Goal: Task Accomplishment & Management: Manage account settings

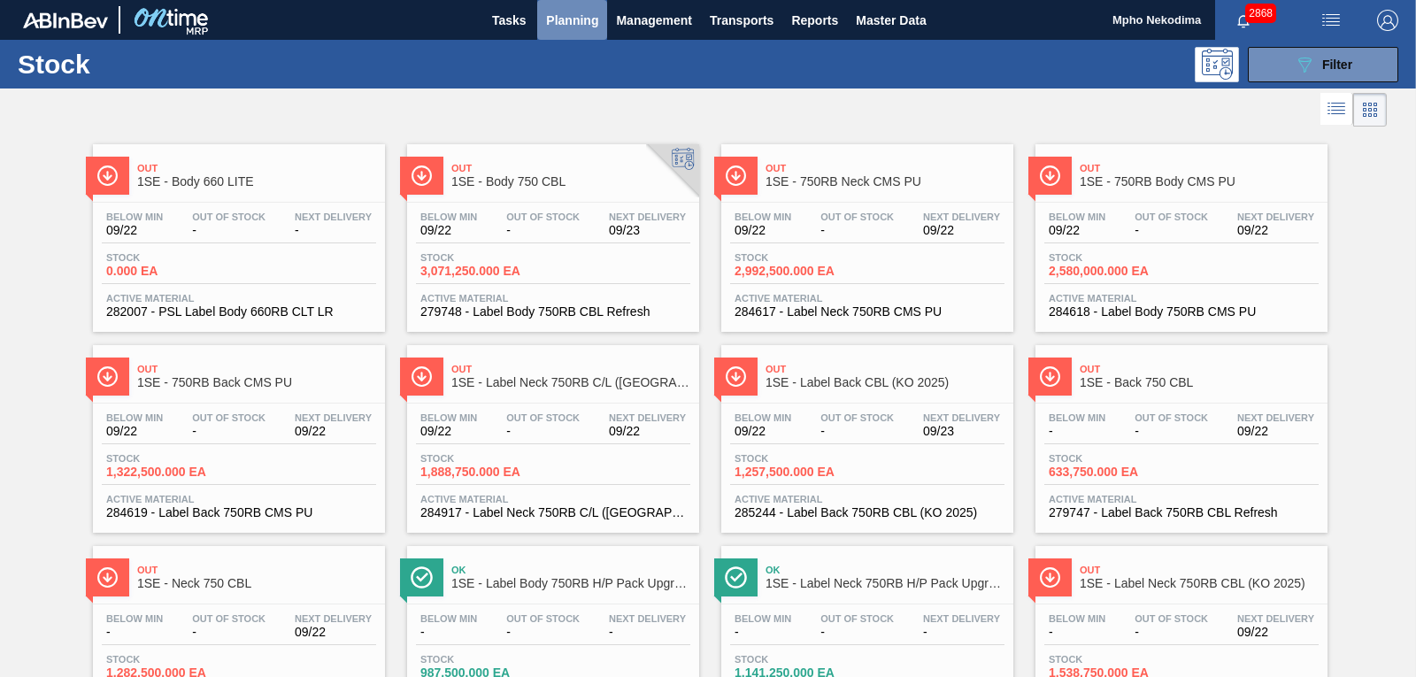
click at [577, 21] on span "Planning" at bounding box center [572, 20] width 52 height 21
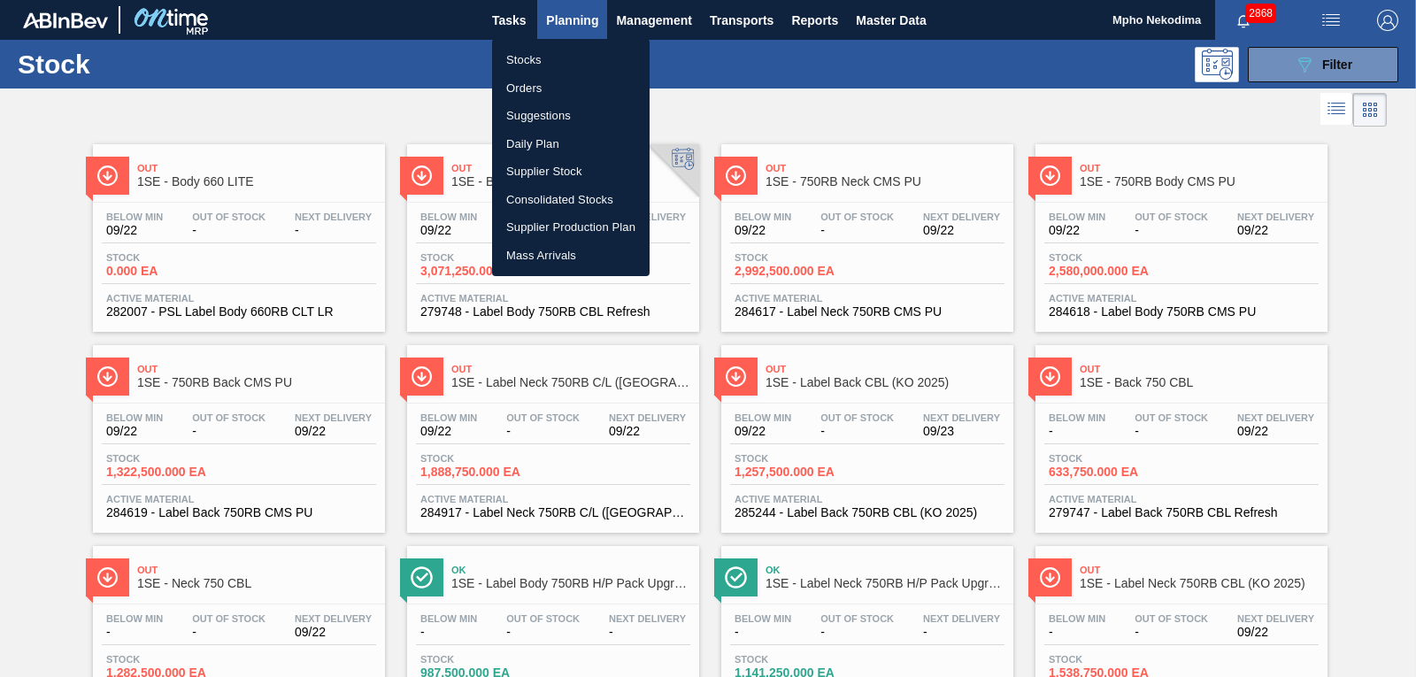
click at [531, 64] on li "Stocks" at bounding box center [571, 60] width 158 height 28
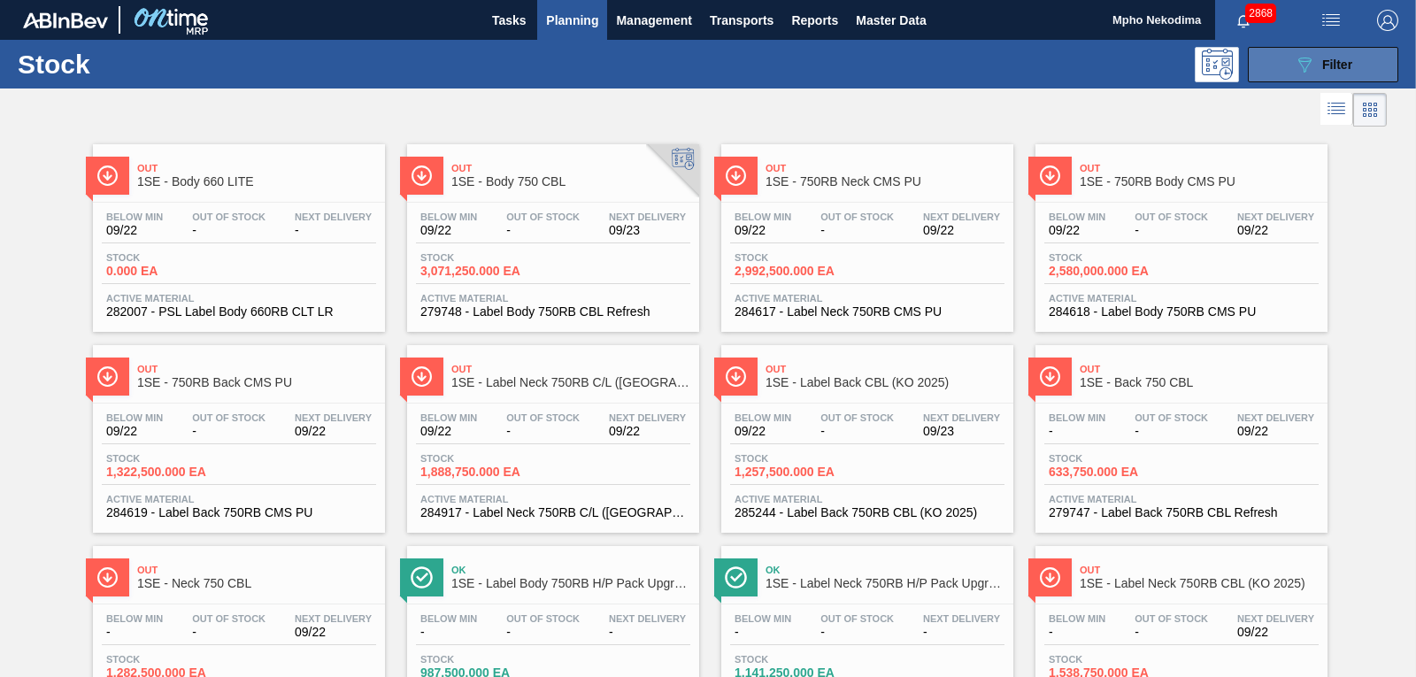
click at [1300, 67] on icon "089F7B8B-B2A5-4AFE-B5C0-19BA573D28AC" at bounding box center [1304, 64] width 21 height 21
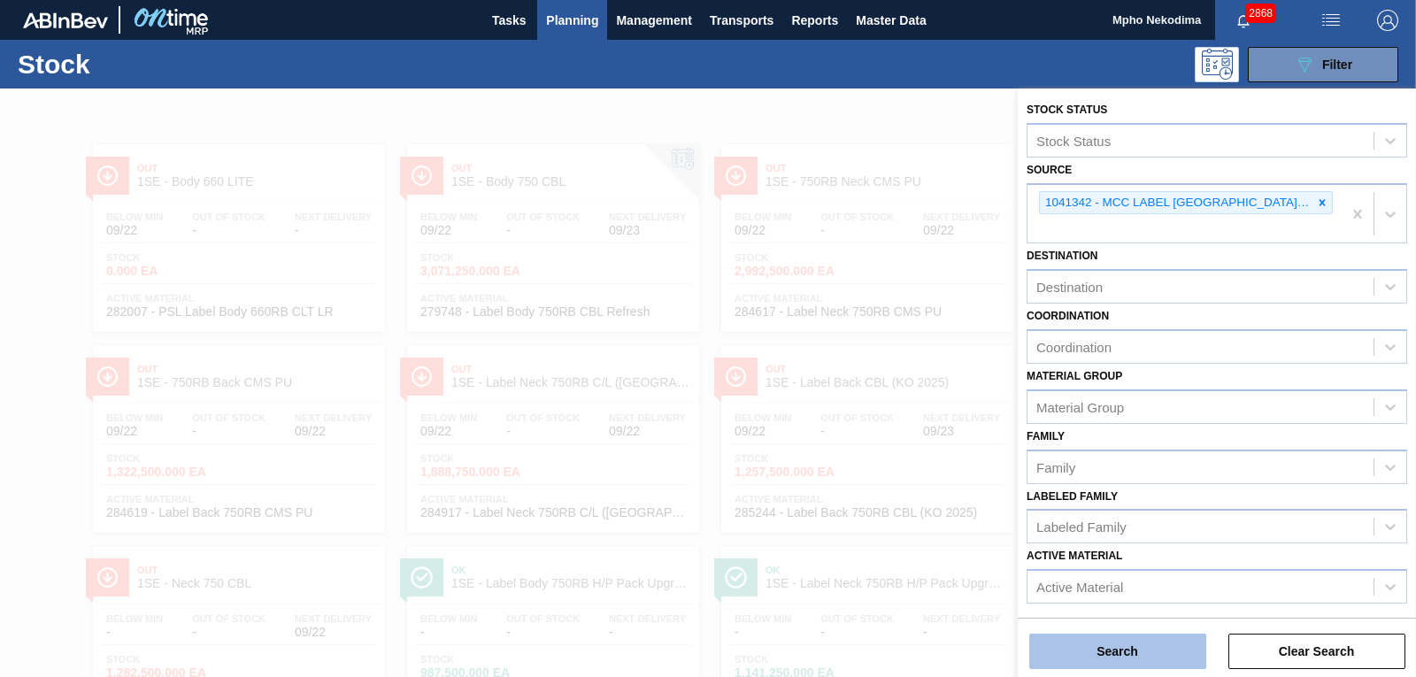
click at [1174, 658] on button "Search" at bounding box center [1118, 651] width 177 height 35
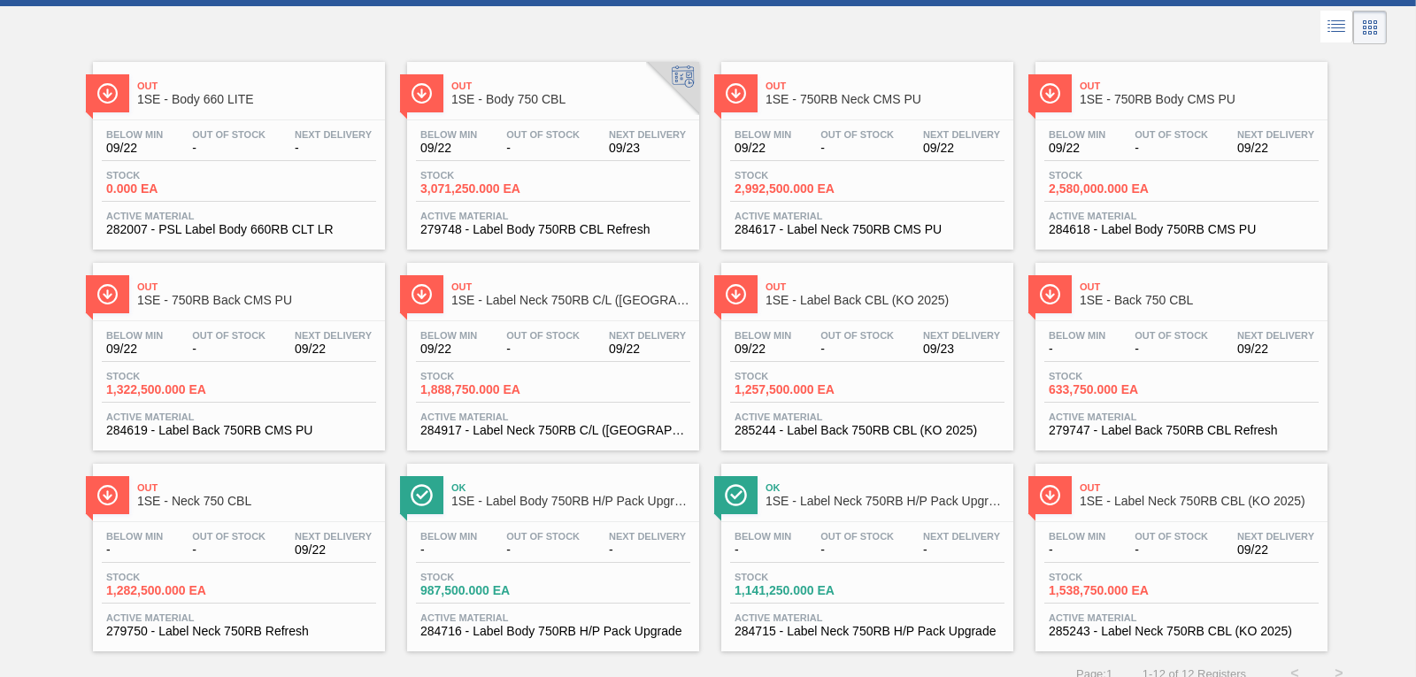
scroll to position [101, 0]
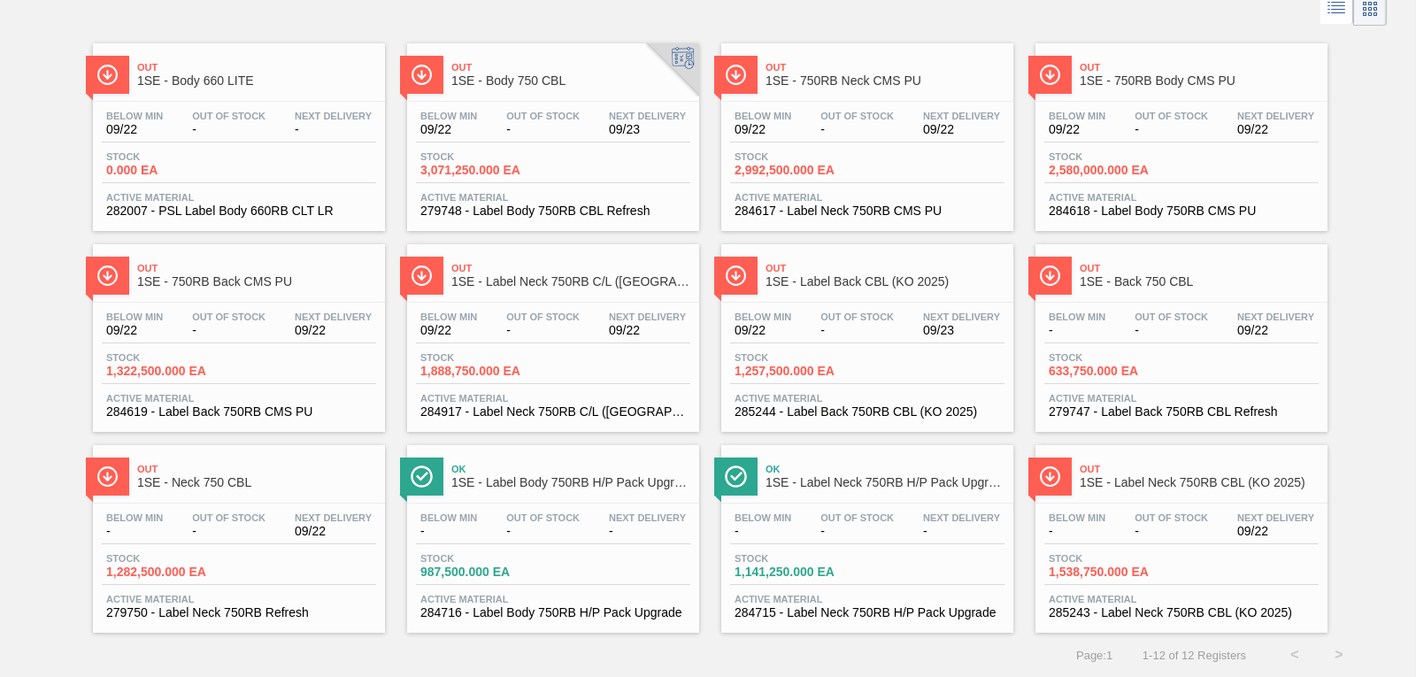
click at [1169, 480] on span "1SE - Label Neck 750RB CBL (KO 2025)" at bounding box center [1199, 482] width 239 height 13
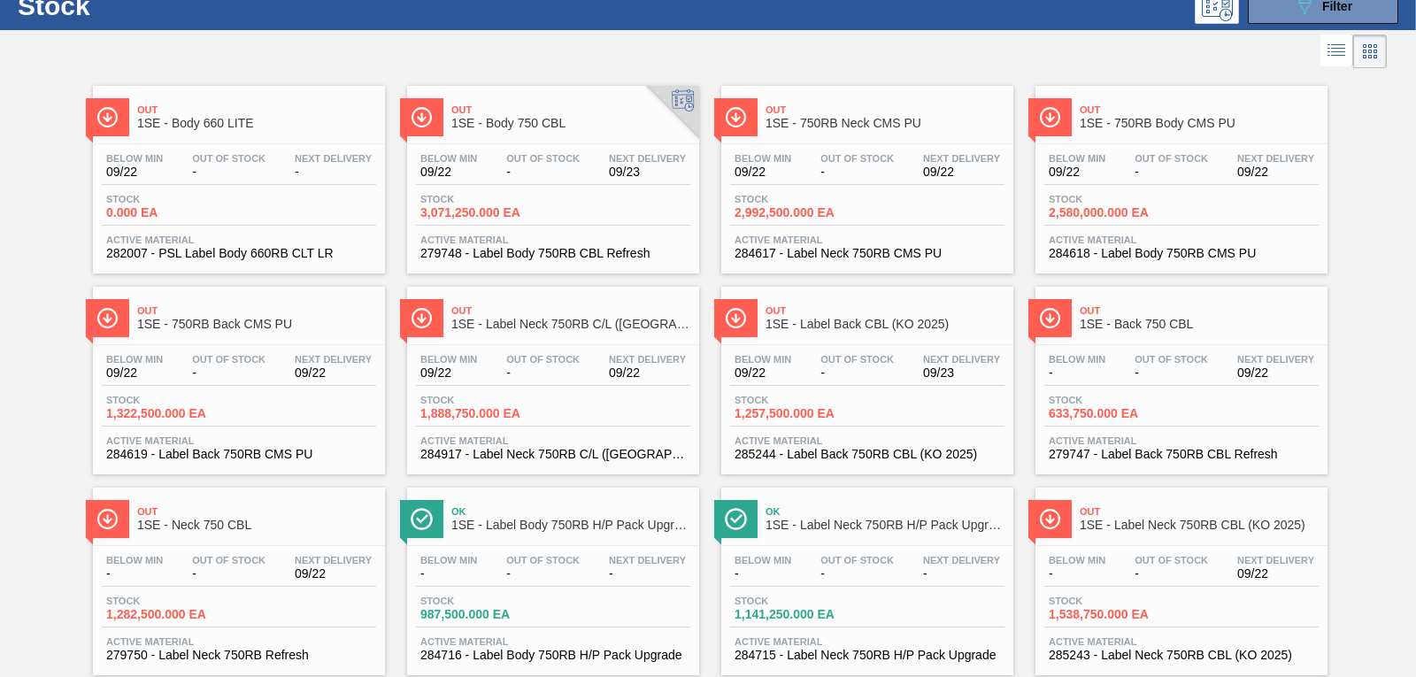
scroll to position [101, 0]
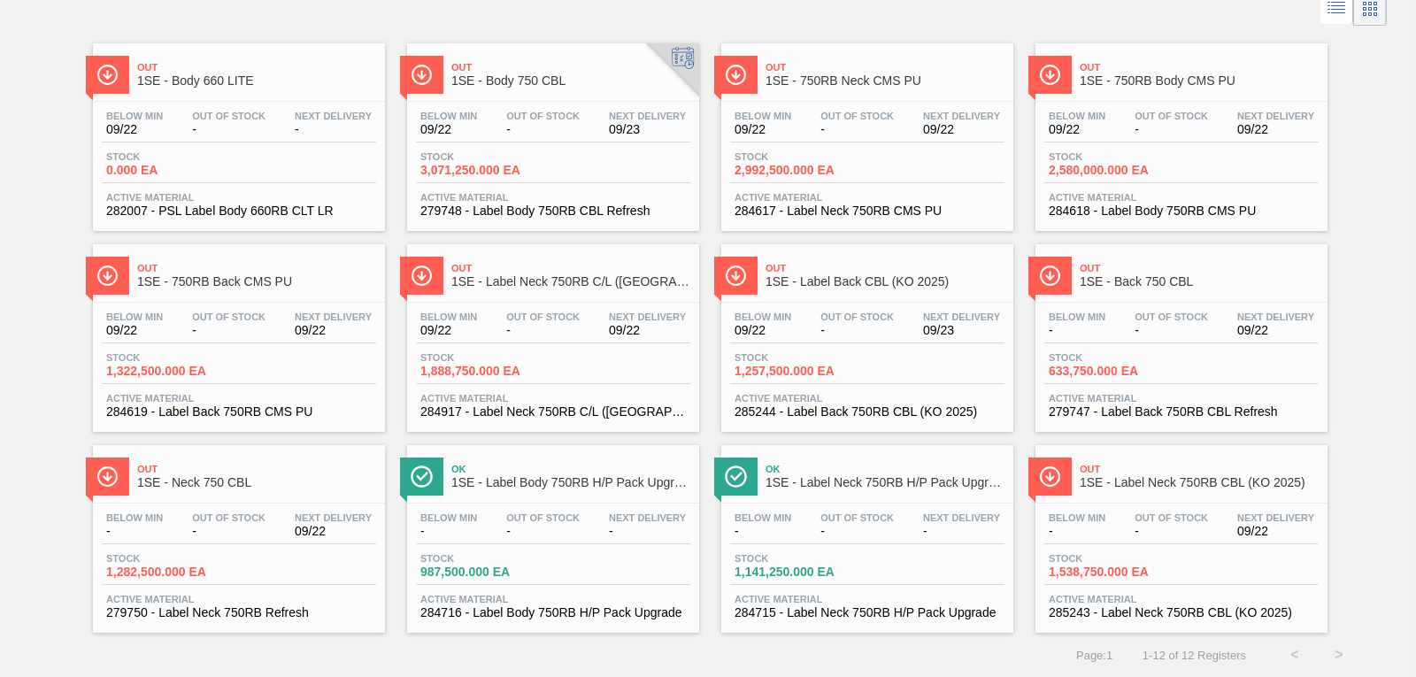
click at [882, 17] on div at bounding box center [693, 9] width 1387 height 42
click at [1398, 212] on div "Out 1SE - Body 660 LITE Below Min 09/22 Out Of Stock - Next Delivery - Stock 0.…" at bounding box center [708, 331] width 1416 height 603
click at [1170, 613] on span "285243 - Label Neck 750RB CBL (KO 2025)" at bounding box center [1182, 612] width 266 height 13
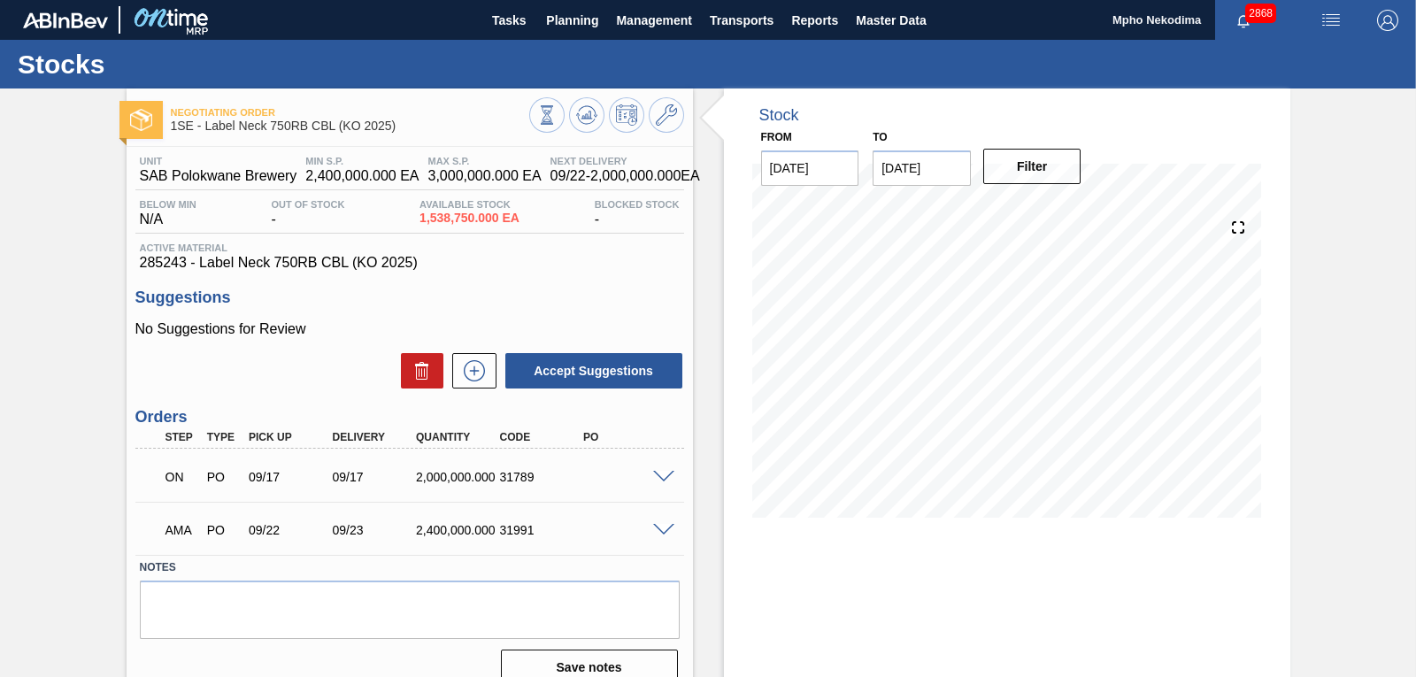
click at [666, 529] on span at bounding box center [663, 530] width 21 height 13
click at [571, 25] on span "Planning" at bounding box center [572, 20] width 52 height 21
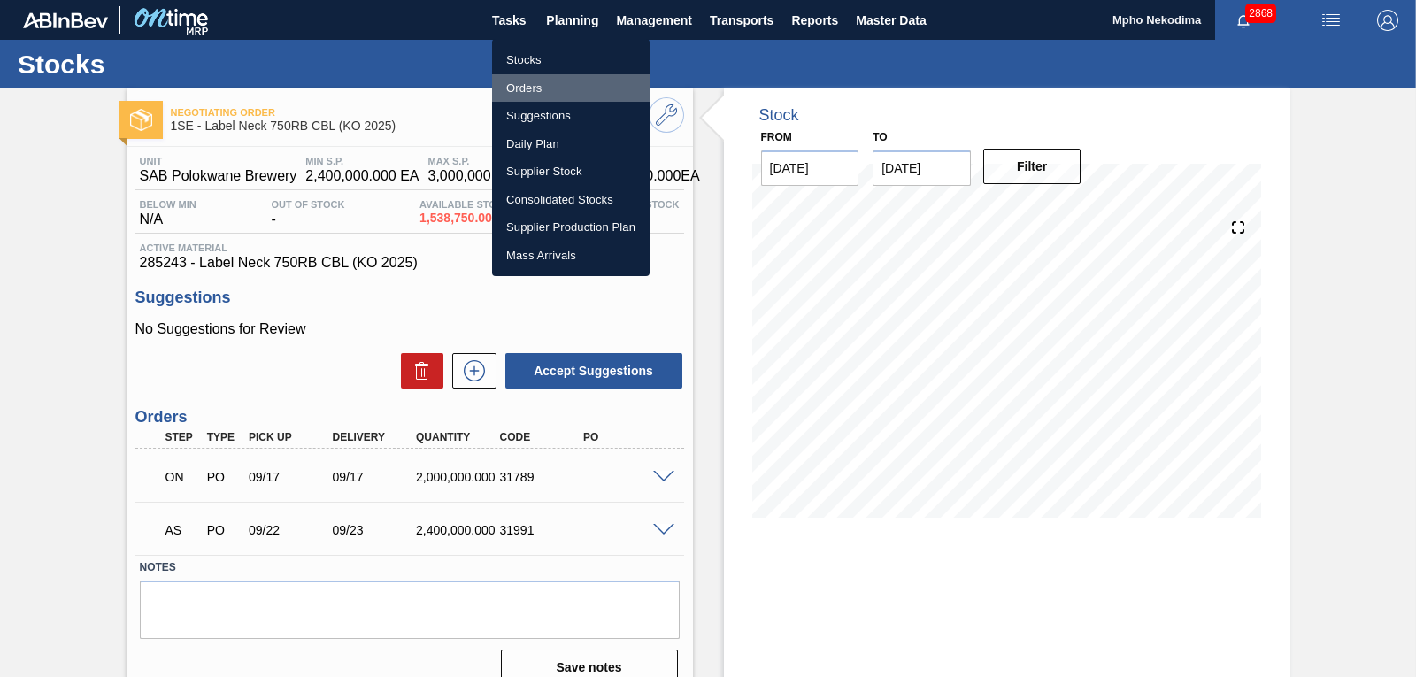
click at [536, 90] on li "Orders" at bounding box center [571, 88] width 158 height 28
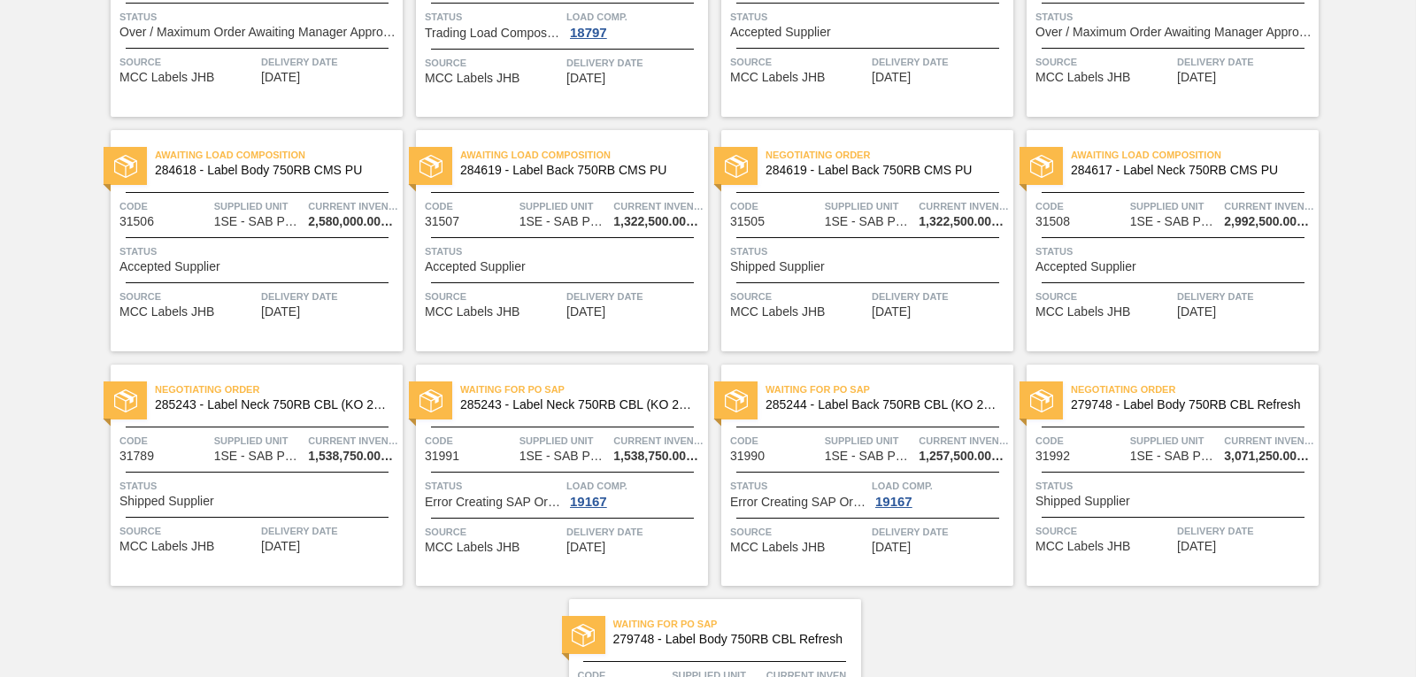
scroll to position [267, 0]
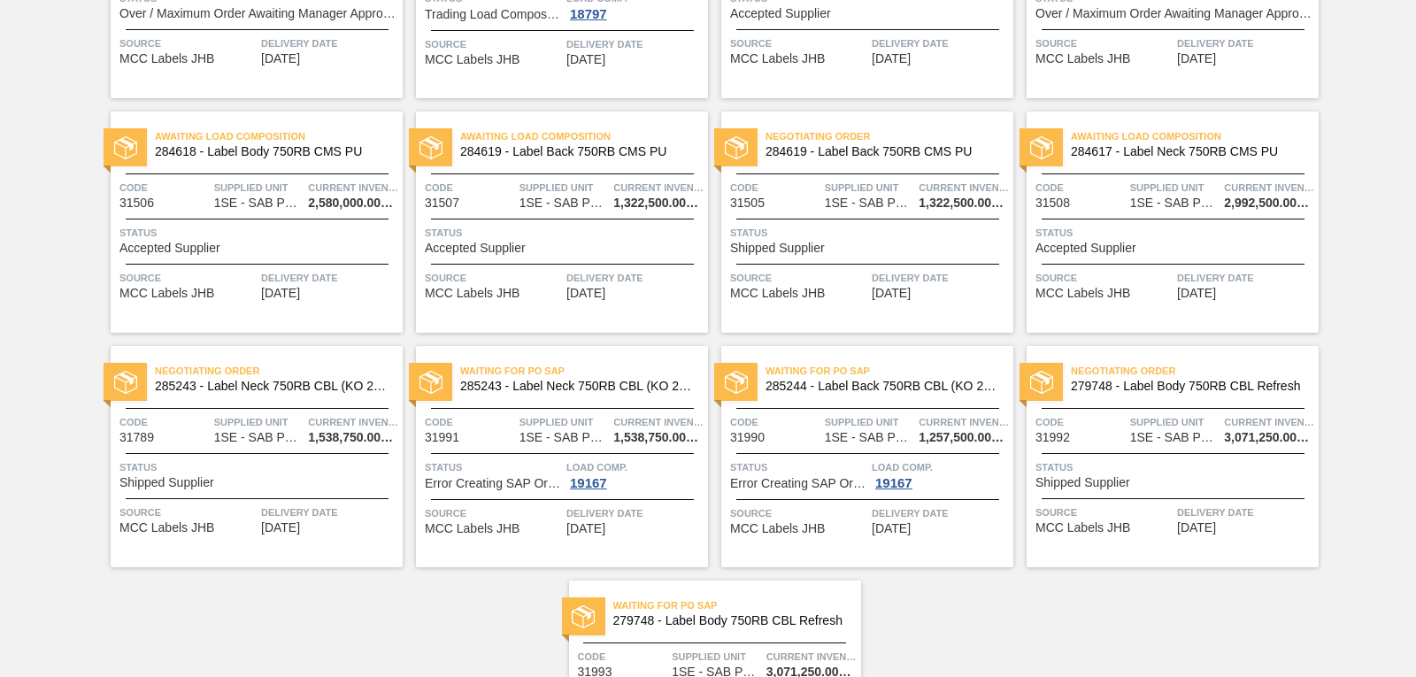
click at [592, 521] on span "Delivery Date" at bounding box center [635, 514] width 137 height 18
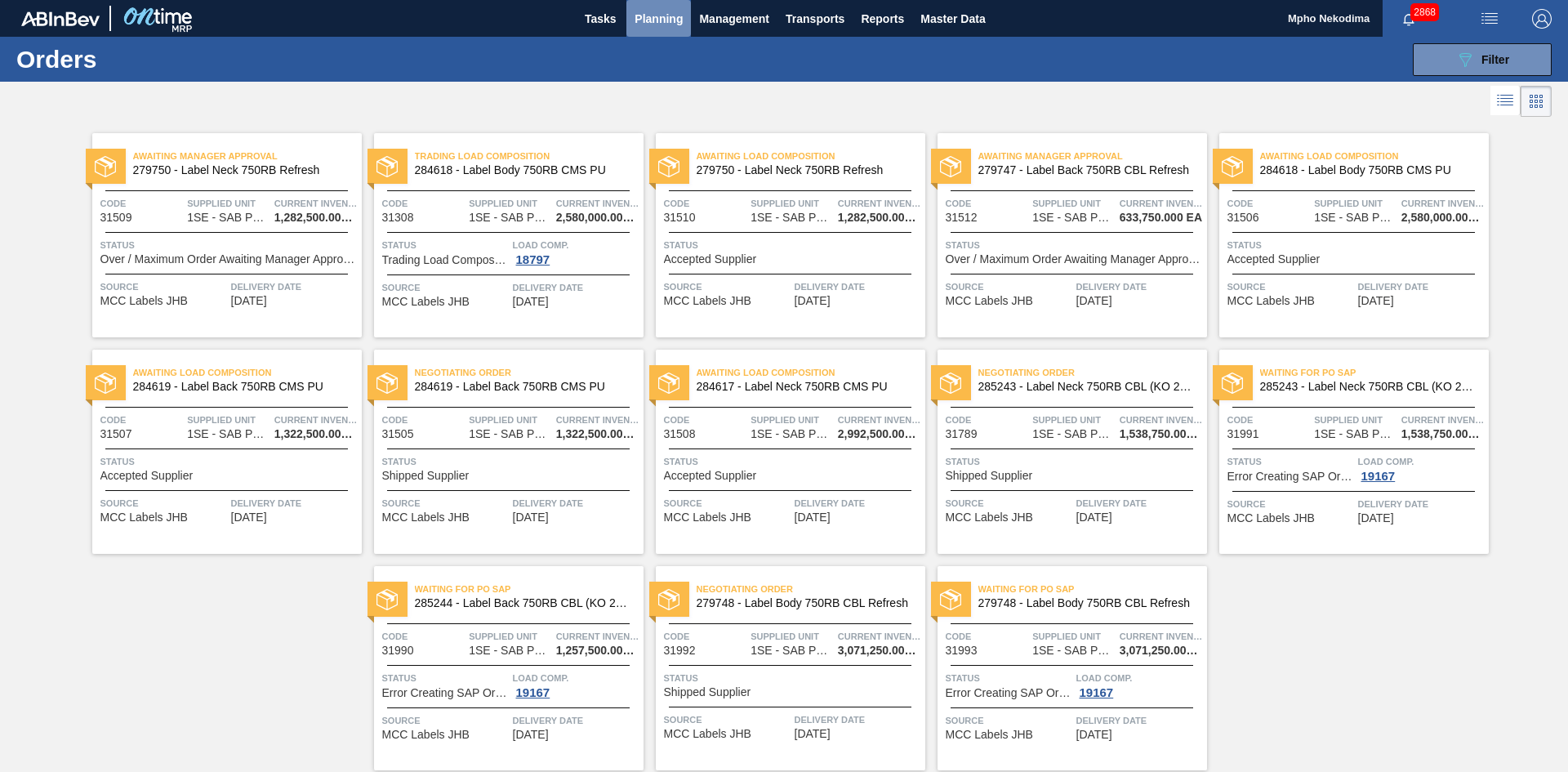
click at [646, 18] on span "Planning" at bounding box center [659, 18] width 48 height 19
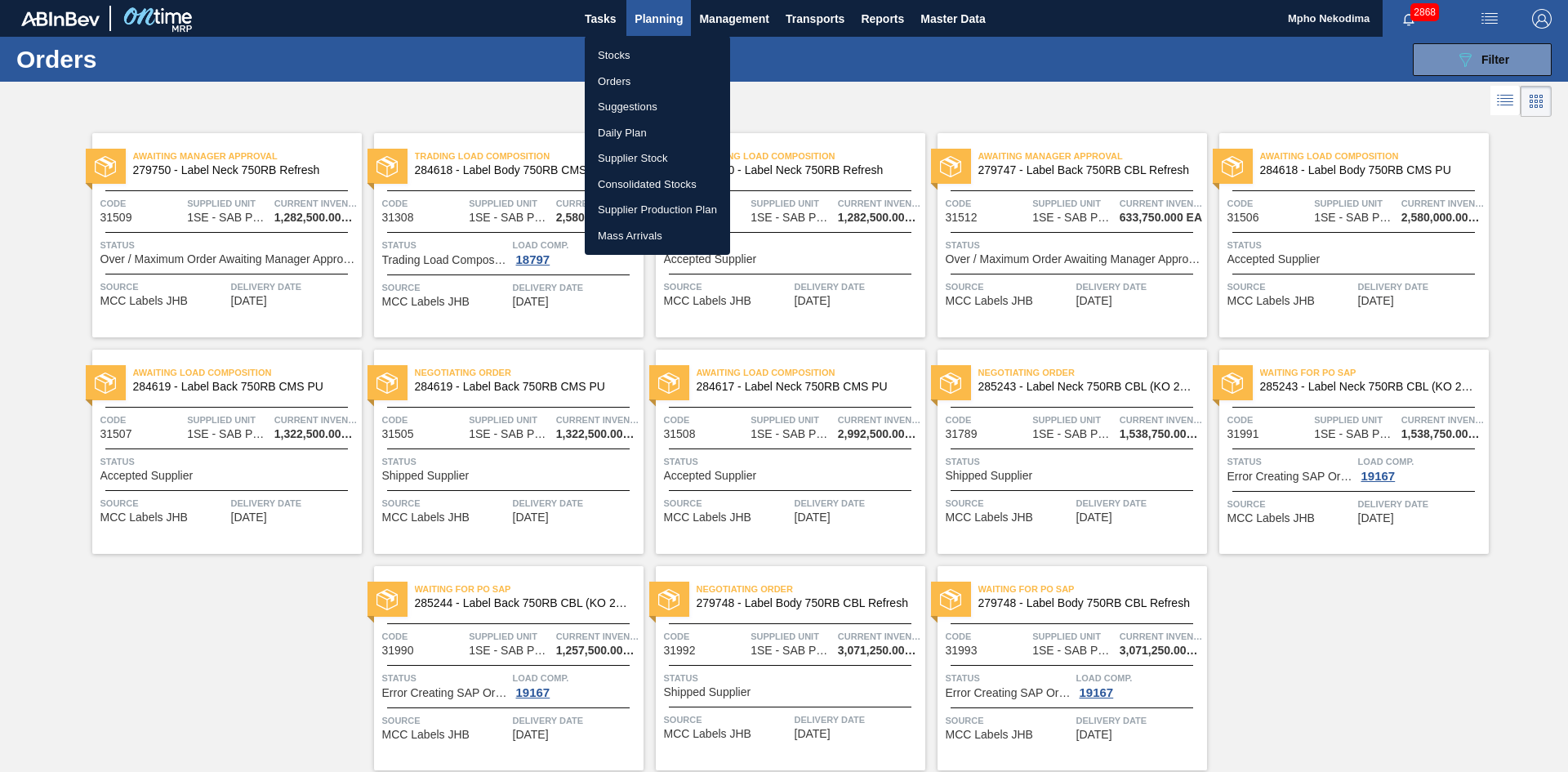
click at [621, 50] on li "Stocks" at bounding box center [658, 55] width 146 height 26
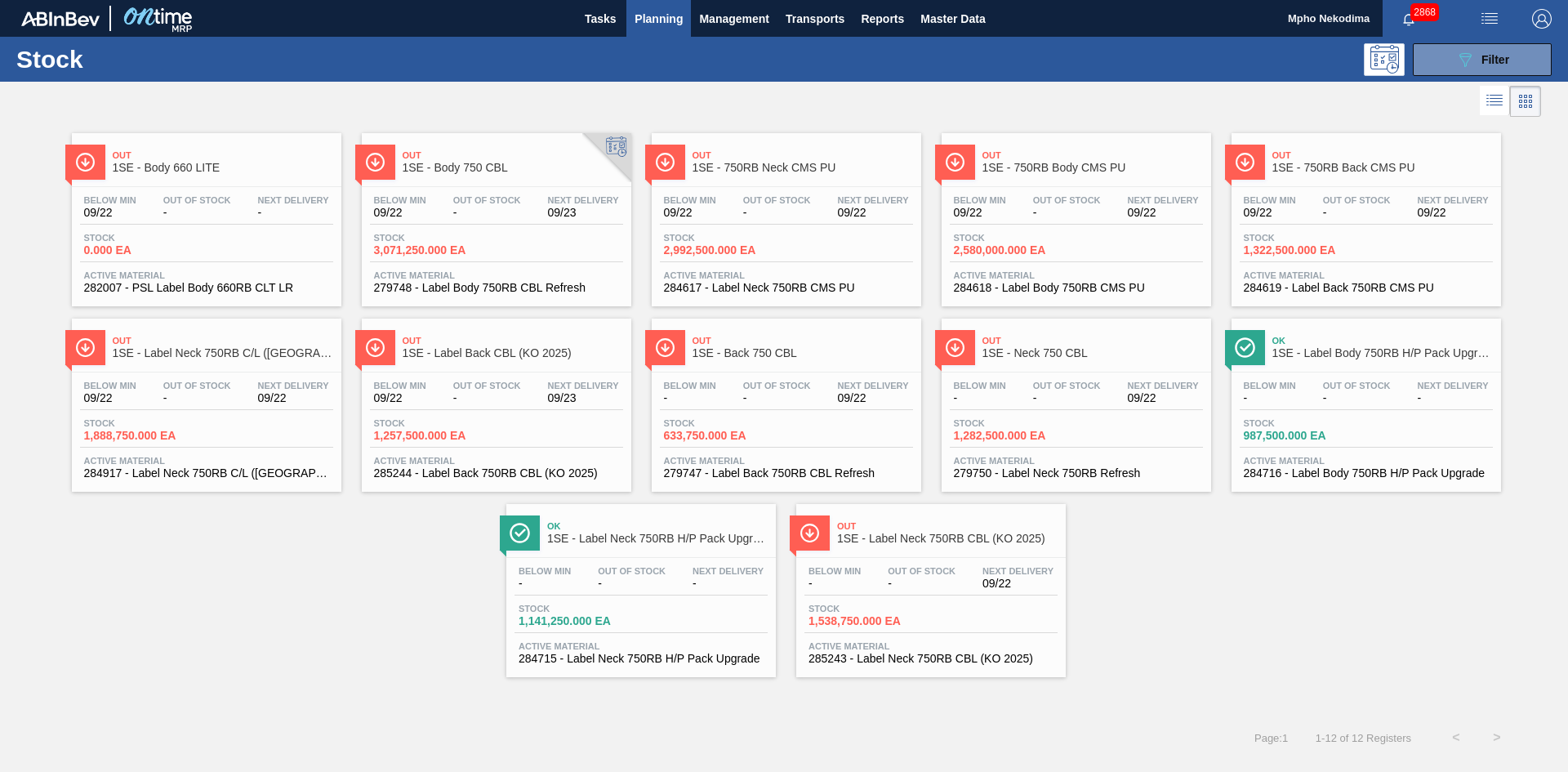
click at [1264, 573] on div "Out 1SE - Body 660 LITE Below Min 09/22 Out Of Stock - Next Delivery - Stock 0.…" at bounding box center [784, 398] width 1568 height 556
click at [1477, 66] on div "089F7B8B-B2A5-4AFE-B5C0-19BA573D28AC Filter" at bounding box center [1482, 59] width 53 height 19
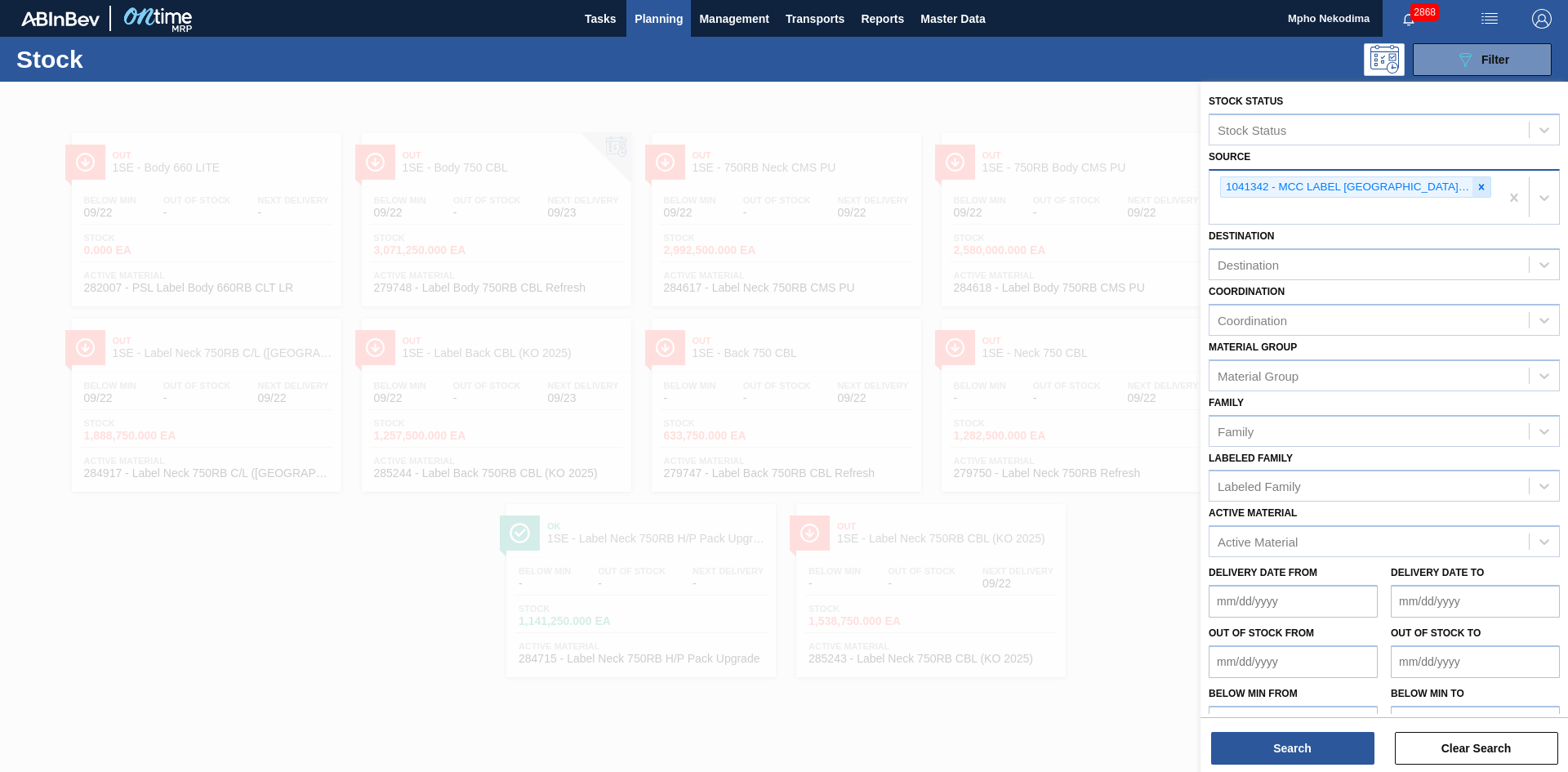
click at [1479, 187] on icon at bounding box center [1481, 186] width 6 height 6
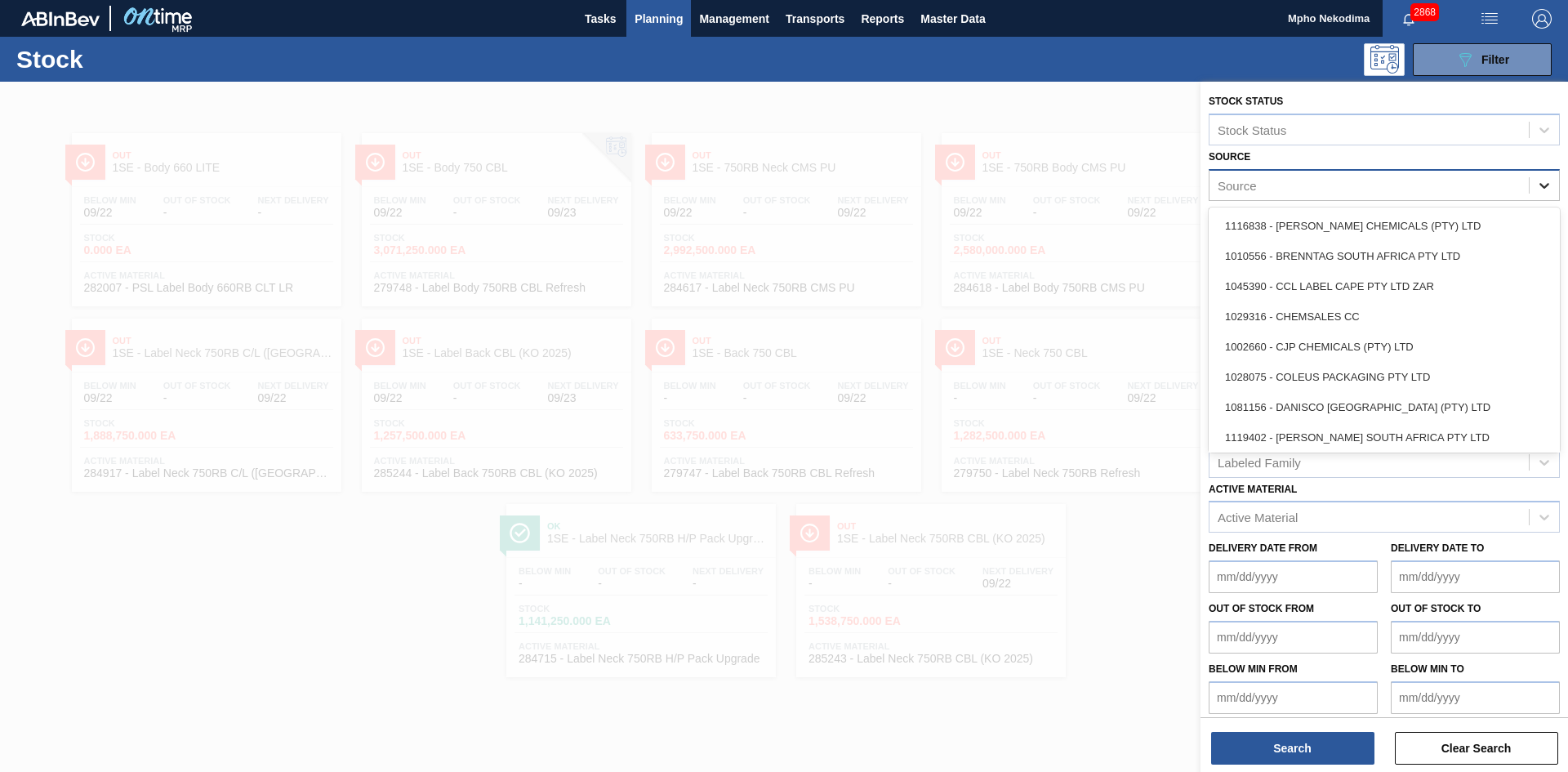
click at [1545, 177] on icon at bounding box center [1544, 185] width 17 height 17
click at [1544, 182] on icon at bounding box center [1544, 185] width 17 height 17
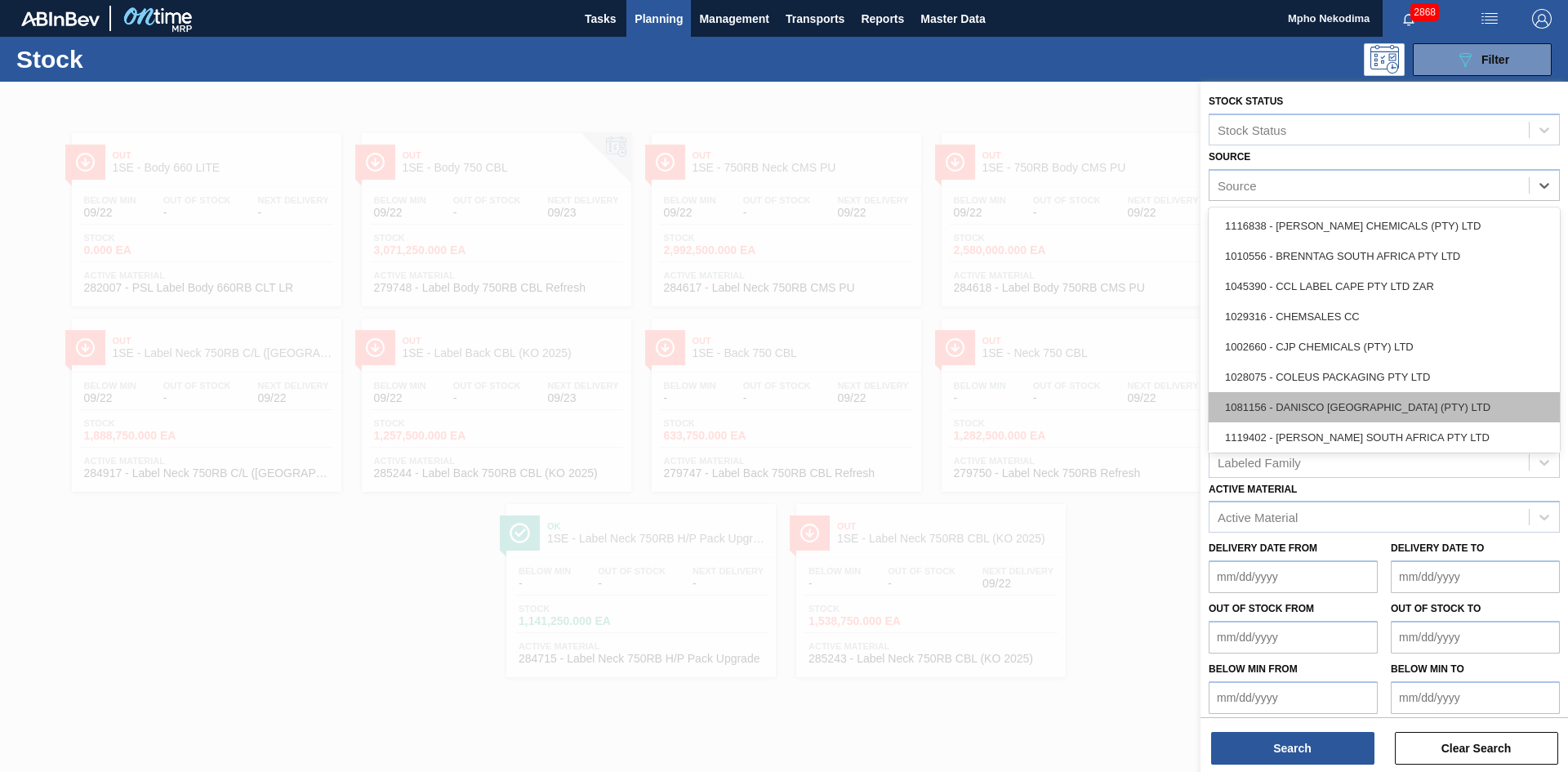
click at [1436, 403] on div "1081156 - DANISCO SOUTH AFRICA (PTY) LTD" at bounding box center [1384, 407] width 351 height 30
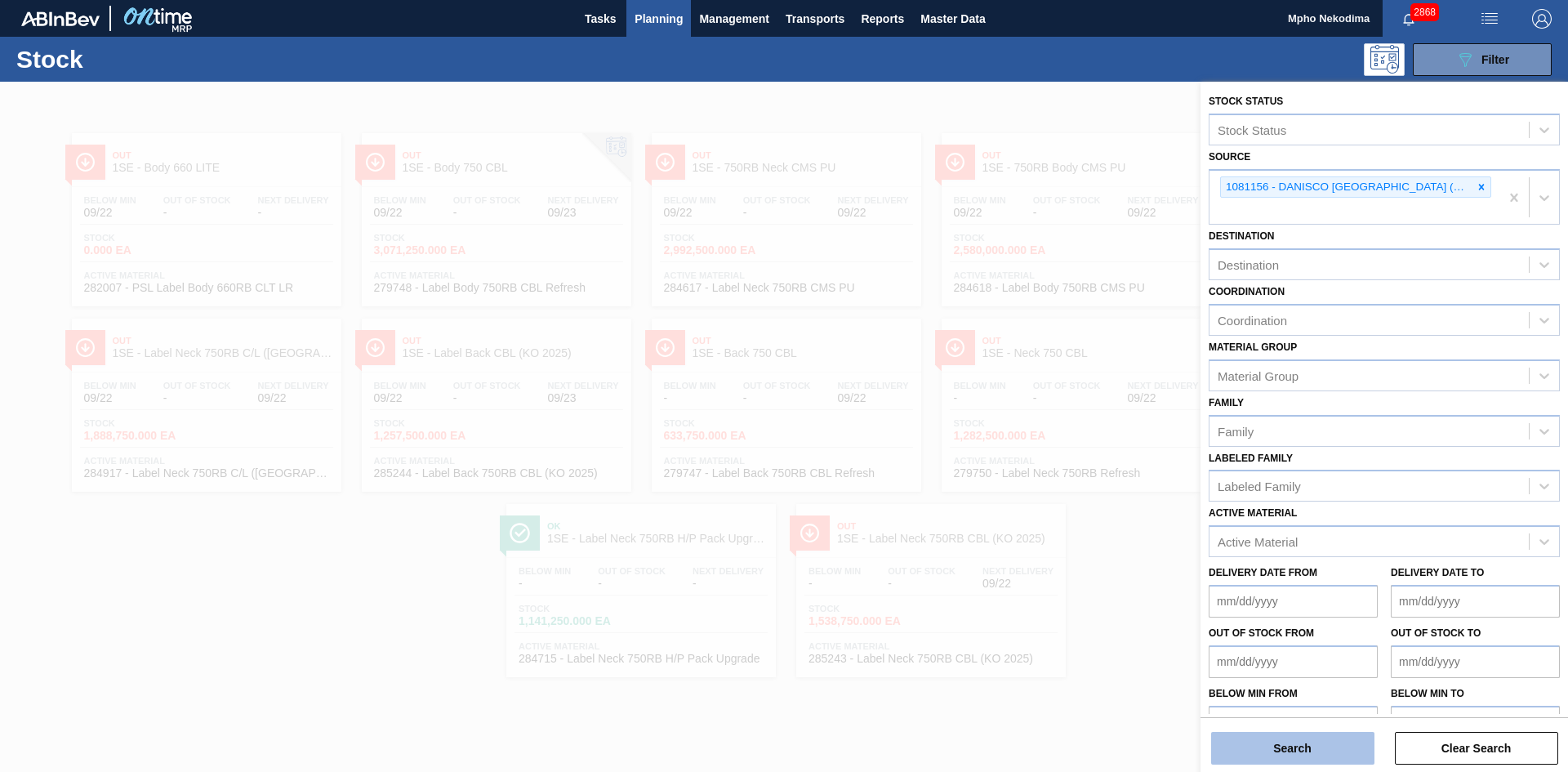
click at [1320, 747] on button "Search" at bounding box center [1292, 747] width 163 height 32
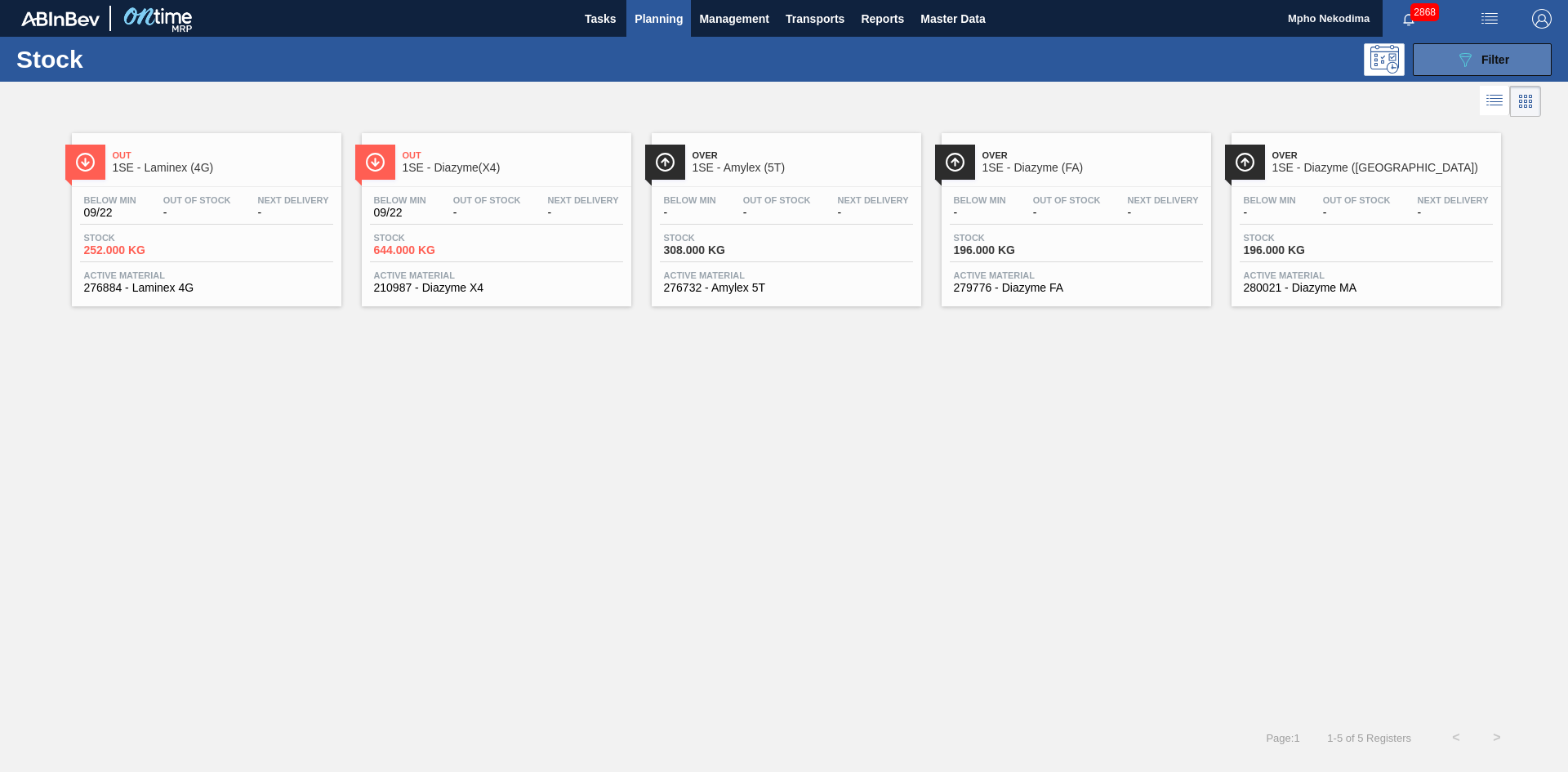
click at [1434, 59] on button "089F7B8B-B2A5-4AFE-B5C0-19BA573D28AC Filter" at bounding box center [1482, 59] width 138 height 32
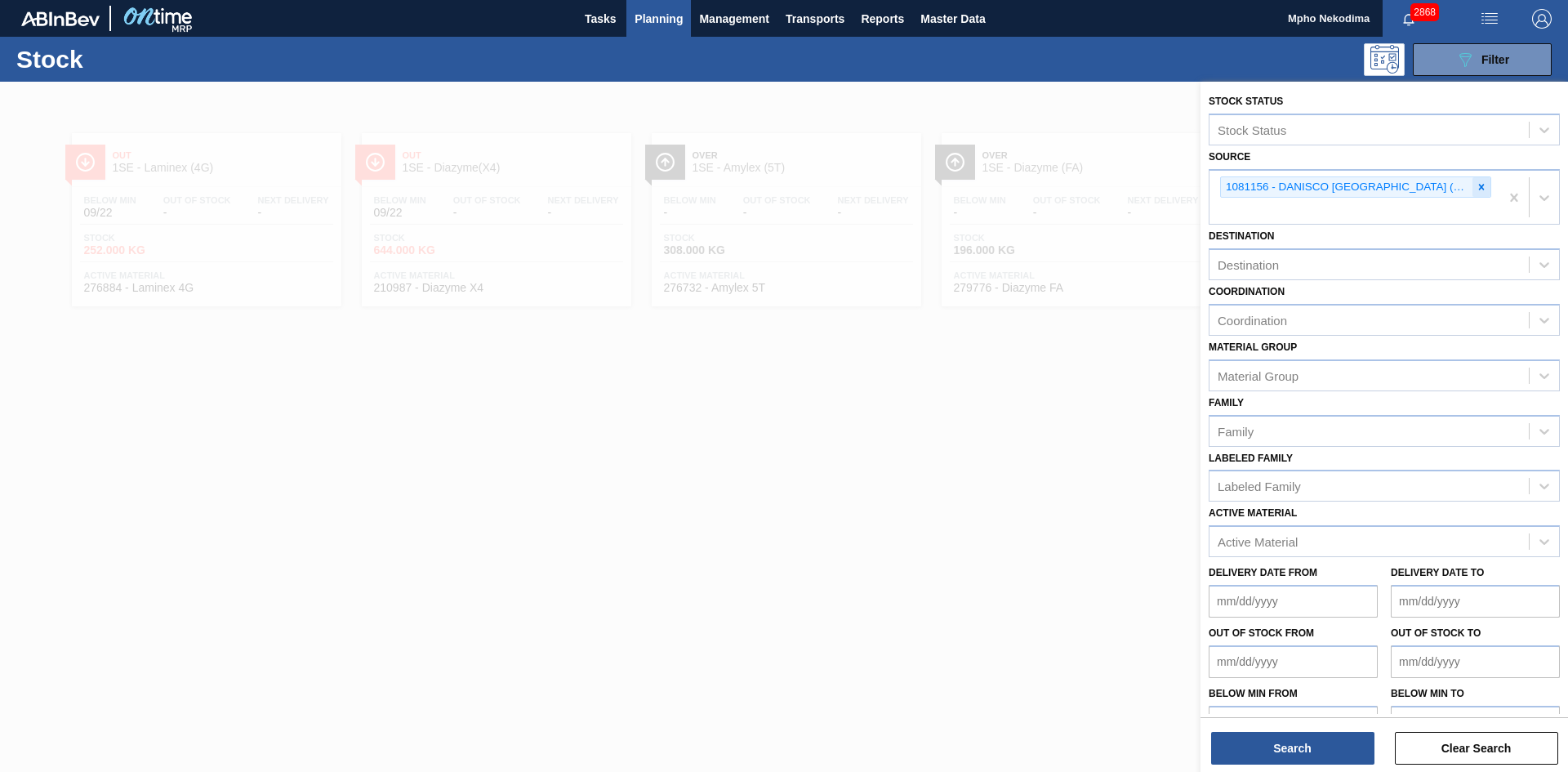
click at [1480, 191] on icon at bounding box center [1481, 187] width 11 height 11
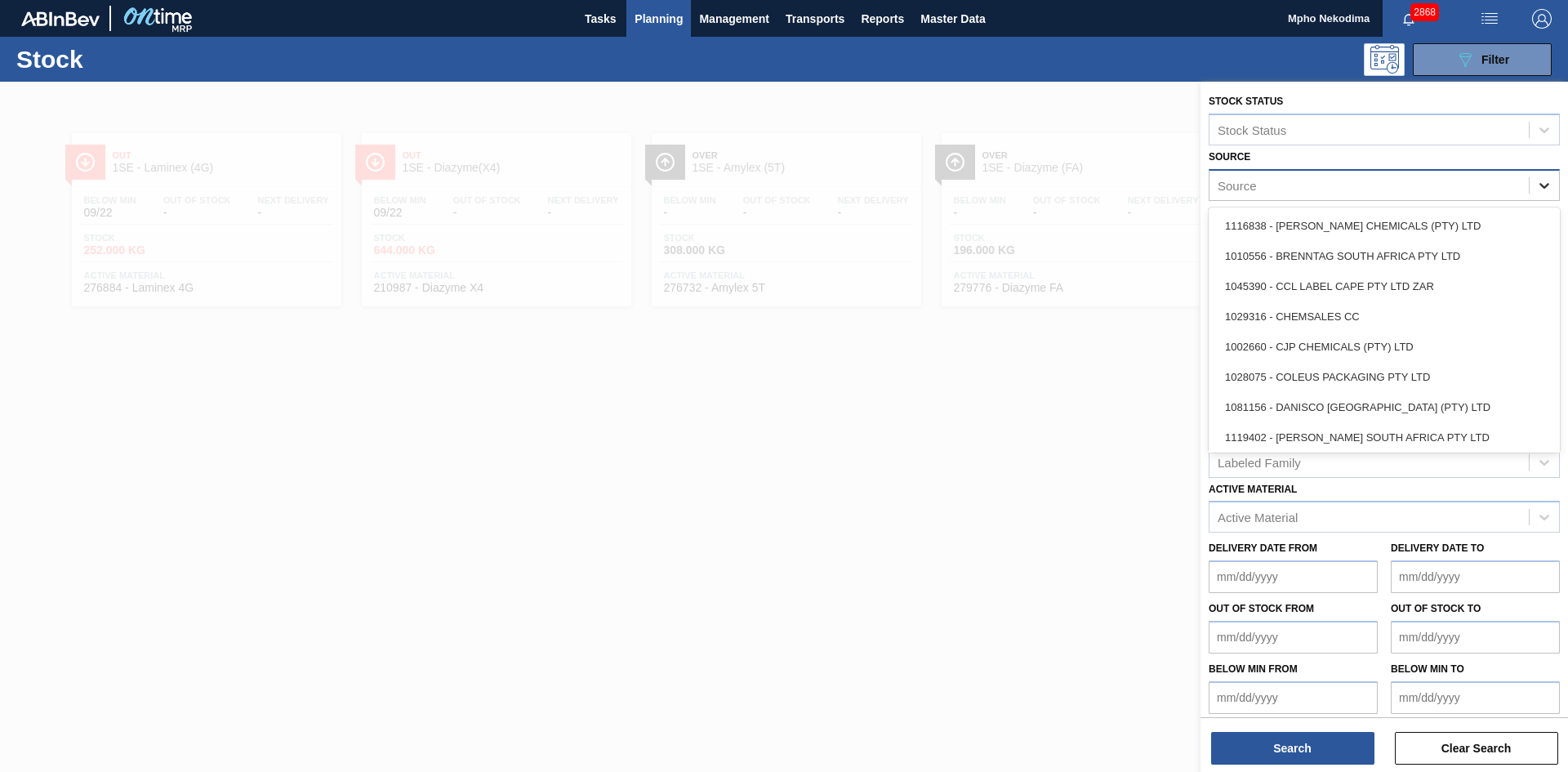
click at [1539, 187] on icon at bounding box center [1544, 185] width 17 height 17
click at [1341, 182] on div "Source" at bounding box center [1369, 185] width 319 height 24
type input "mcc"
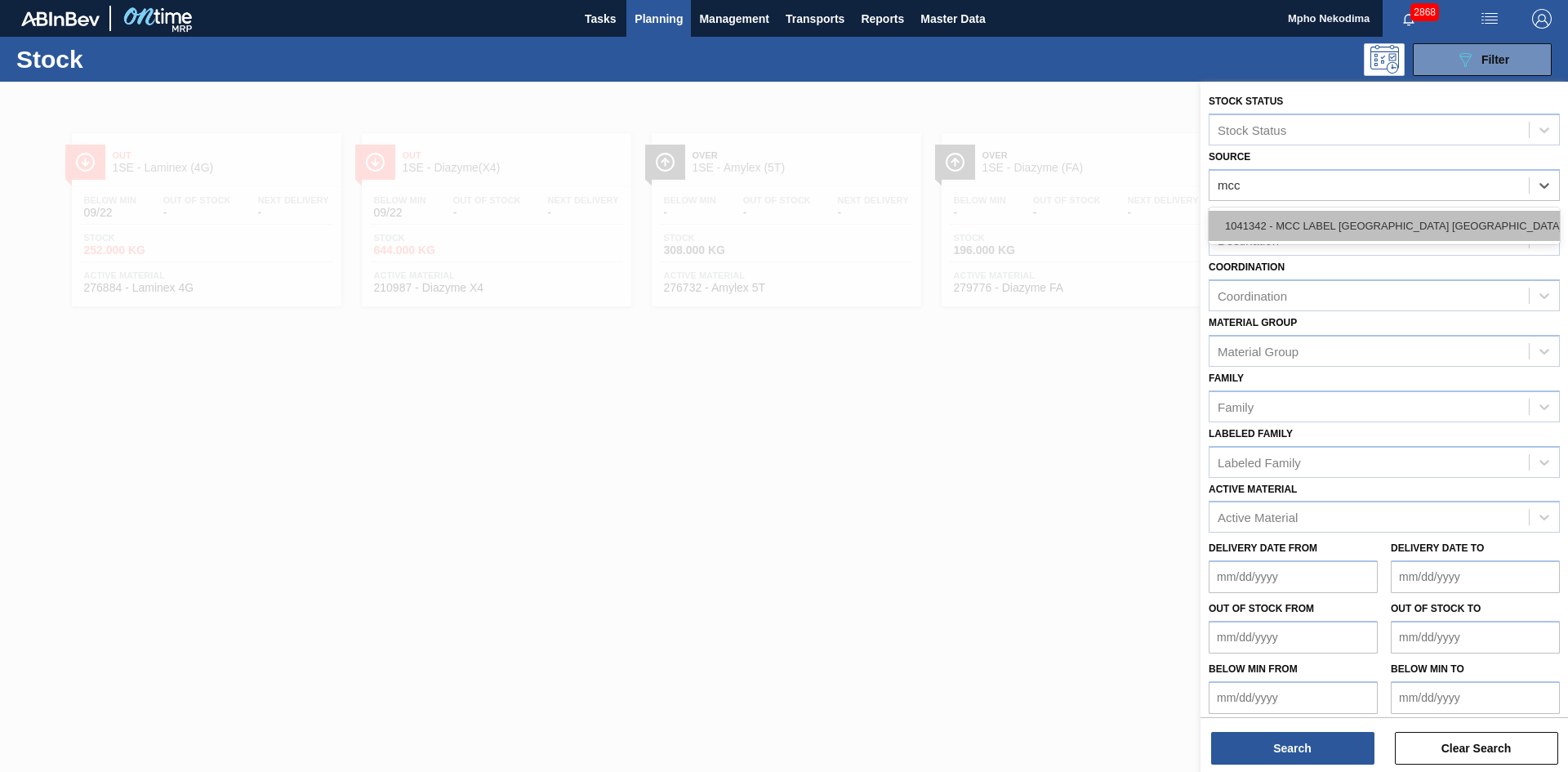
click at [1355, 224] on div "1041342 - MCC LABEL [GEOGRAPHIC_DATA] [GEOGRAPHIC_DATA]" at bounding box center [1384, 225] width 351 height 30
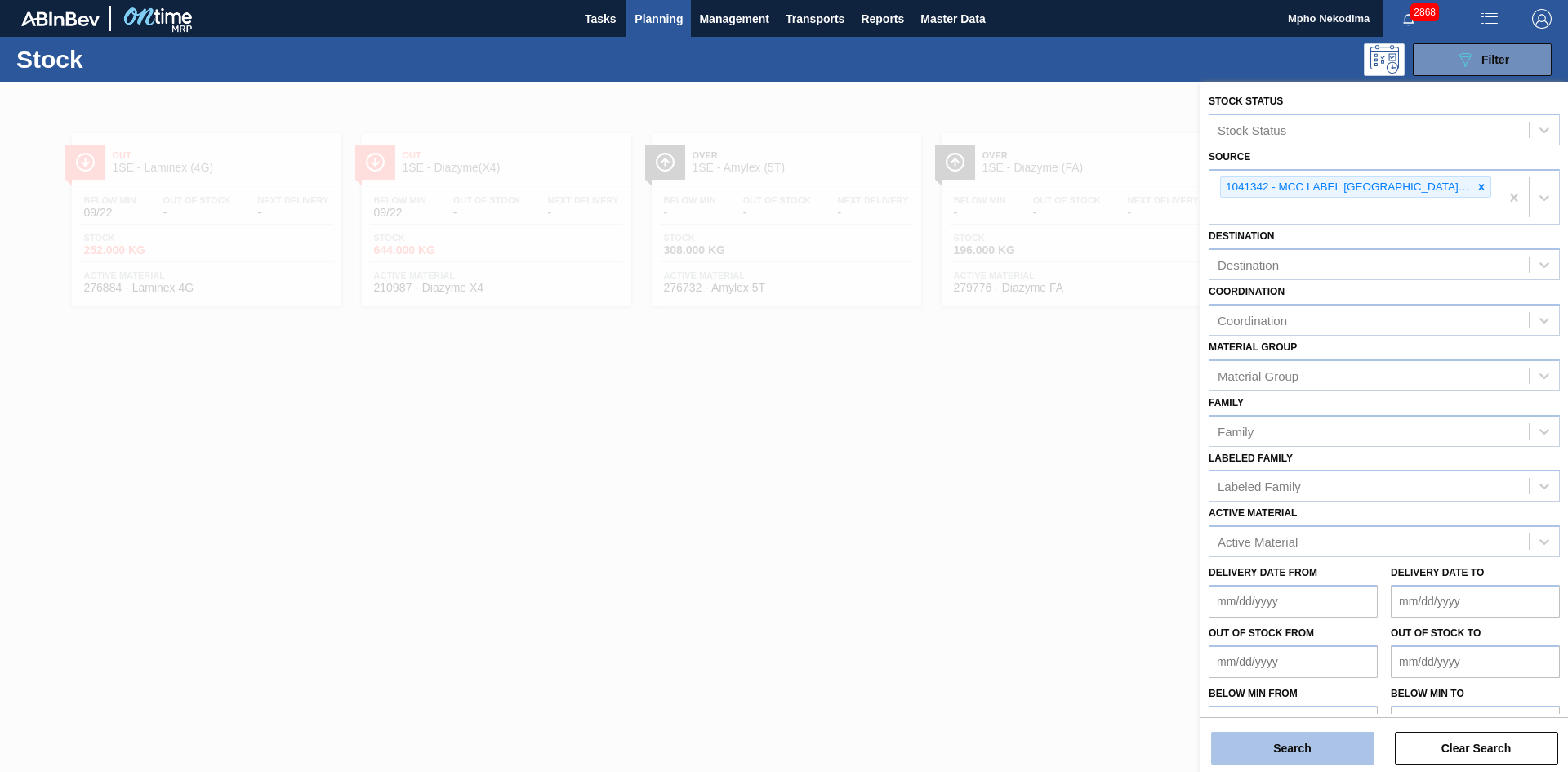
click at [1329, 741] on button "Search" at bounding box center [1292, 747] width 163 height 32
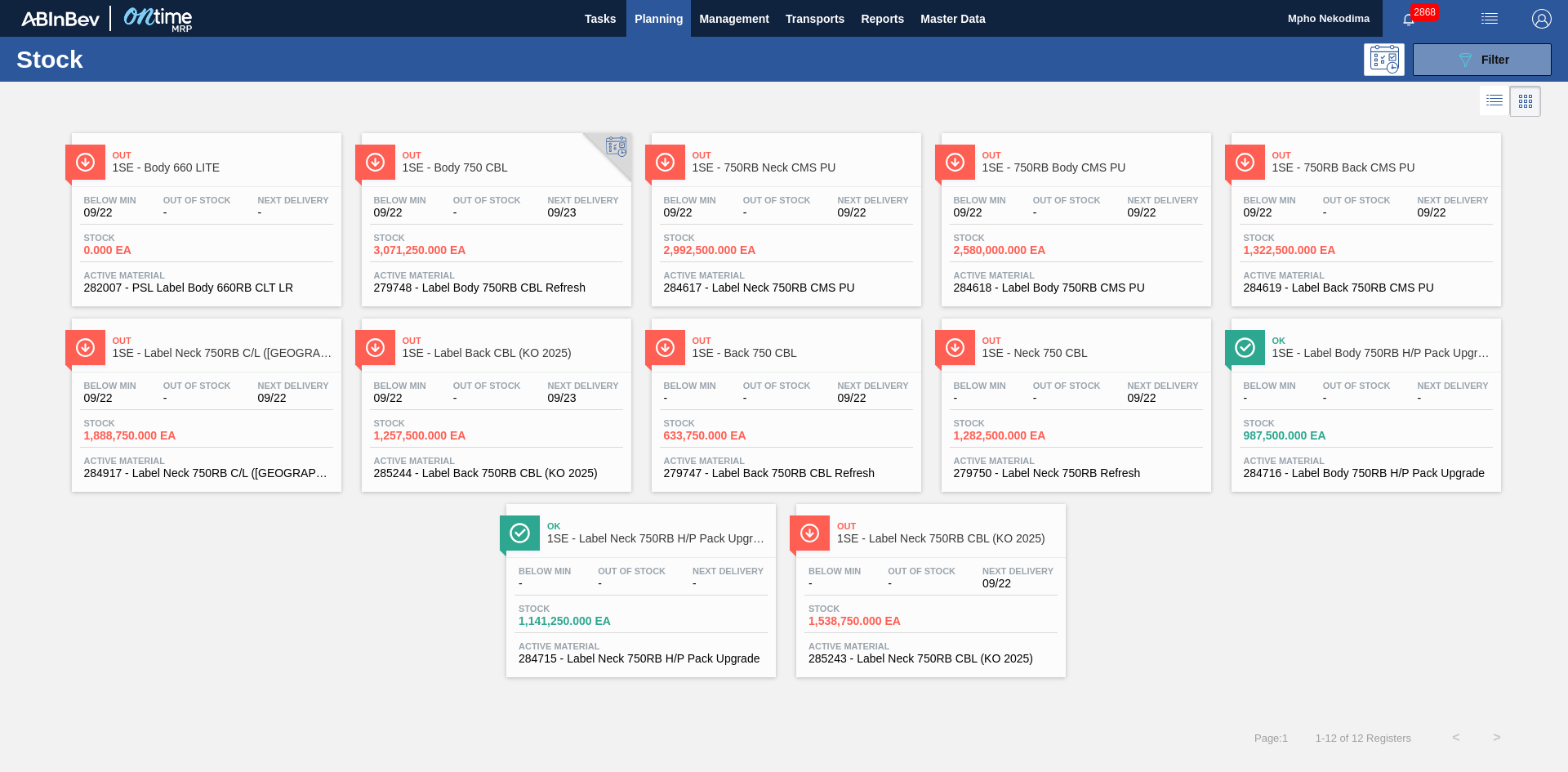
click at [479, 469] on span "285244 - Label Back 750RB CBL (KO 2025)" at bounding box center [496, 472] width 245 height 12
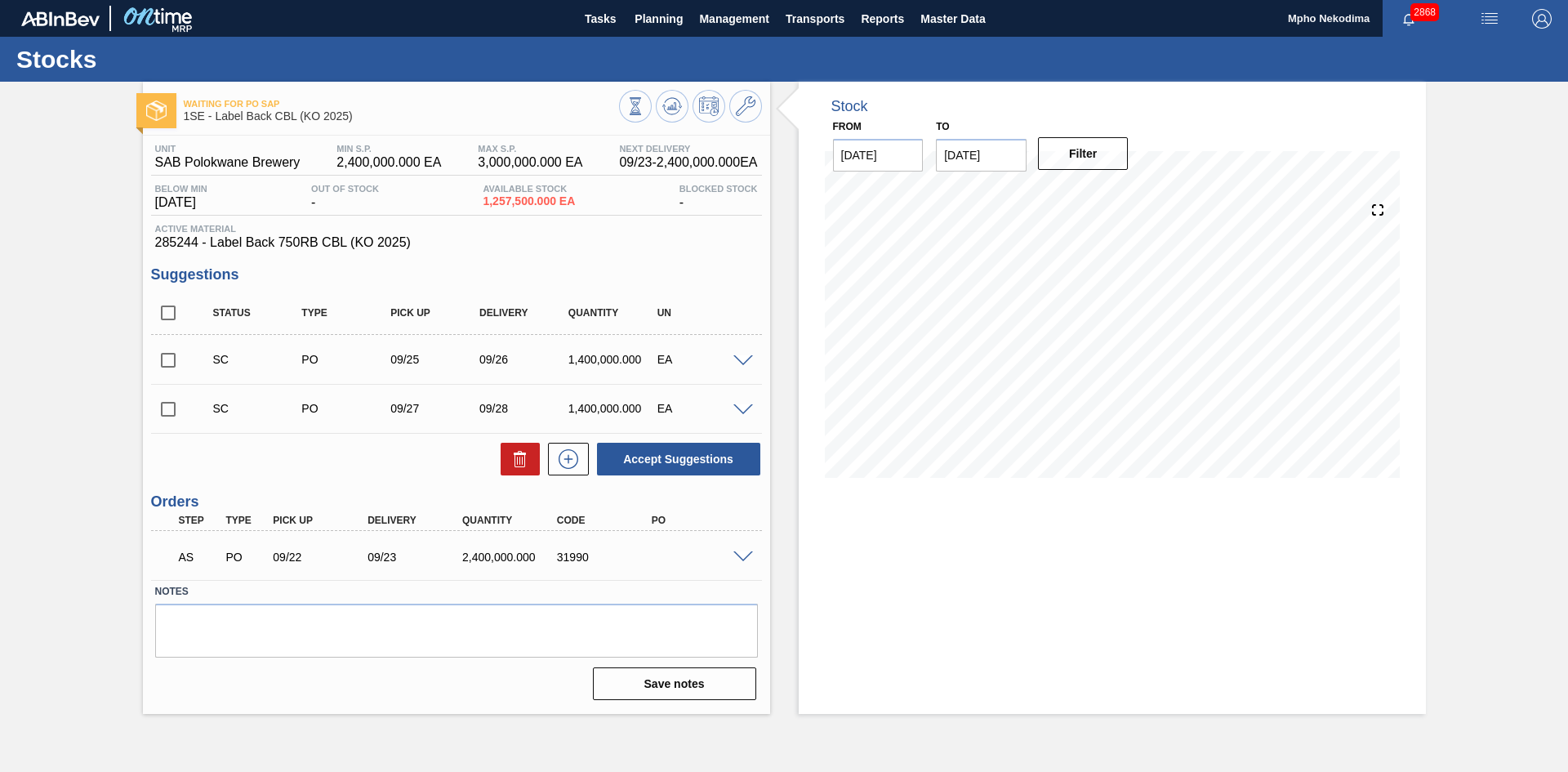
click at [743, 552] on span at bounding box center [742, 557] width 19 height 12
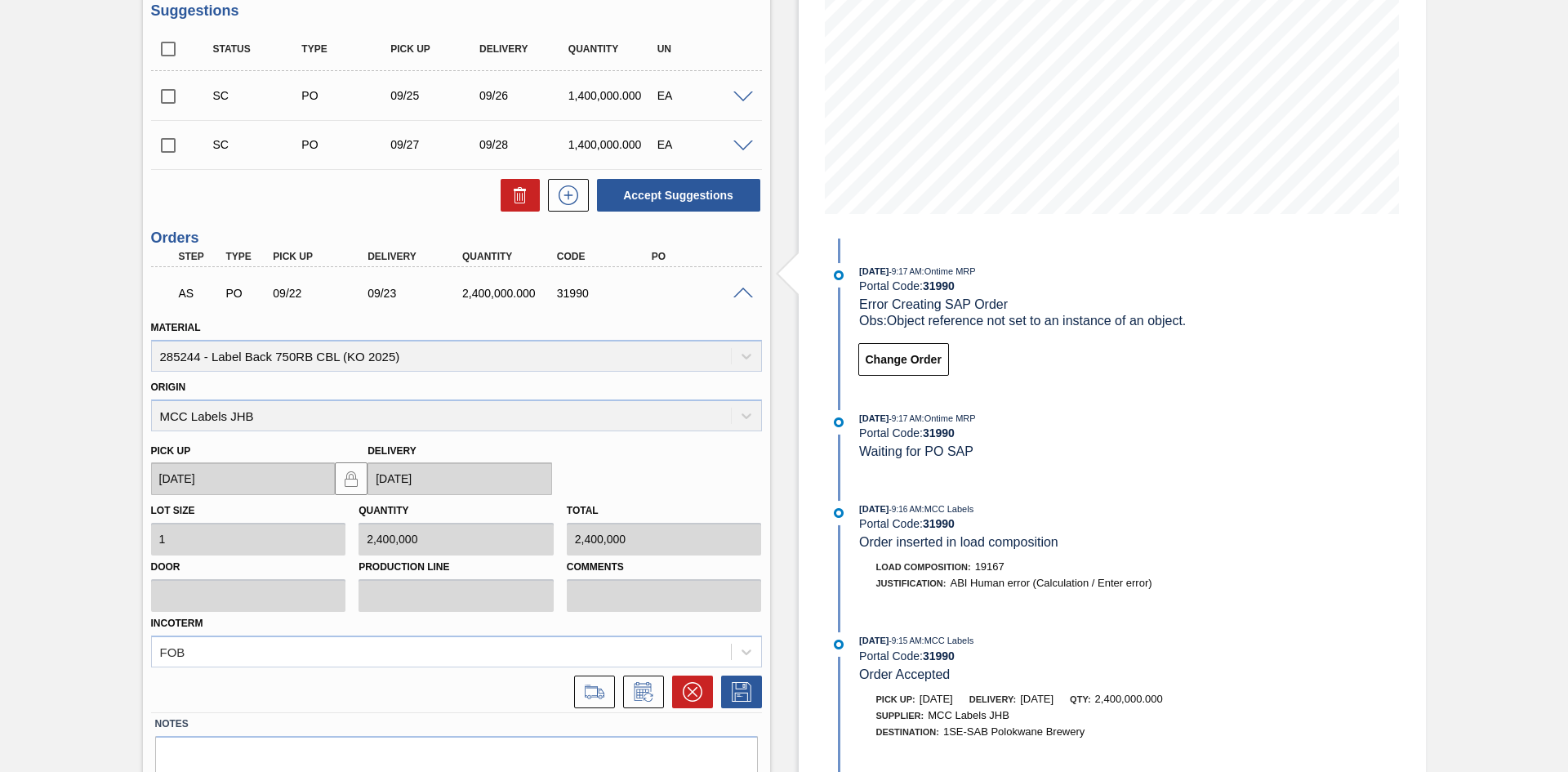
scroll to position [337, 0]
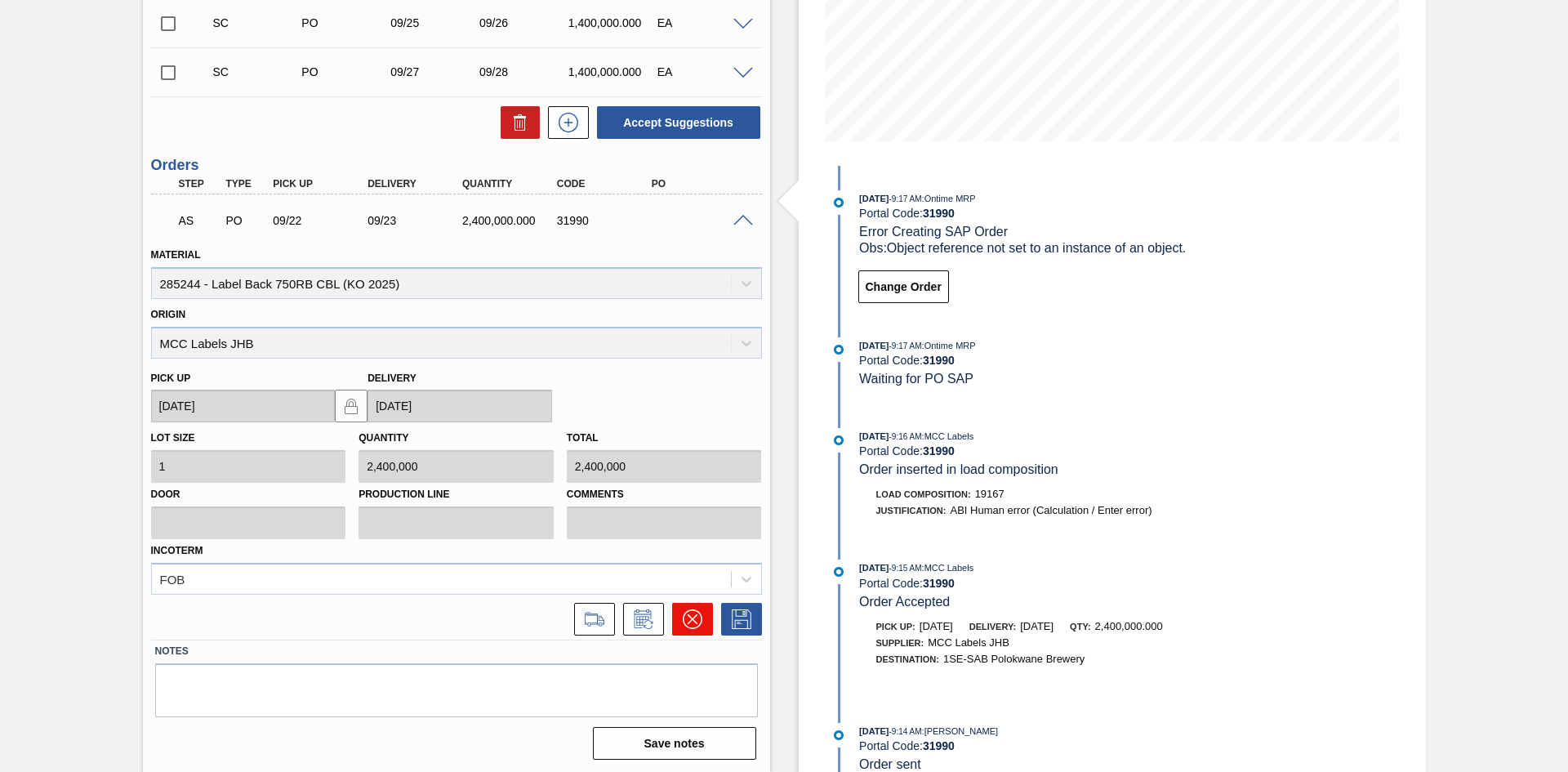
click at [685, 614] on icon at bounding box center [692, 618] width 19 height 19
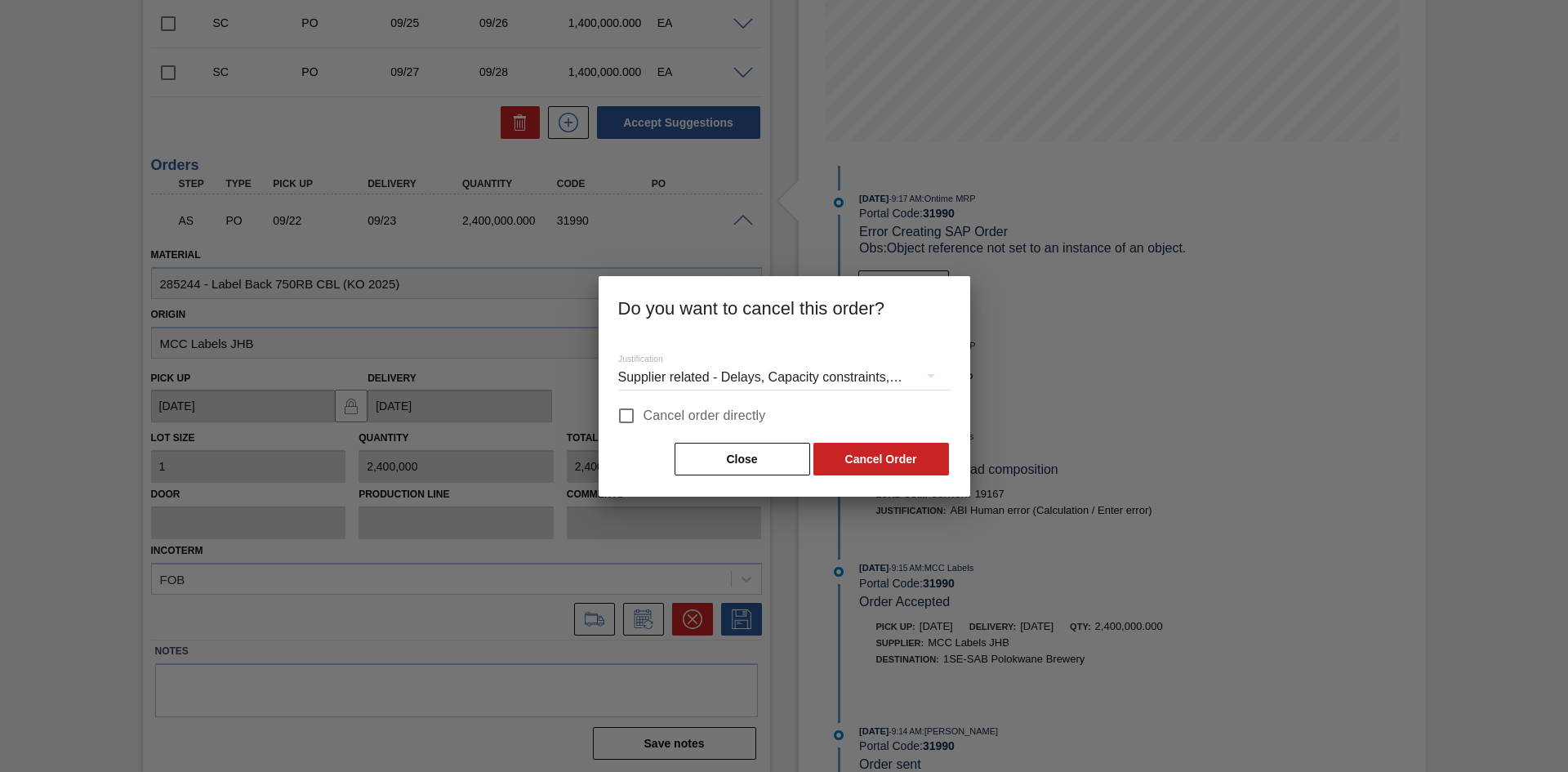
click at [637, 410] on input "Cancel order directly" at bounding box center [625, 415] width 34 height 34
checkbox input "true"
click at [901, 446] on button "Cancel Order" at bounding box center [881, 458] width 136 height 32
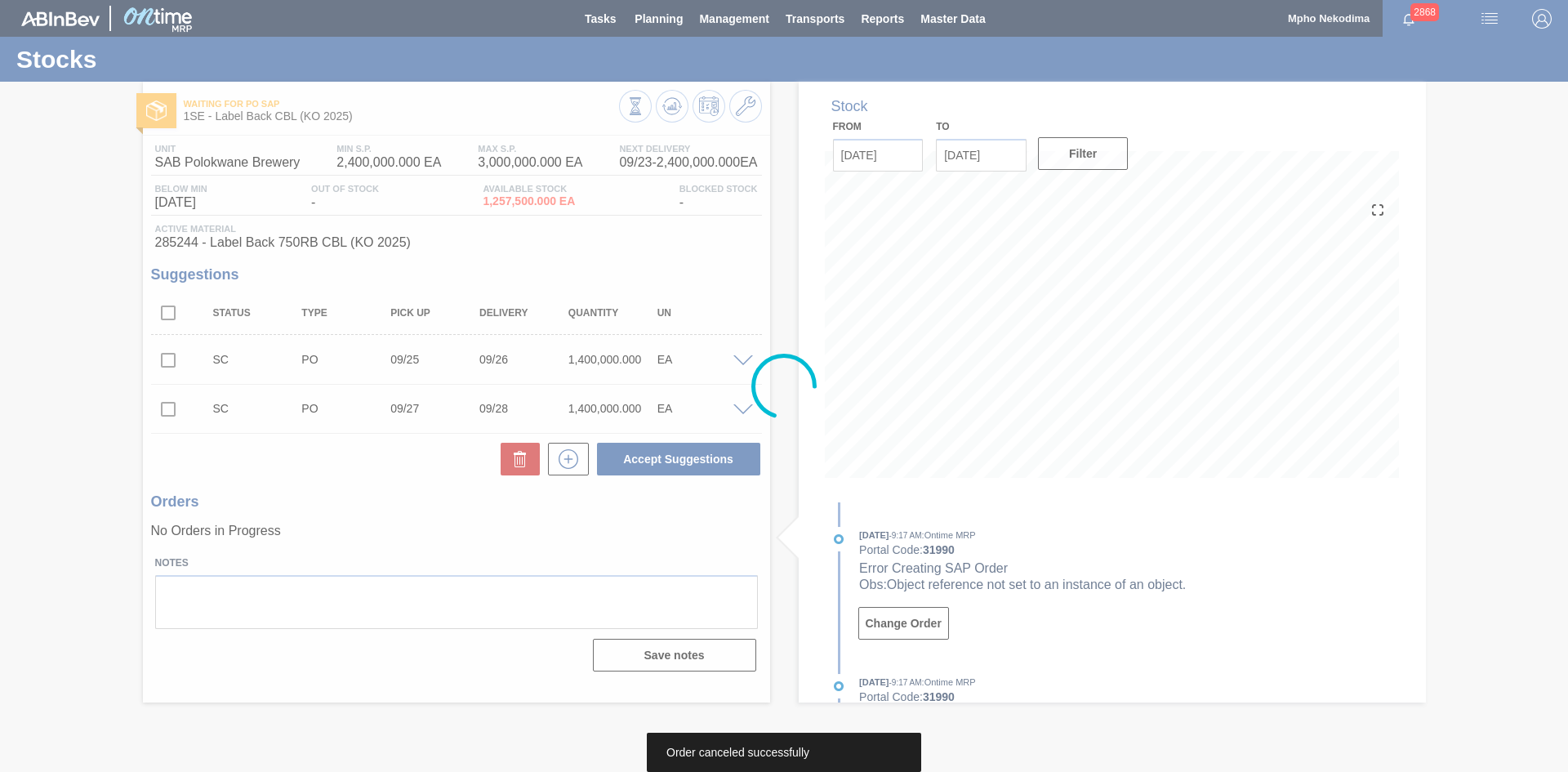
scroll to position [0, 0]
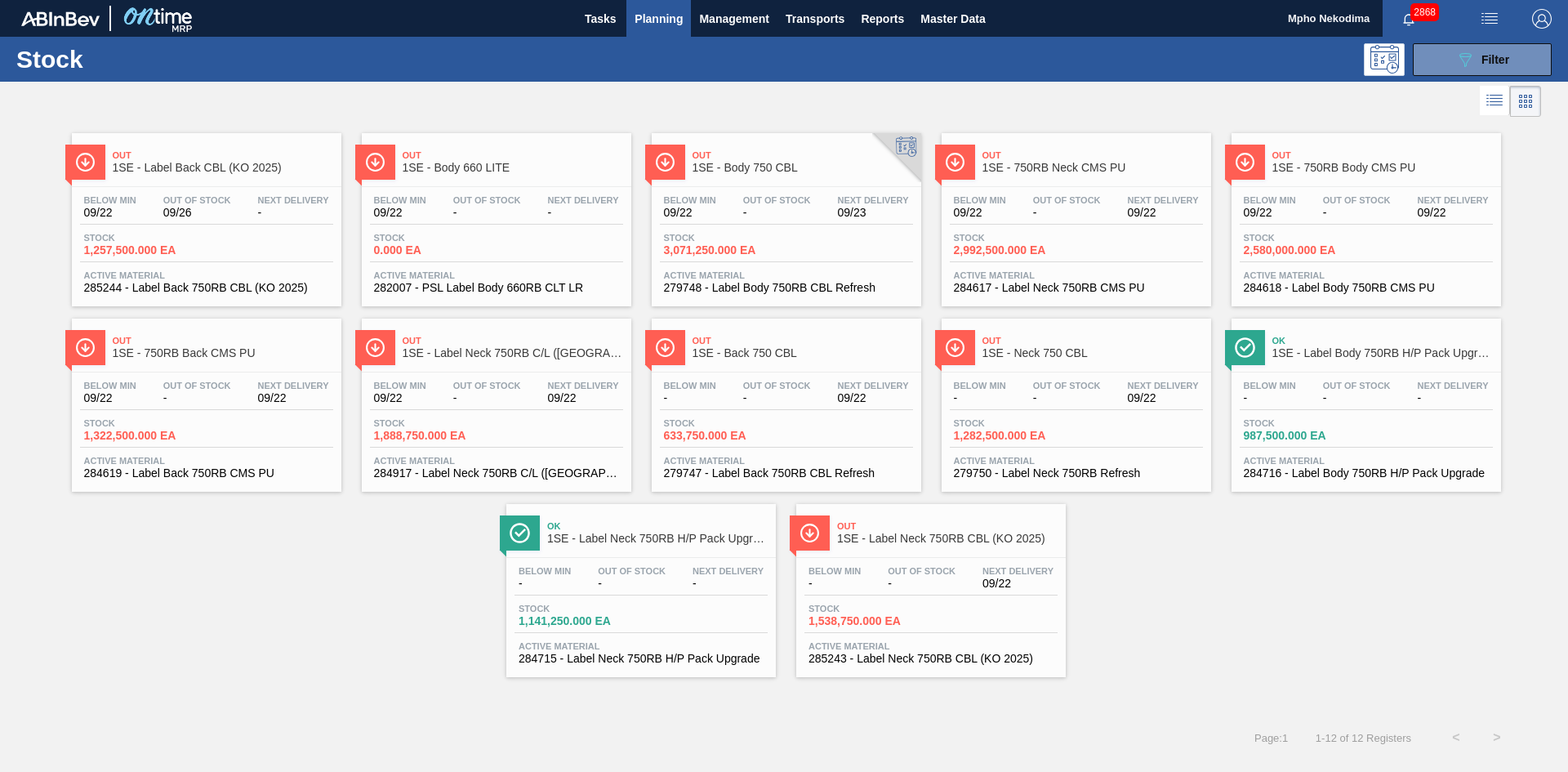
click at [470, 469] on span "284917 - Label Neck 750RB C/L ([GEOGRAPHIC_DATA])" at bounding box center [496, 472] width 245 height 12
click at [901, 659] on span "285243 - Label Neck 750RB CBL (KO 2025)" at bounding box center [931, 658] width 245 height 12
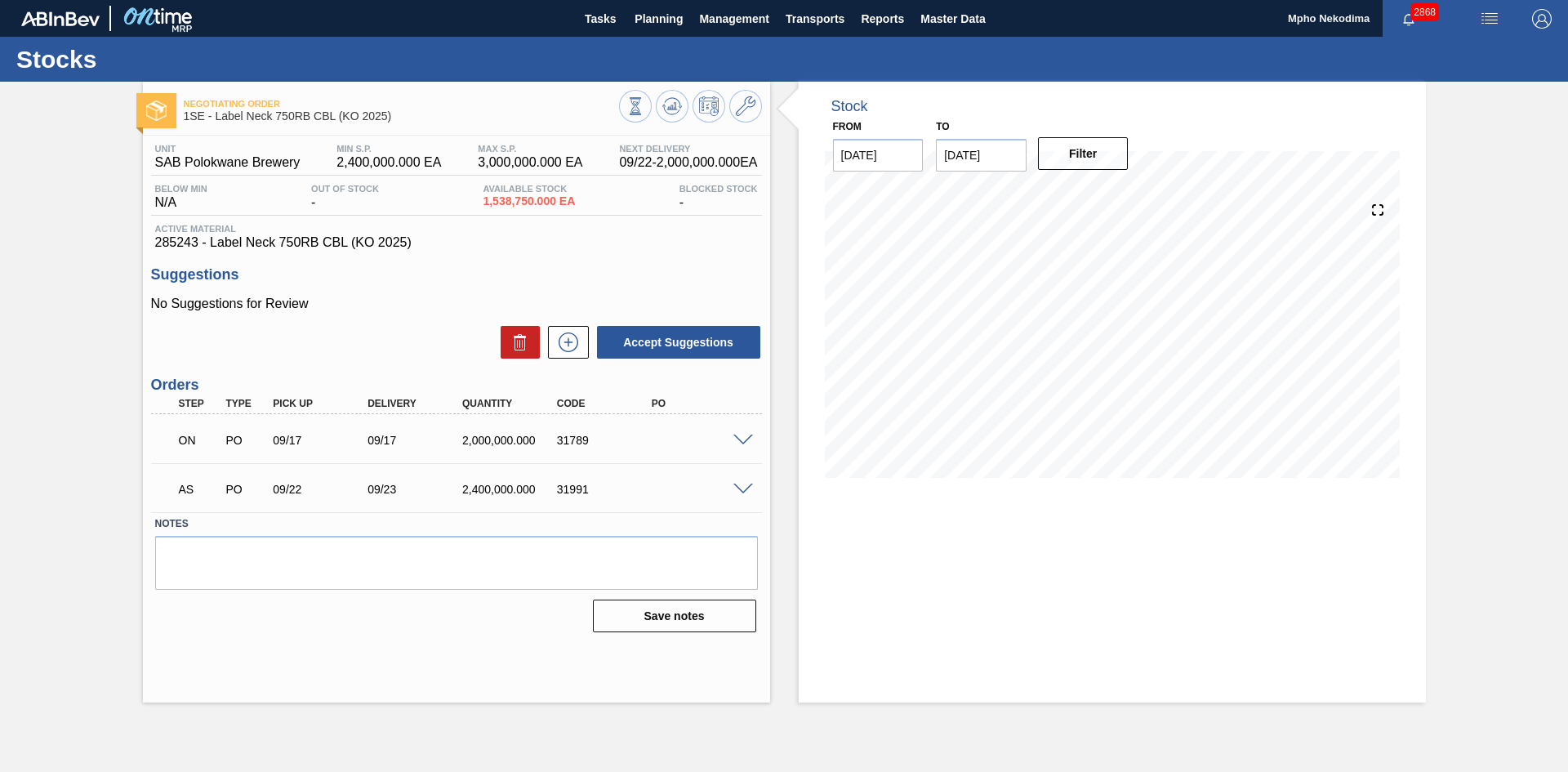
click at [742, 488] on span at bounding box center [742, 489] width 19 height 12
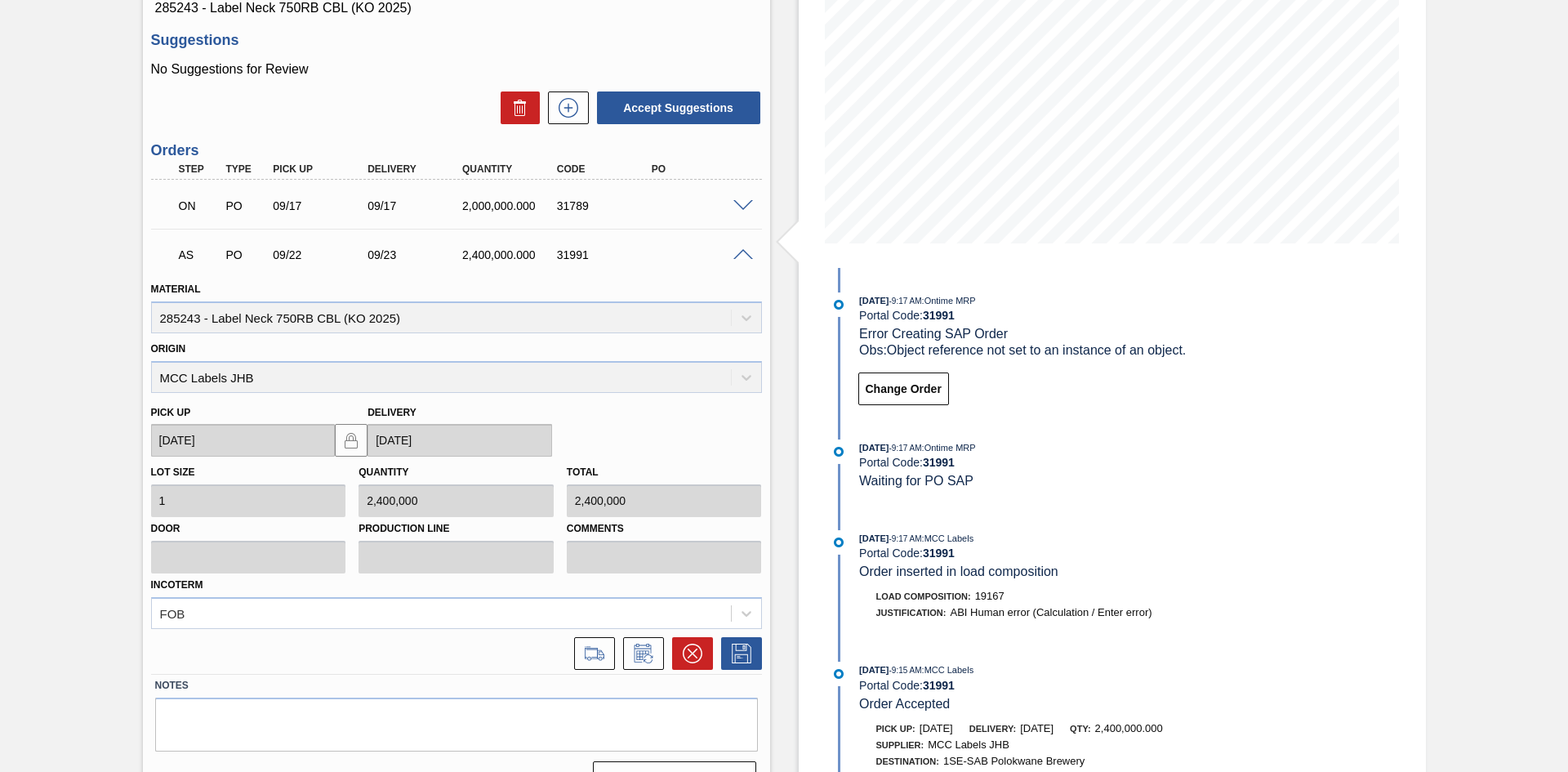
scroll to position [270, 0]
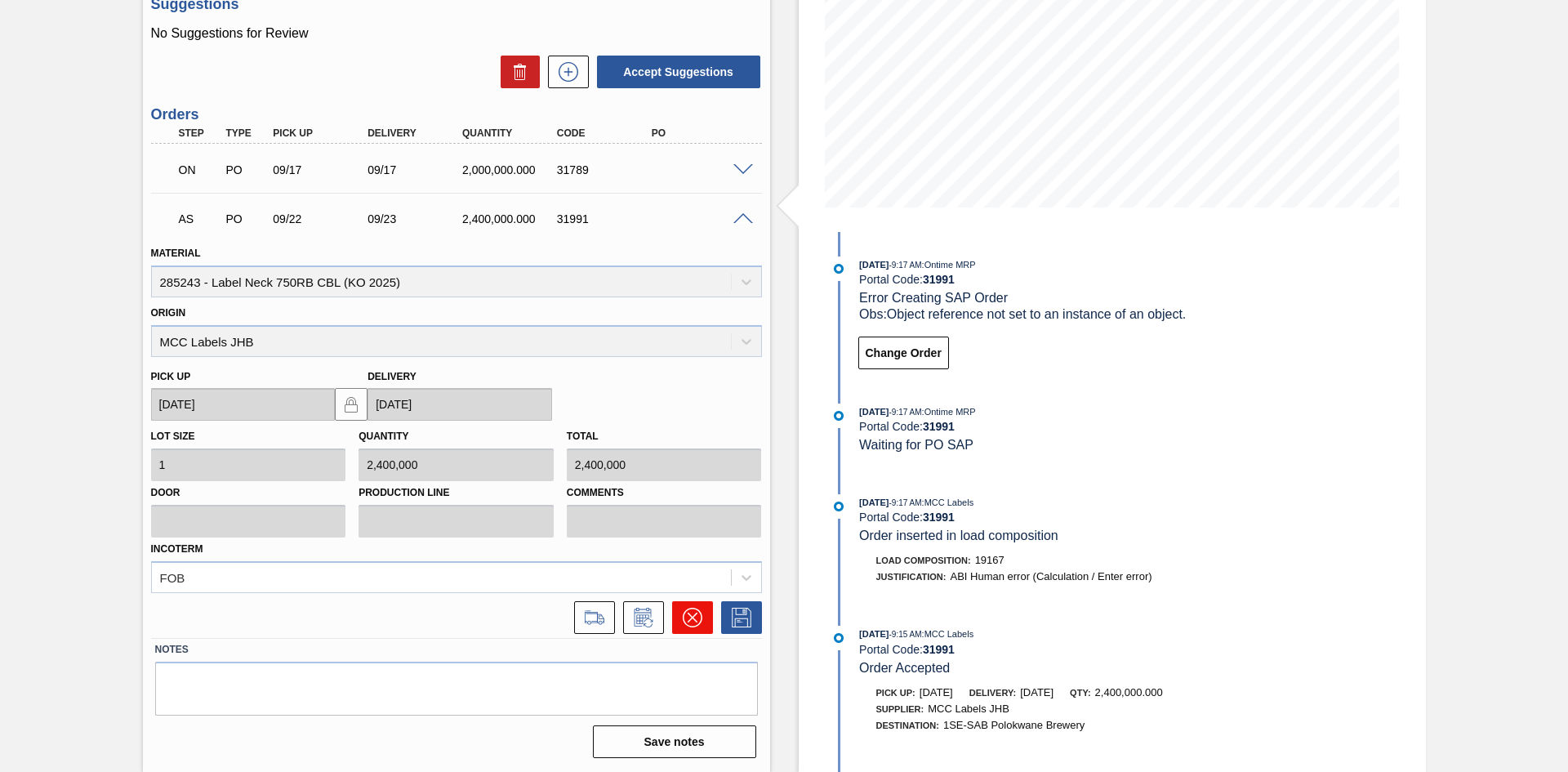
click at [697, 621] on icon at bounding box center [692, 617] width 19 height 19
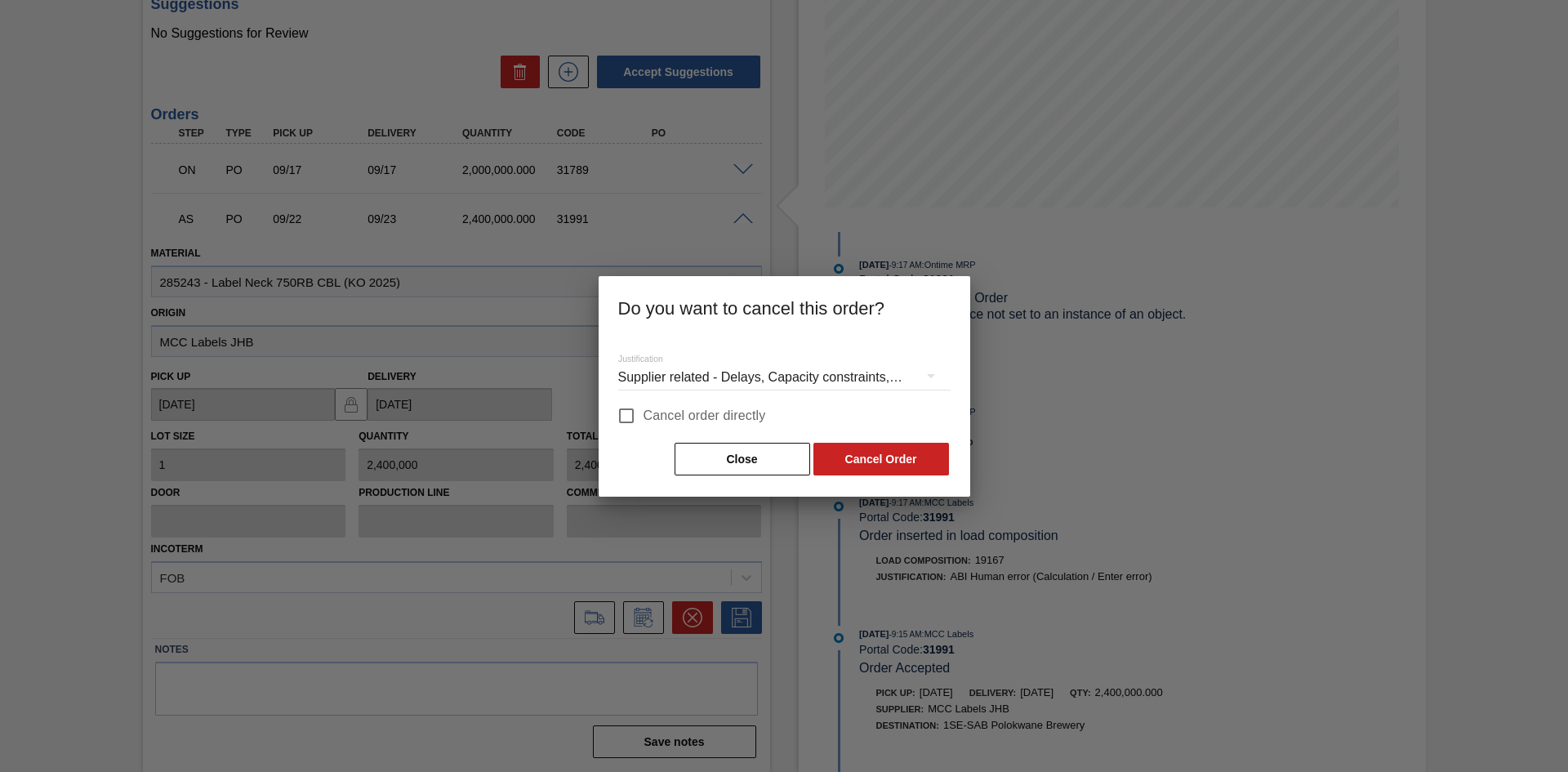
drag, startPoint x: 644, startPoint y: 415, endPoint x: 731, endPoint y: 425, distance: 87.6
click at [645, 414] on span "Cancel order directly" at bounding box center [705, 415] width 123 height 19
click at [644, 414] on input "Cancel order directly" at bounding box center [625, 415] width 34 height 34
checkbox input "true"
click at [914, 460] on button "Cancel Order" at bounding box center [881, 458] width 136 height 32
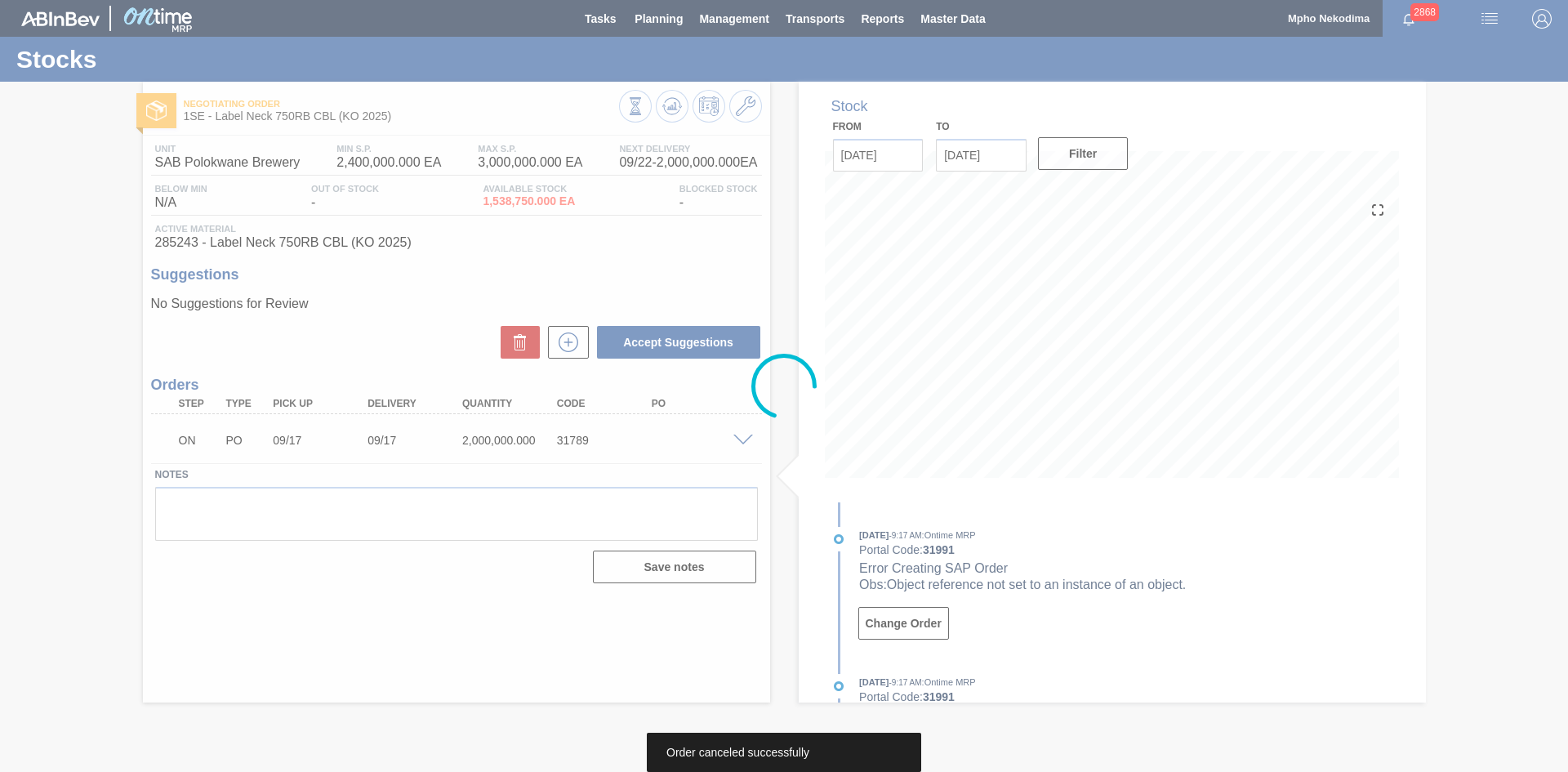
scroll to position [0, 0]
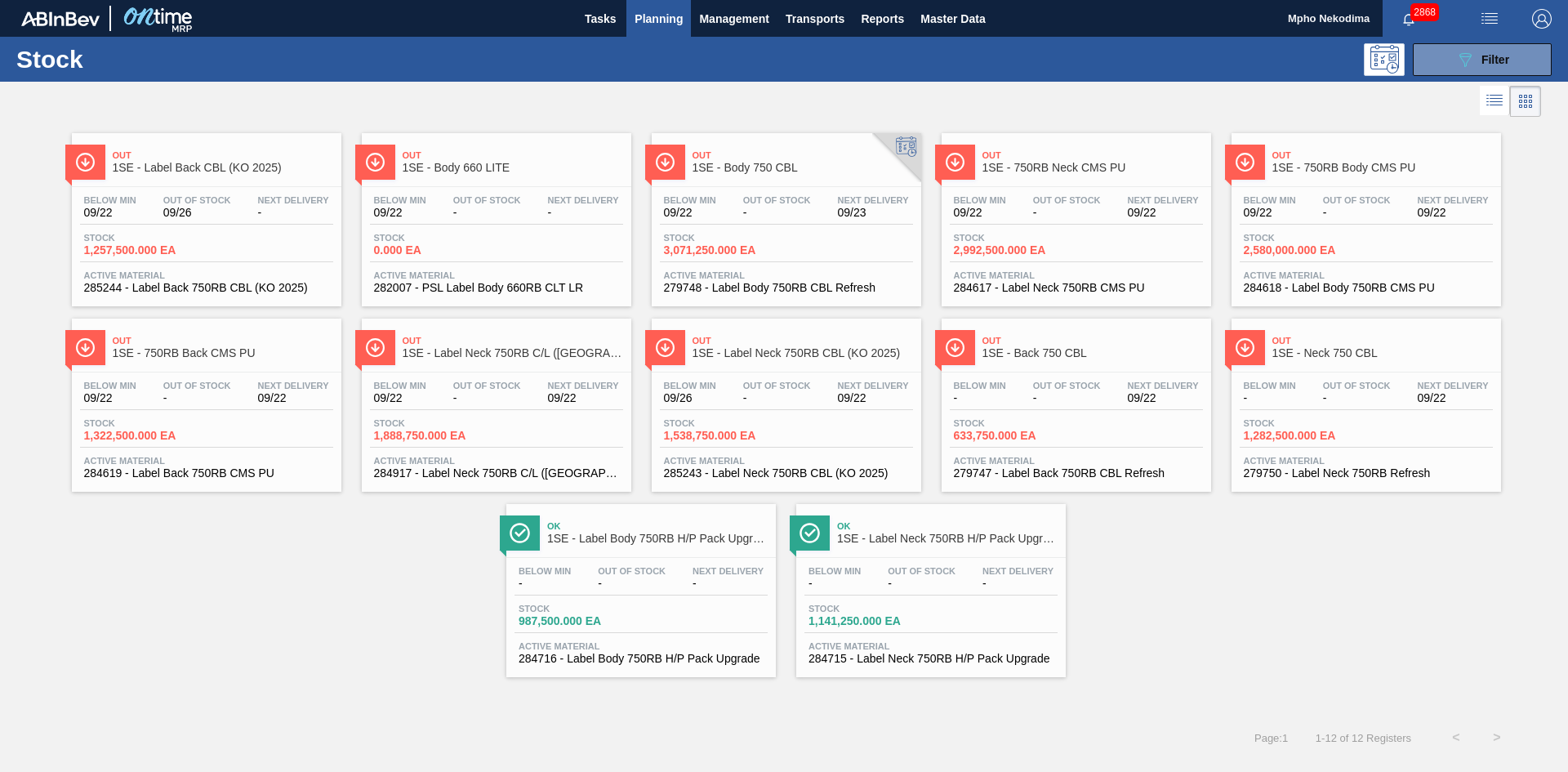
click at [788, 288] on span "279748 - Label Body 750RB CBL Refresh" at bounding box center [787, 287] width 245 height 12
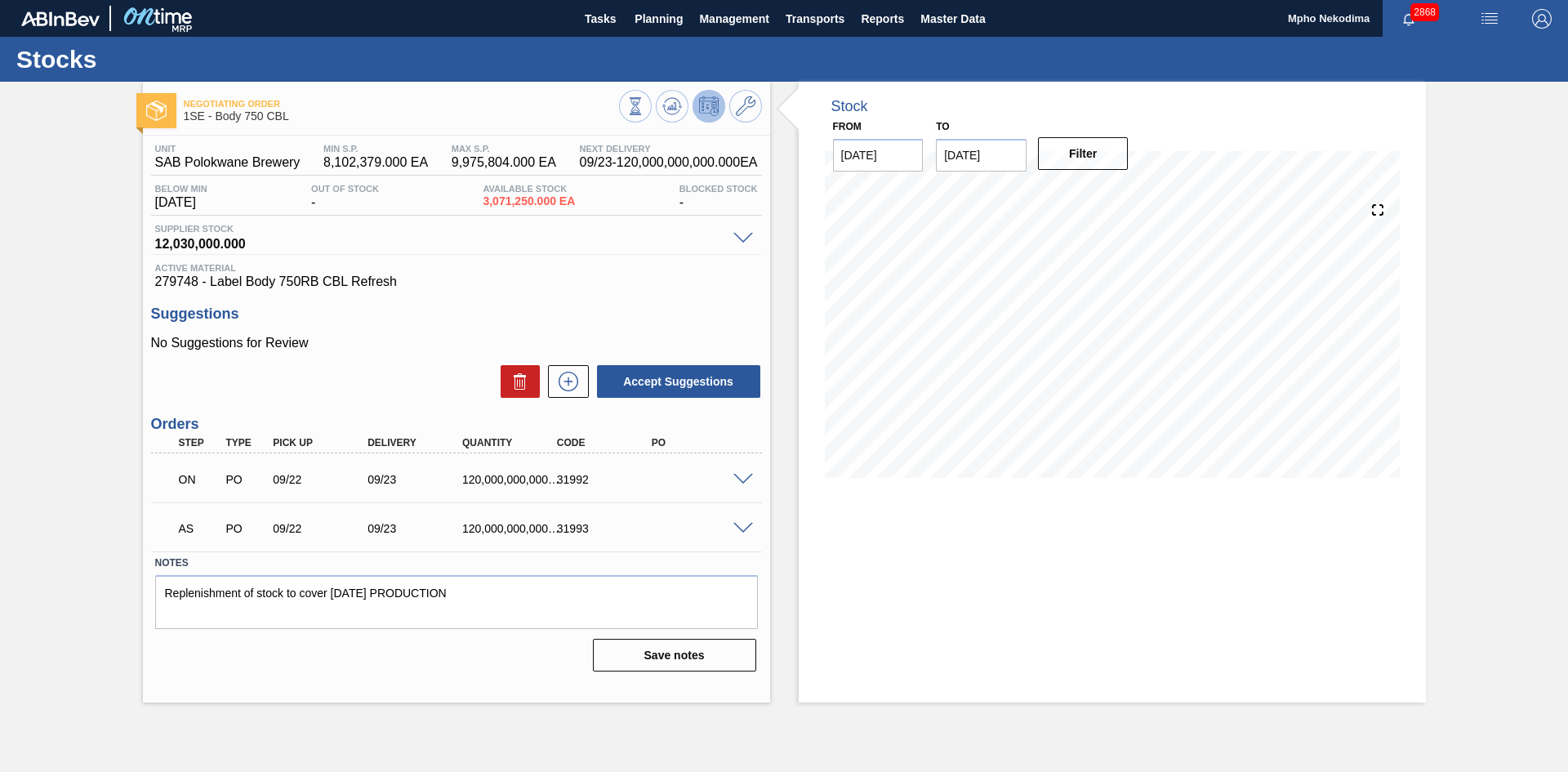
click at [742, 523] on span at bounding box center [742, 529] width 19 height 12
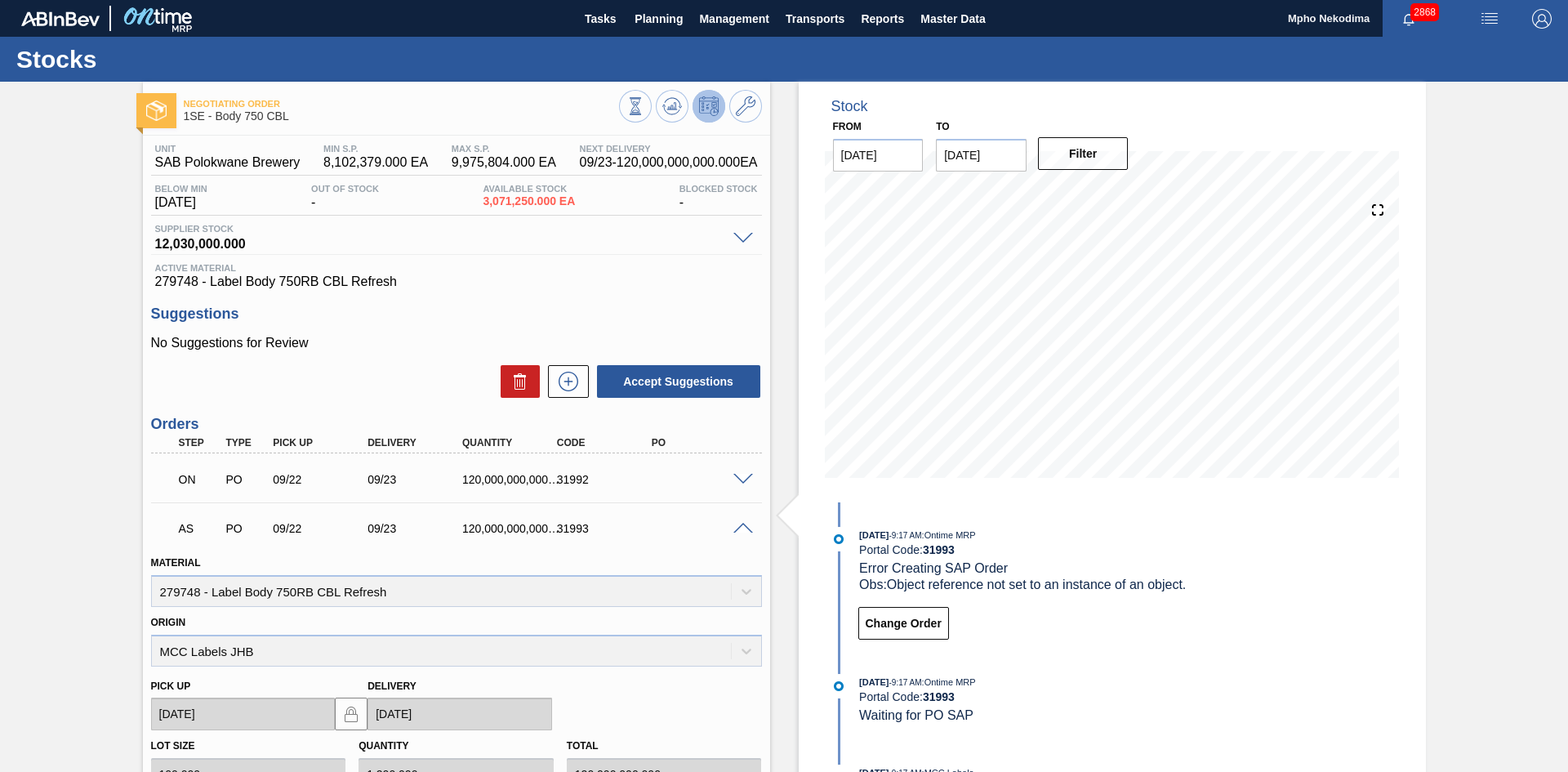
drag, startPoint x: 1562, startPoint y: 261, endPoint x: 1567, endPoint y: 350, distance: 89.1
click at [1567, 350] on main "Tasks Planning Management Transports Reports Master Data Mpho Nekodima 2868 Mar…" at bounding box center [784, 386] width 1568 height 772
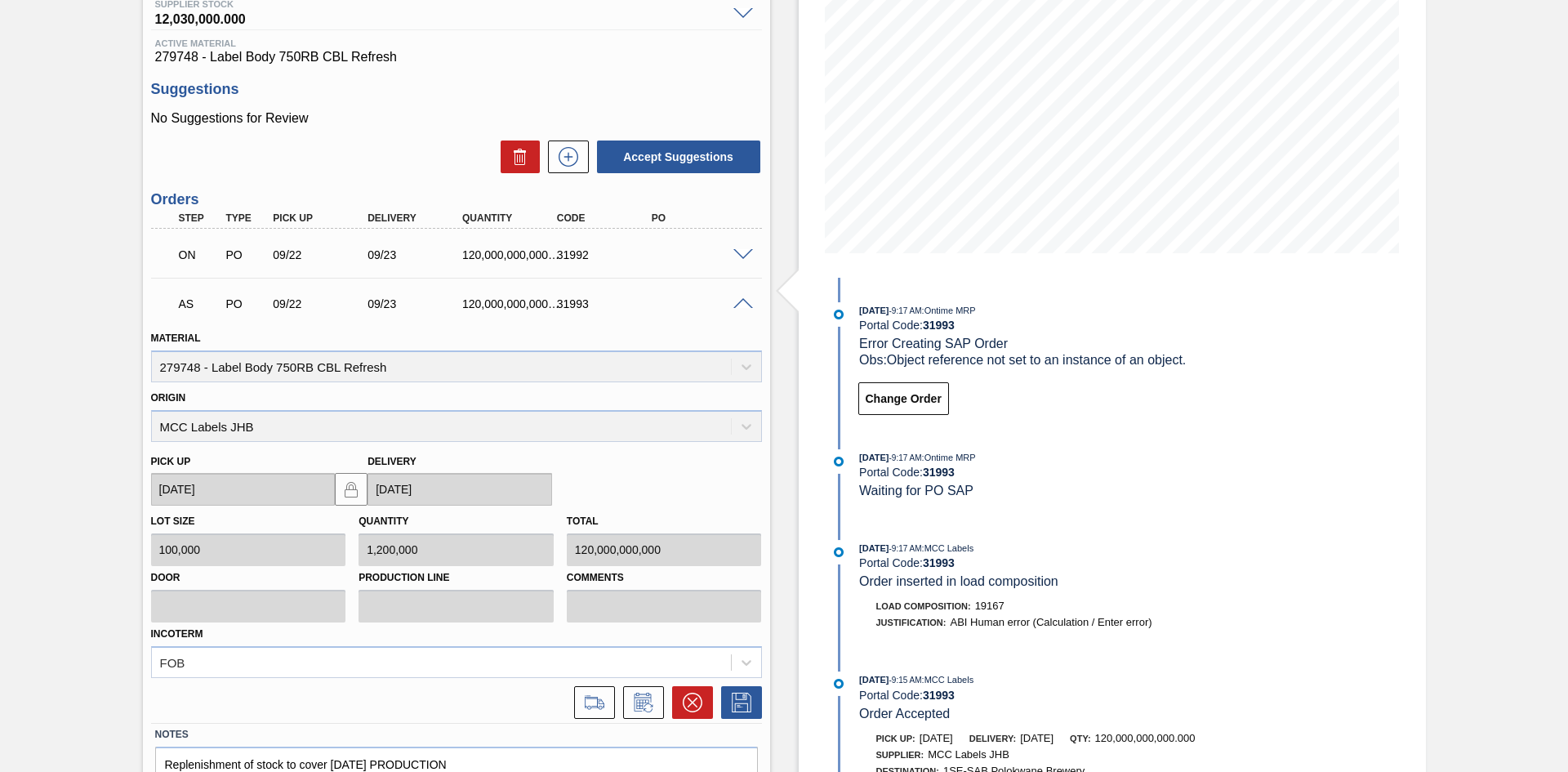
scroll to position [253, 0]
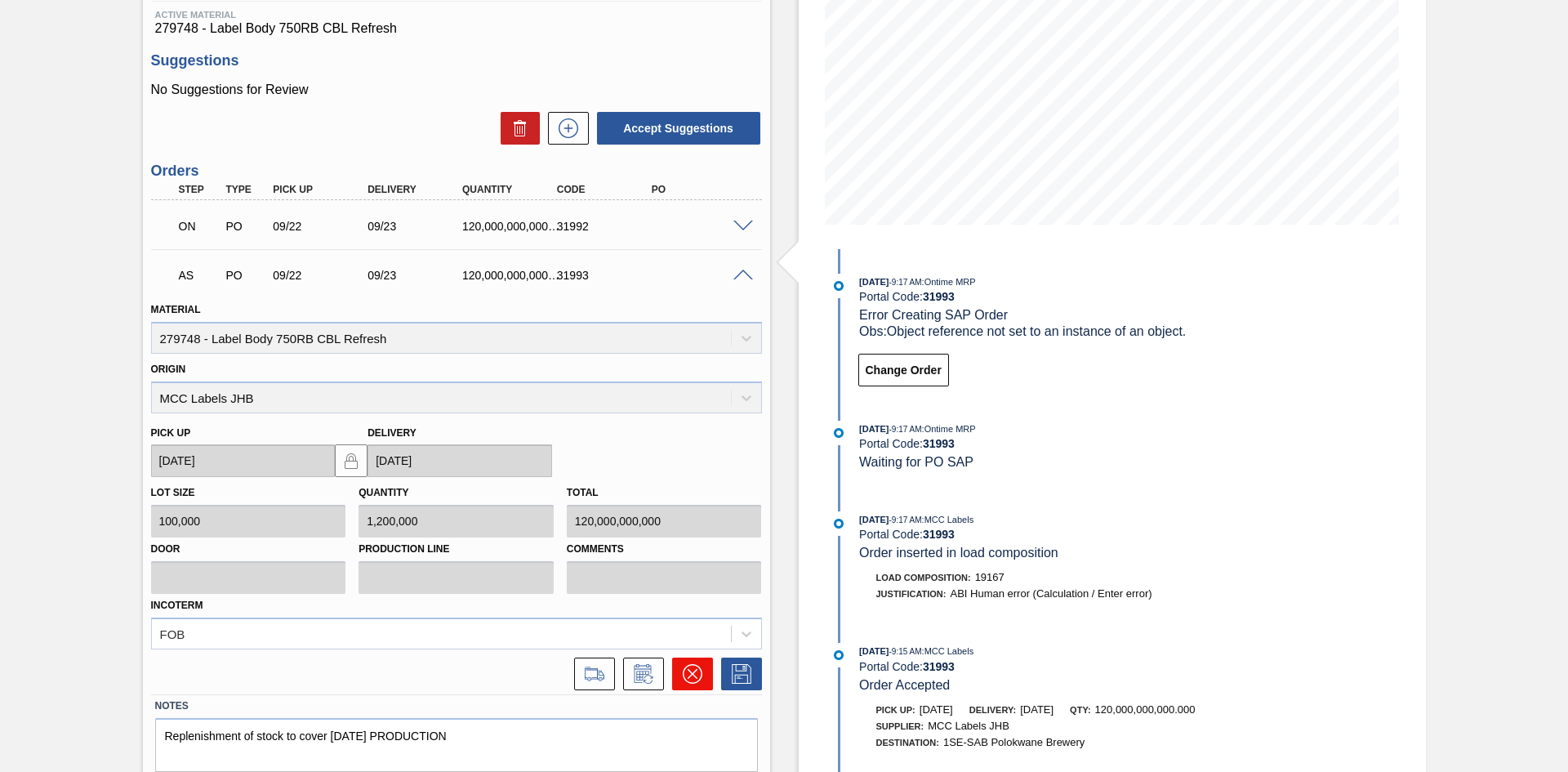
click at [676, 666] on button at bounding box center [693, 673] width 41 height 32
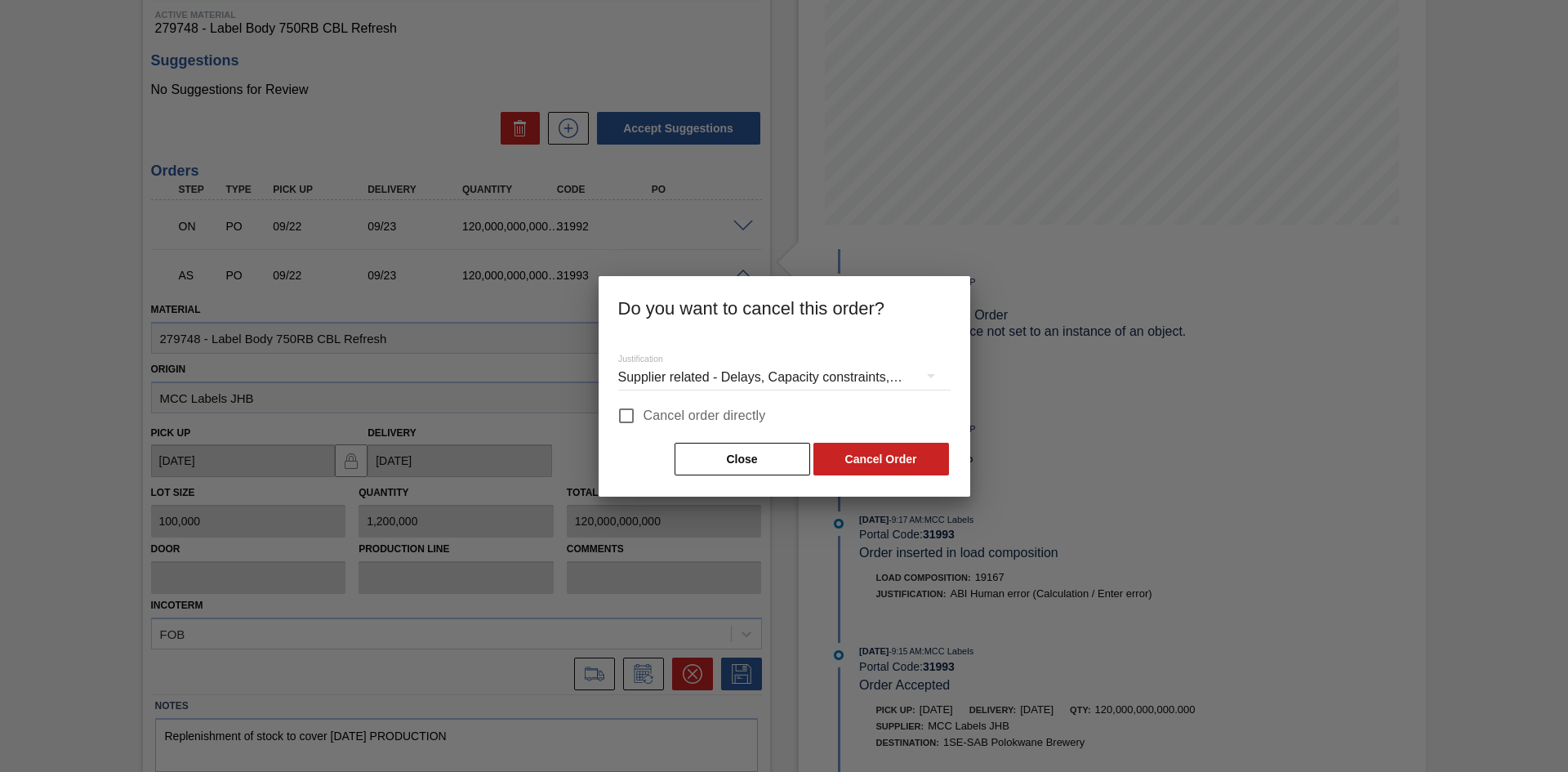
drag, startPoint x: 687, startPoint y: 413, endPoint x: 827, endPoint y: 423, distance: 140.4
click at [688, 414] on span "Cancel order directly" at bounding box center [705, 415] width 123 height 19
click at [644, 414] on input "Cancel order directly" at bounding box center [625, 415] width 34 height 34
checkbox input "true"
click at [891, 461] on button "Cancel Order" at bounding box center [881, 458] width 136 height 32
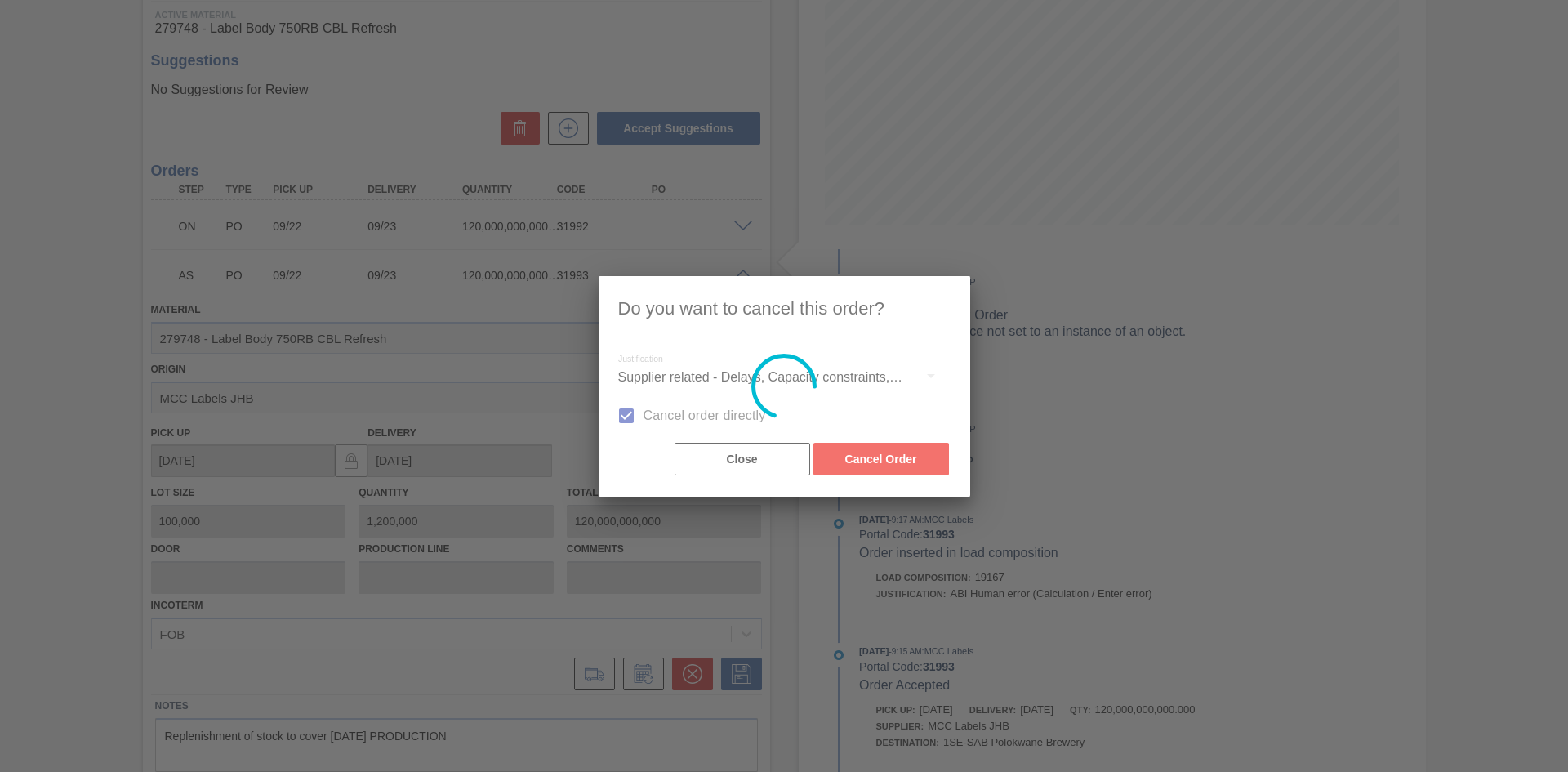
scroll to position [0, 0]
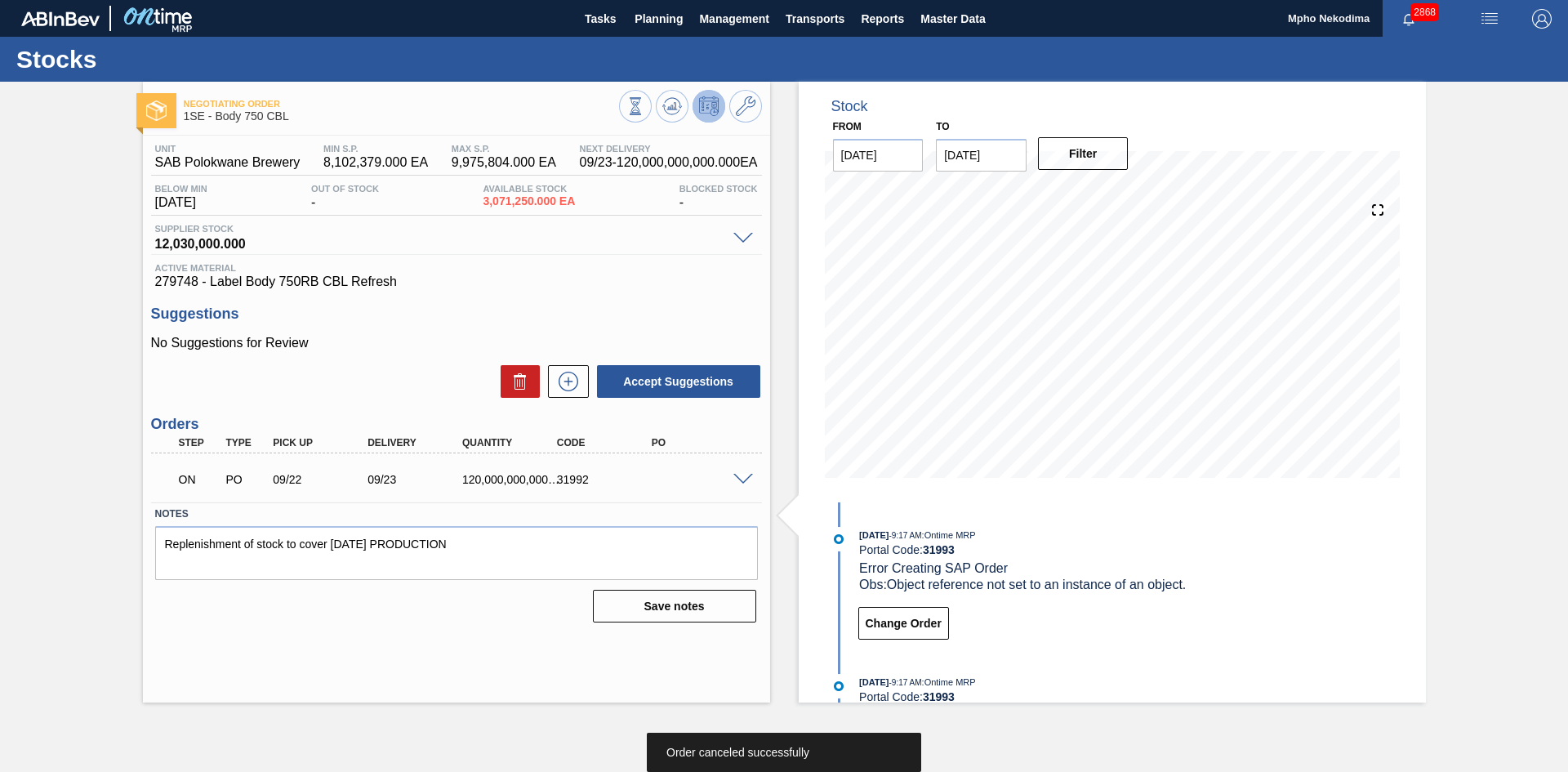
click at [637, 295] on div "Unit SAB Polokwane Brewery MIN S.P. 8,102,379.000 EA MAX S.P. 9,975,804.000 EA …" at bounding box center [457, 382] width 627 height 493
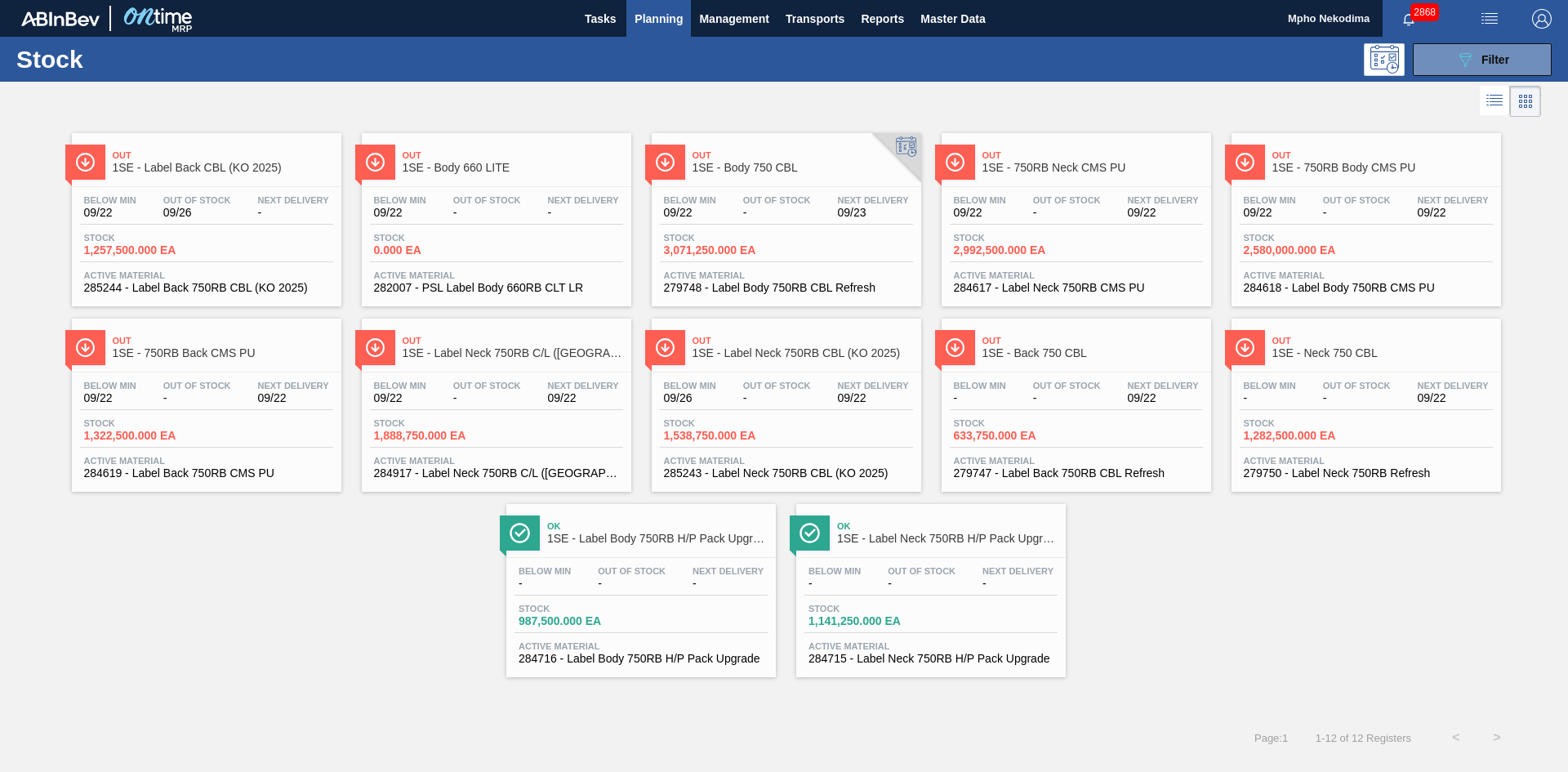
click at [1381, 577] on div "Out 1SE - Label Back CBL (KO 2025) Below Min 09/22 Out Of Stock 09/26 Next Deli…" at bounding box center [784, 398] width 1568 height 556
click at [1270, 591] on div "Out 1SE - Label Back CBL (KO 2025) Below Min 09/22 Out Of Stock 09/26 Next Deli…" at bounding box center [784, 398] width 1568 height 556
click at [1165, 594] on div "Out 1SE - Label Back CBL (KO 2025) Below Min 09/22 Out Of Stock 09/26 Next Deli…" at bounding box center [784, 398] width 1568 height 556
click at [502, 112] on div at bounding box center [770, 101] width 1540 height 39
click at [790, 280] on div "Active Material 279748 - Label Body 750RB CBL Refresh" at bounding box center [786, 282] width 253 height 24
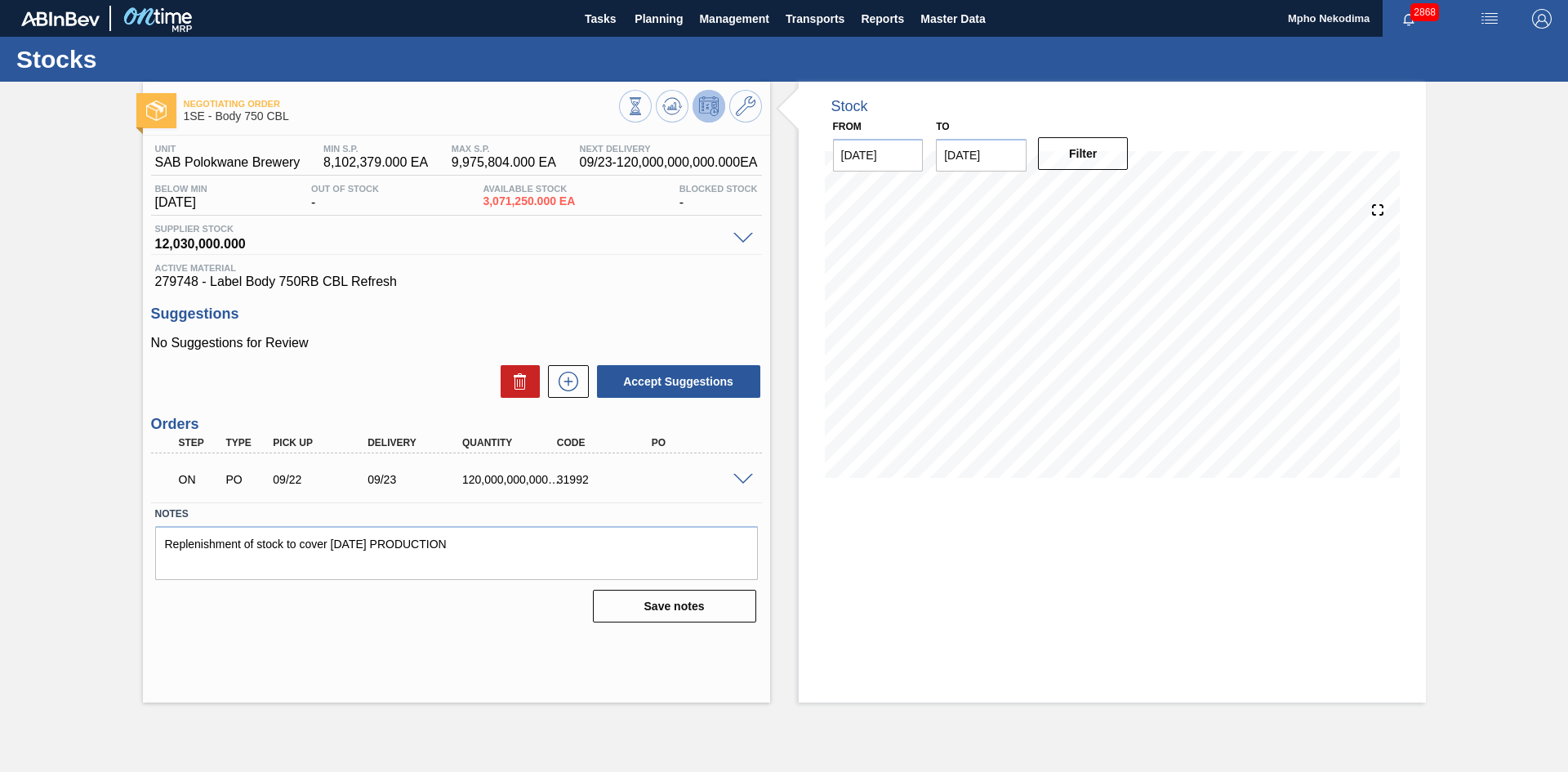
click at [742, 473] on span at bounding box center [742, 479] width 19 height 12
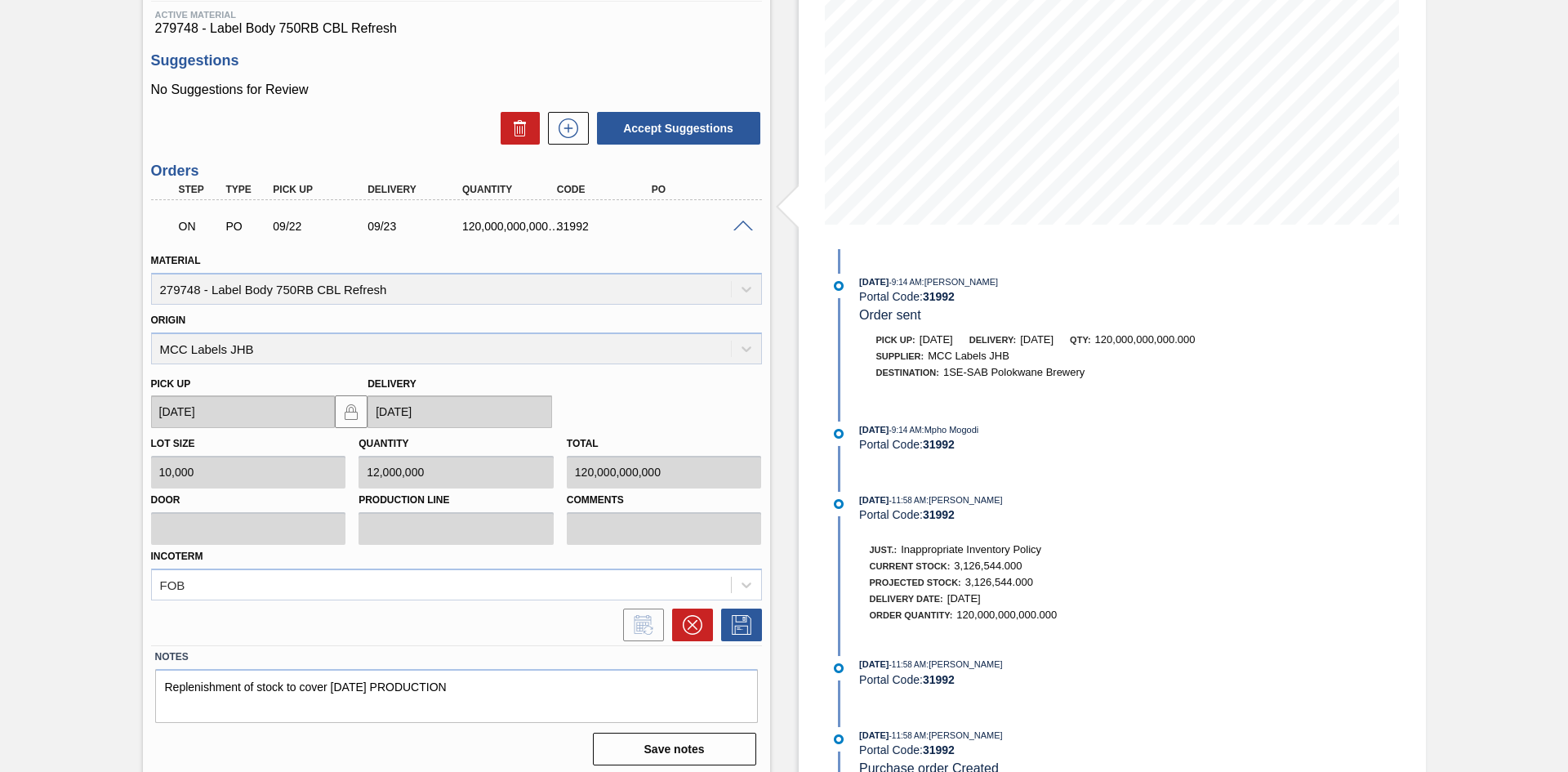
scroll to position [260, 0]
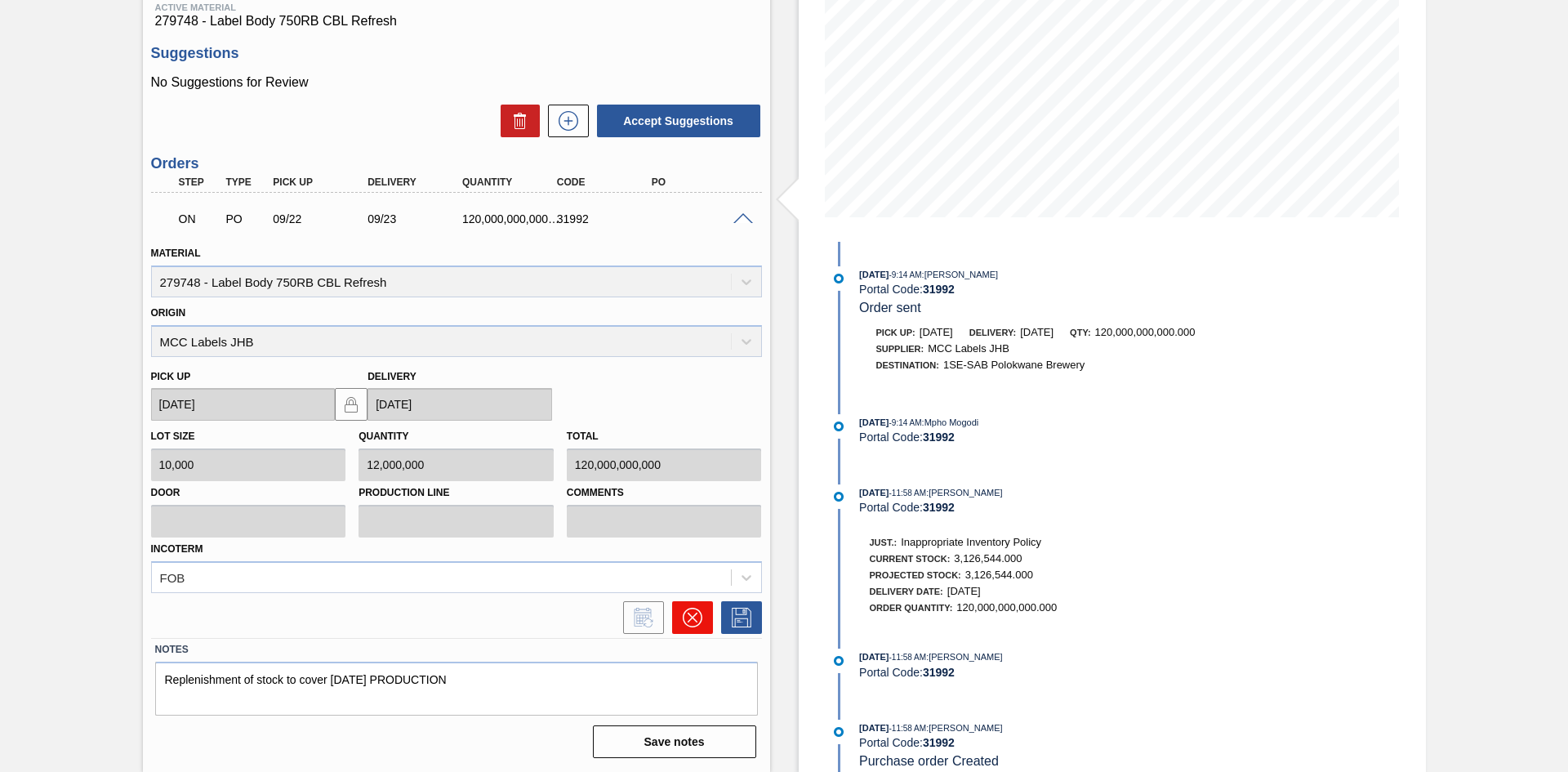
click at [698, 620] on icon at bounding box center [692, 617] width 19 height 19
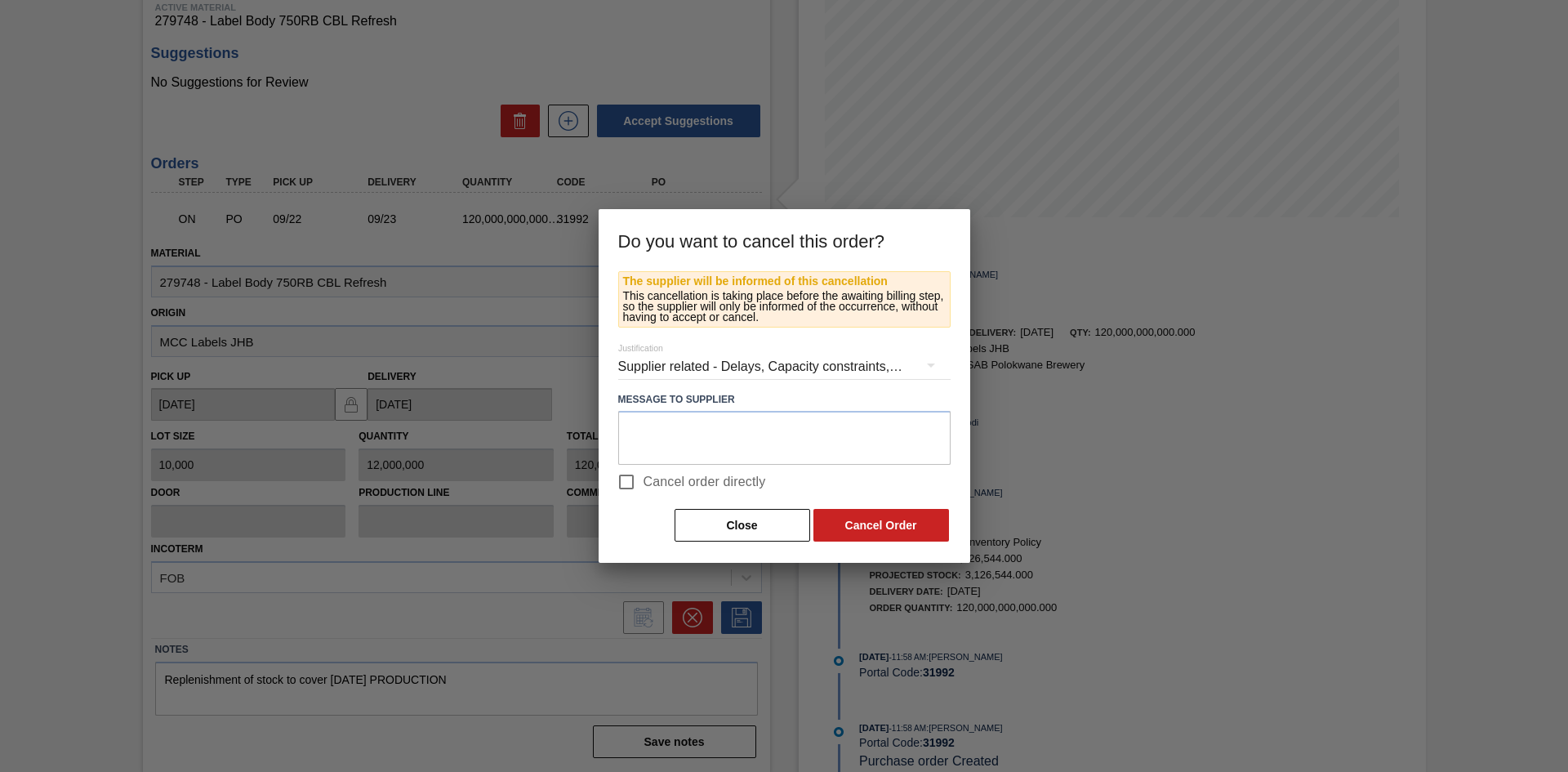
click at [649, 479] on span "Cancel order directly" at bounding box center [705, 481] width 123 height 19
click at [644, 479] on input "Cancel order directly" at bounding box center [625, 481] width 34 height 34
checkbox input "true"
click at [851, 523] on button "Cancel Order" at bounding box center [881, 525] width 136 height 32
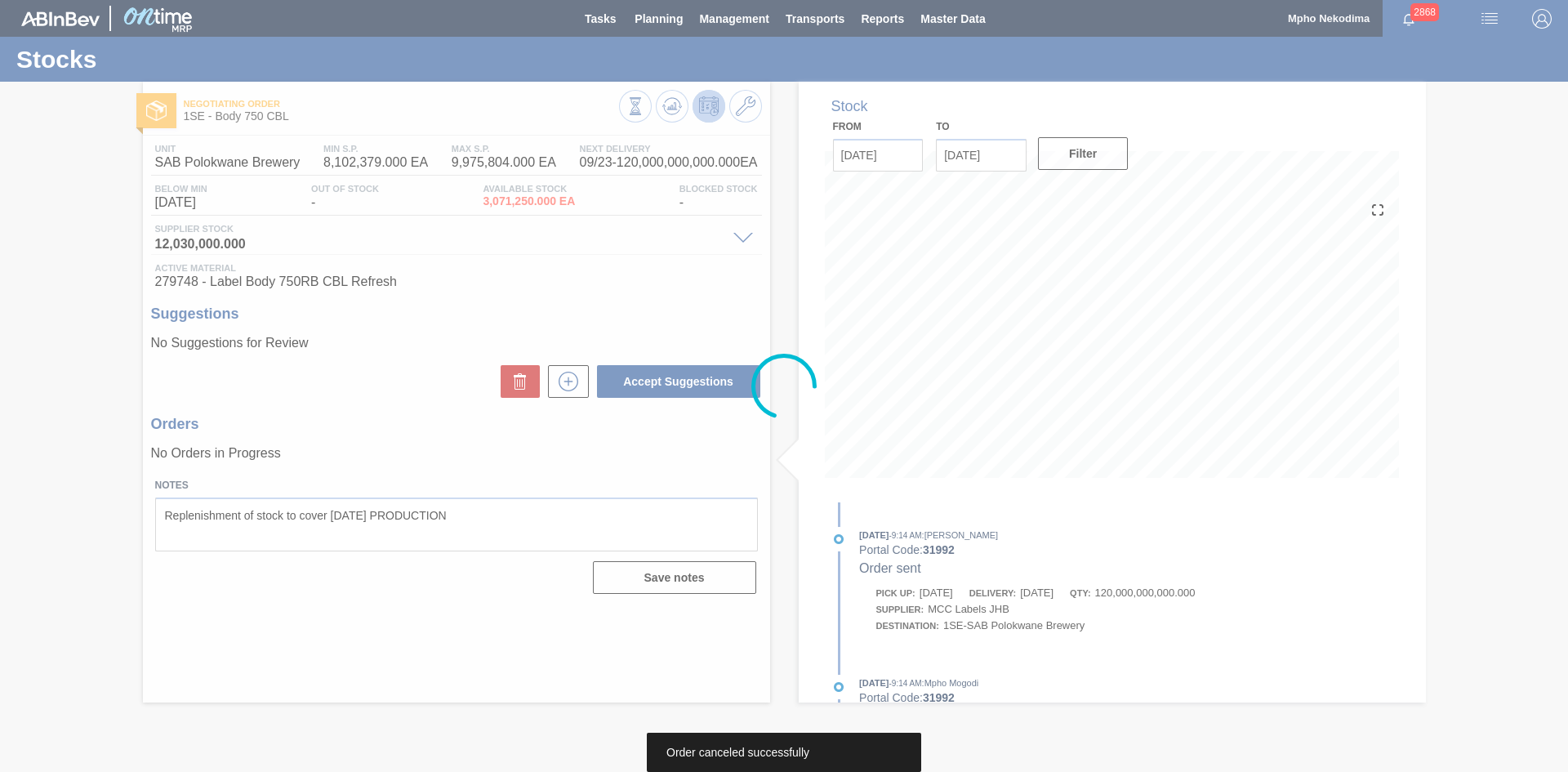
scroll to position [0, 0]
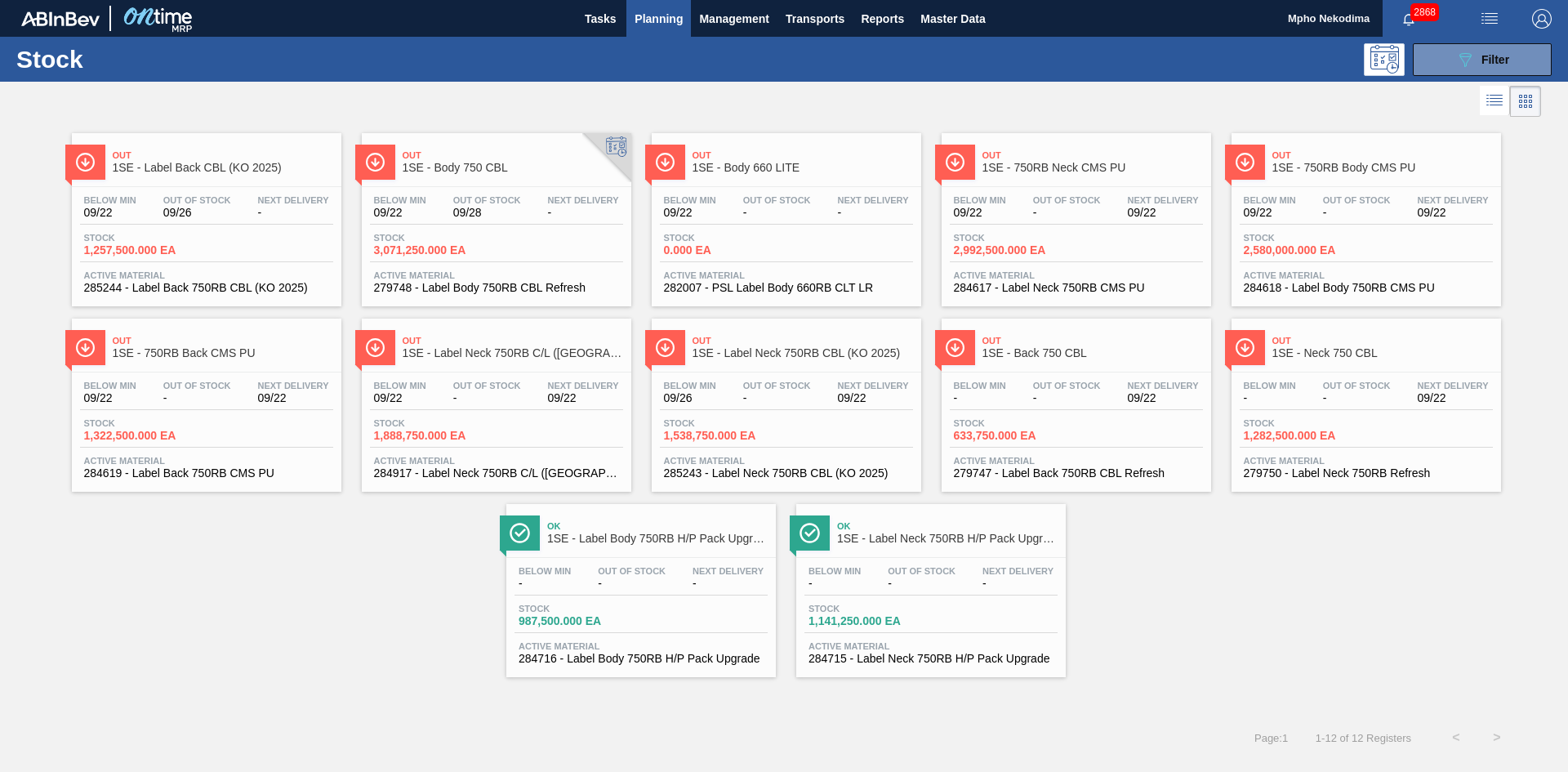
click at [504, 287] on span "279748 - Label Body 750RB CBL Refresh" at bounding box center [496, 287] width 245 height 12
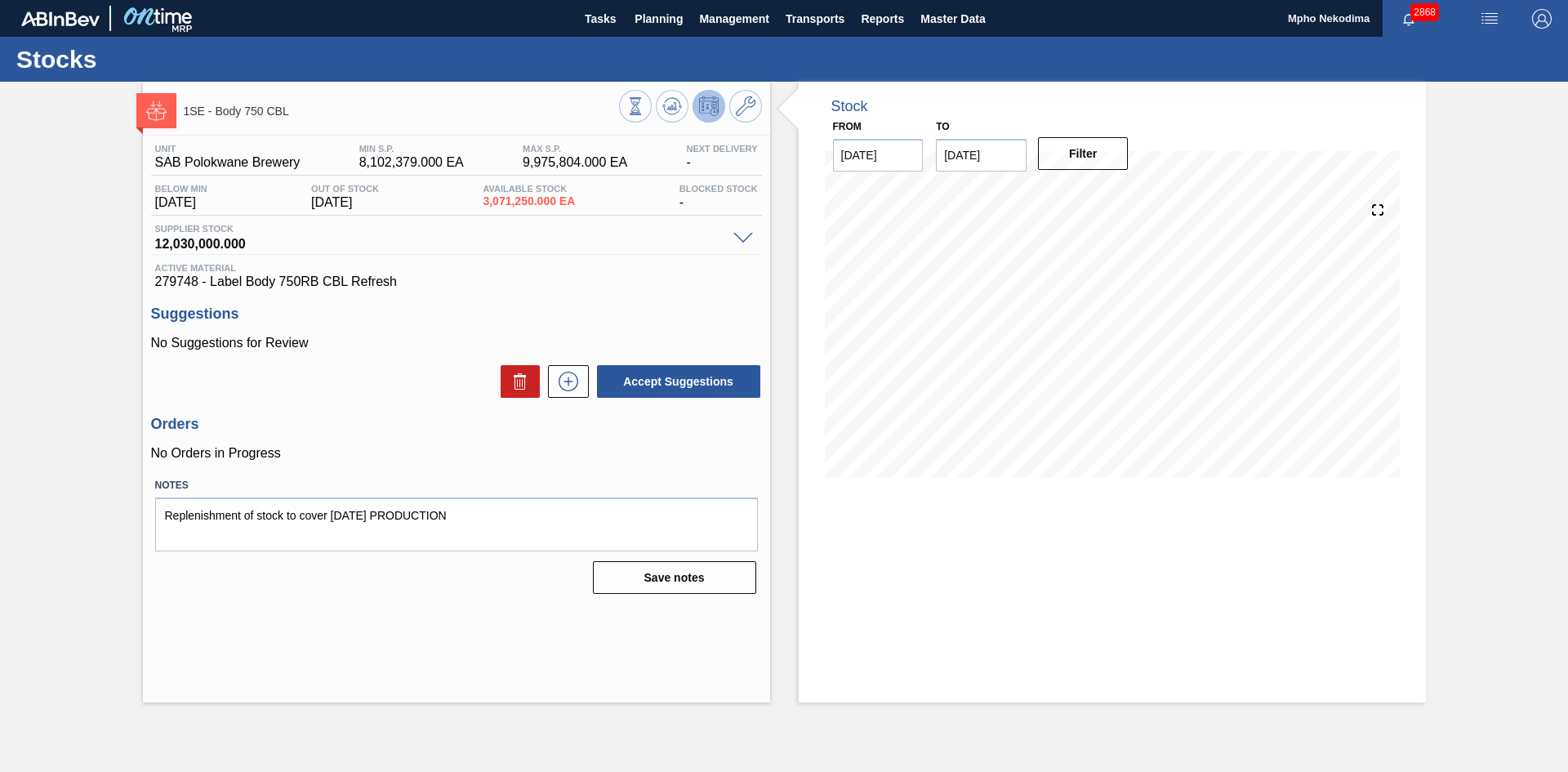
drag, startPoint x: 54, startPoint y: 1, endPoint x: 449, endPoint y: 304, distance: 497.8
click at [449, 304] on div "Unit SAB Polokwane Brewery MIN S.P. 8,102,379.000 EA MAX S.P. 9,975,804.000 EA …" at bounding box center [457, 367] width 627 height 464
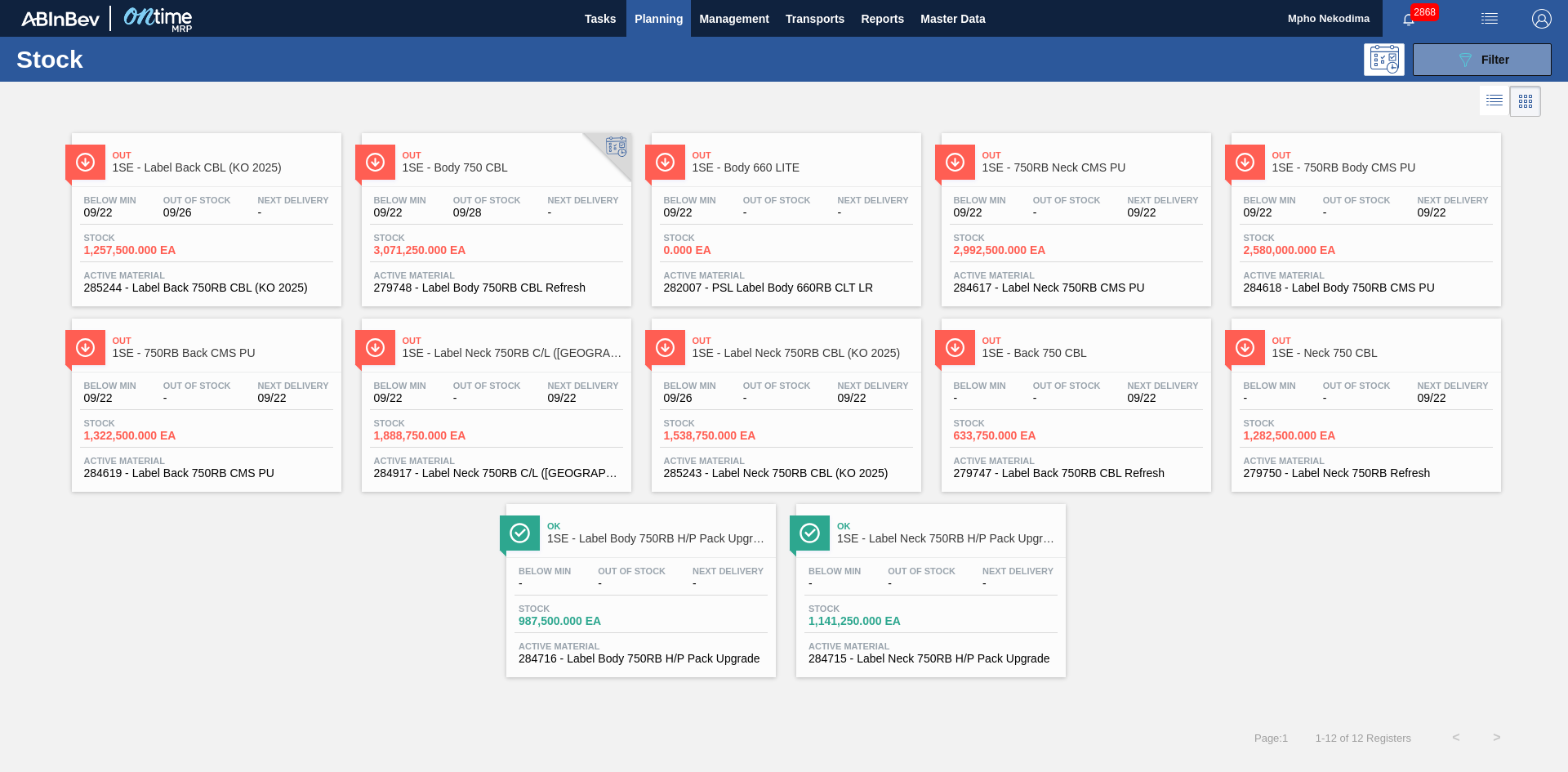
click at [205, 288] on span "285244 - Label Back 750RB CBL (KO 2025)" at bounding box center [207, 287] width 245 height 12
click at [186, 288] on span "285244 - Label Back 750RB CBL (KO 2025)" at bounding box center [207, 287] width 245 height 12
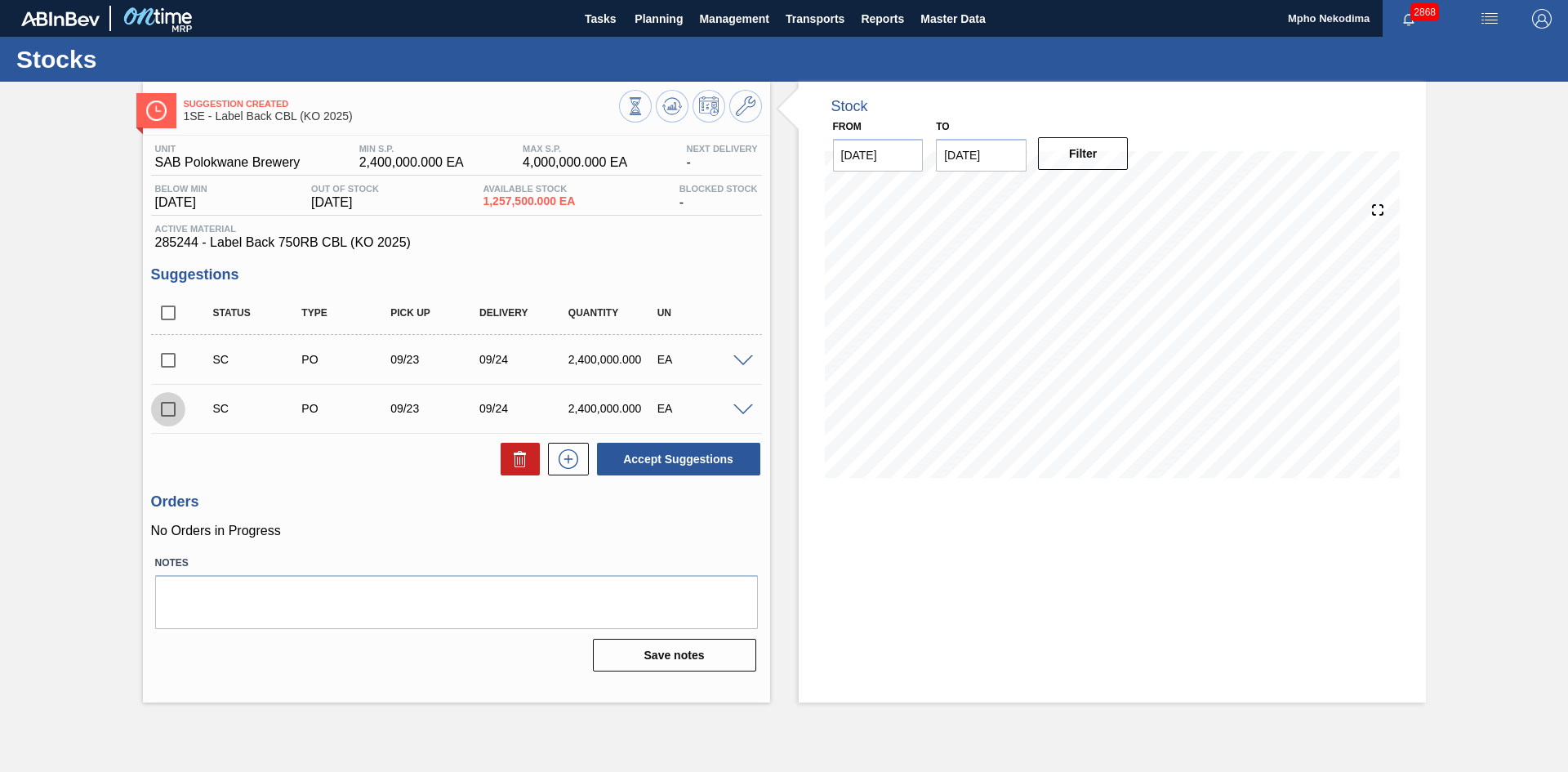
click at [162, 410] on input "checkbox" at bounding box center [168, 409] width 34 height 34
click at [687, 459] on button "Accept Suggestions" at bounding box center [678, 458] width 163 height 32
checkbox input "false"
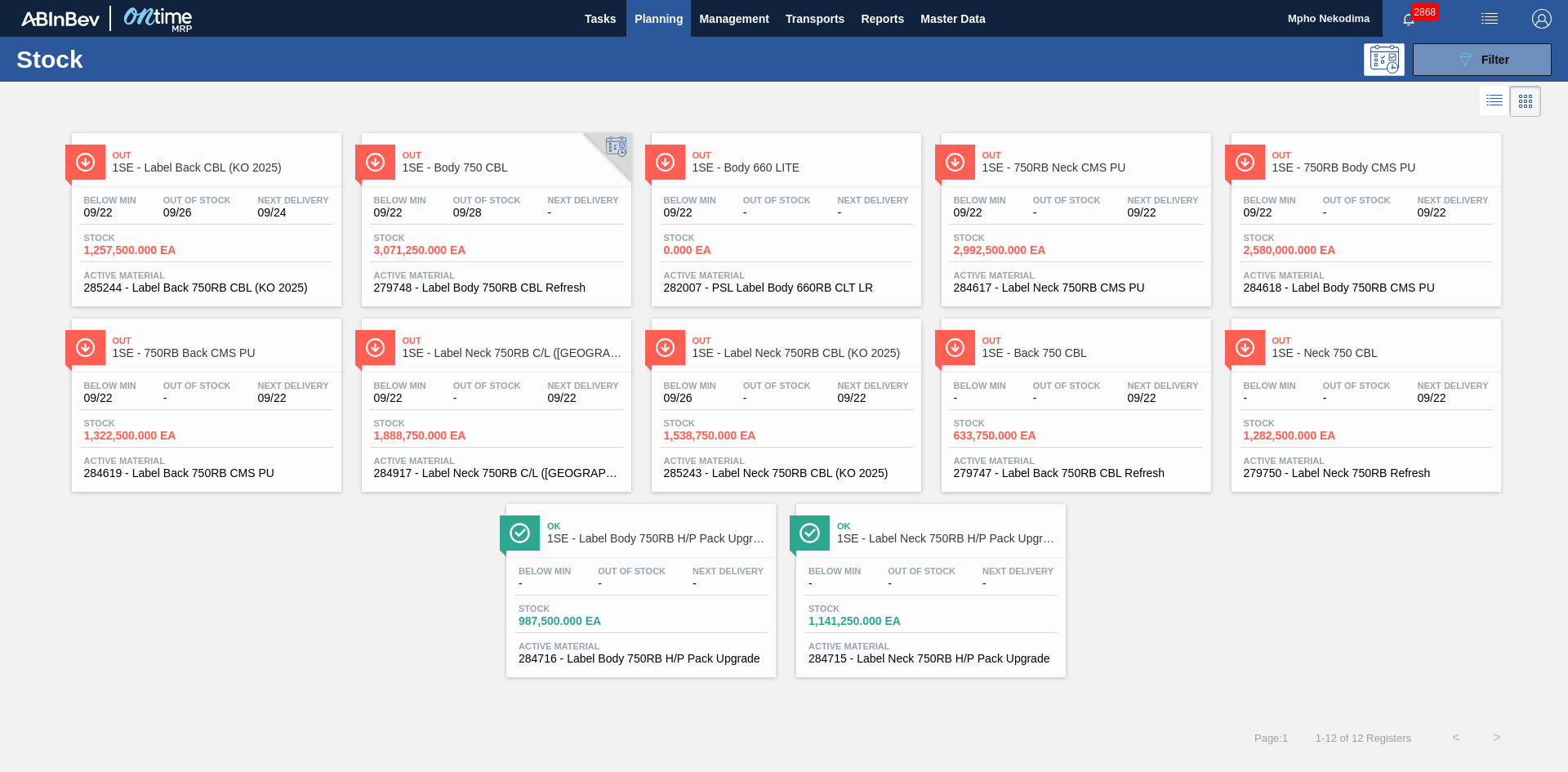
click at [486, 284] on span "279748 - Label Body 750RB CBL Refresh" at bounding box center [496, 287] width 245 height 12
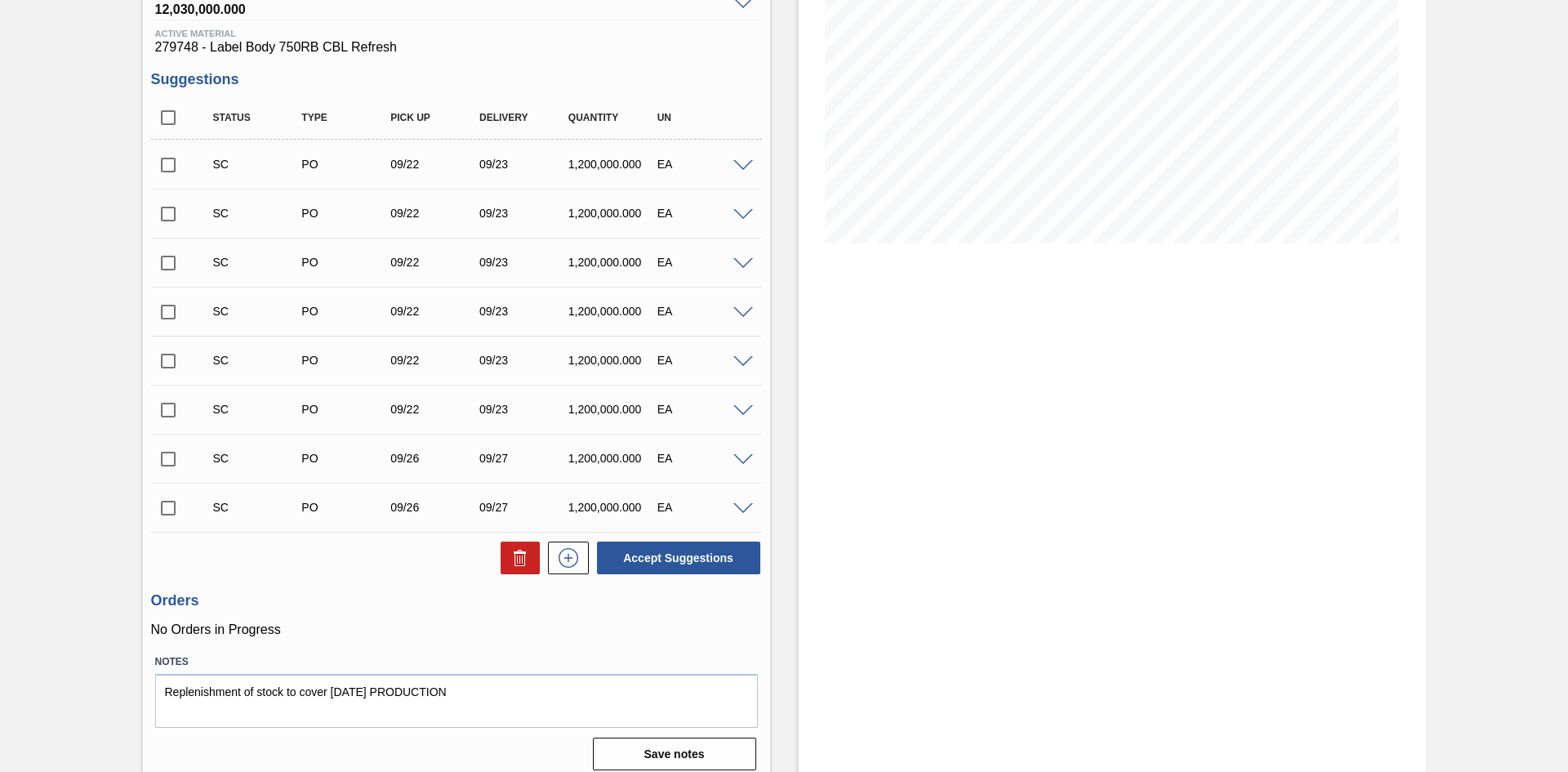
scroll to position [246, 0]
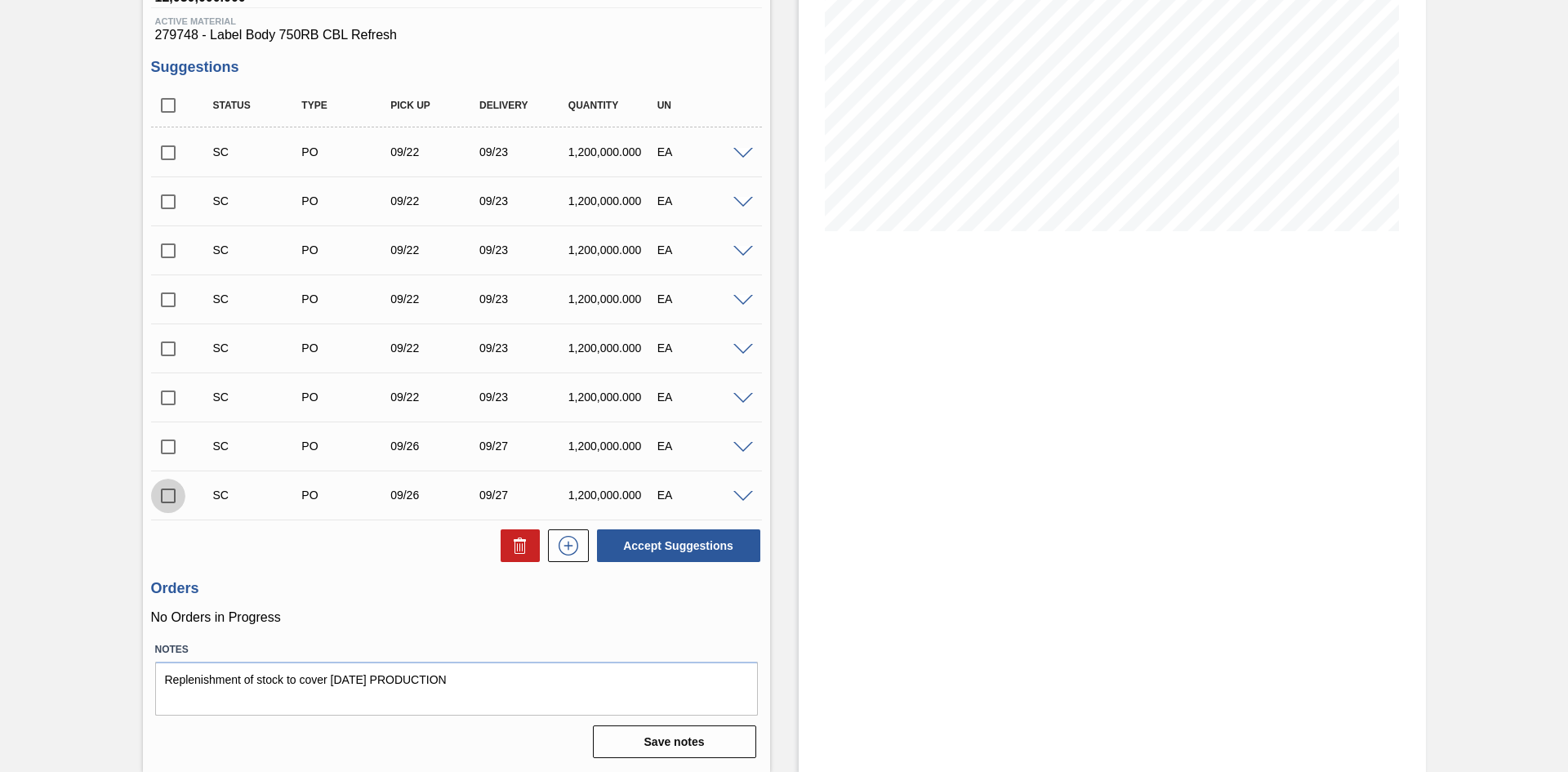
click at [160, 503] on input "checkbox" at bounding box center [168, 495] width 34 height 34
checkbox input "true"
click at [167, 157] on input "checkbox" at bounding box center [168, 152] width 34 height 34
checkbox input "true"
click at [169, 502] on input "checkbox" at bounding box center [168, 495] width 34 height 34
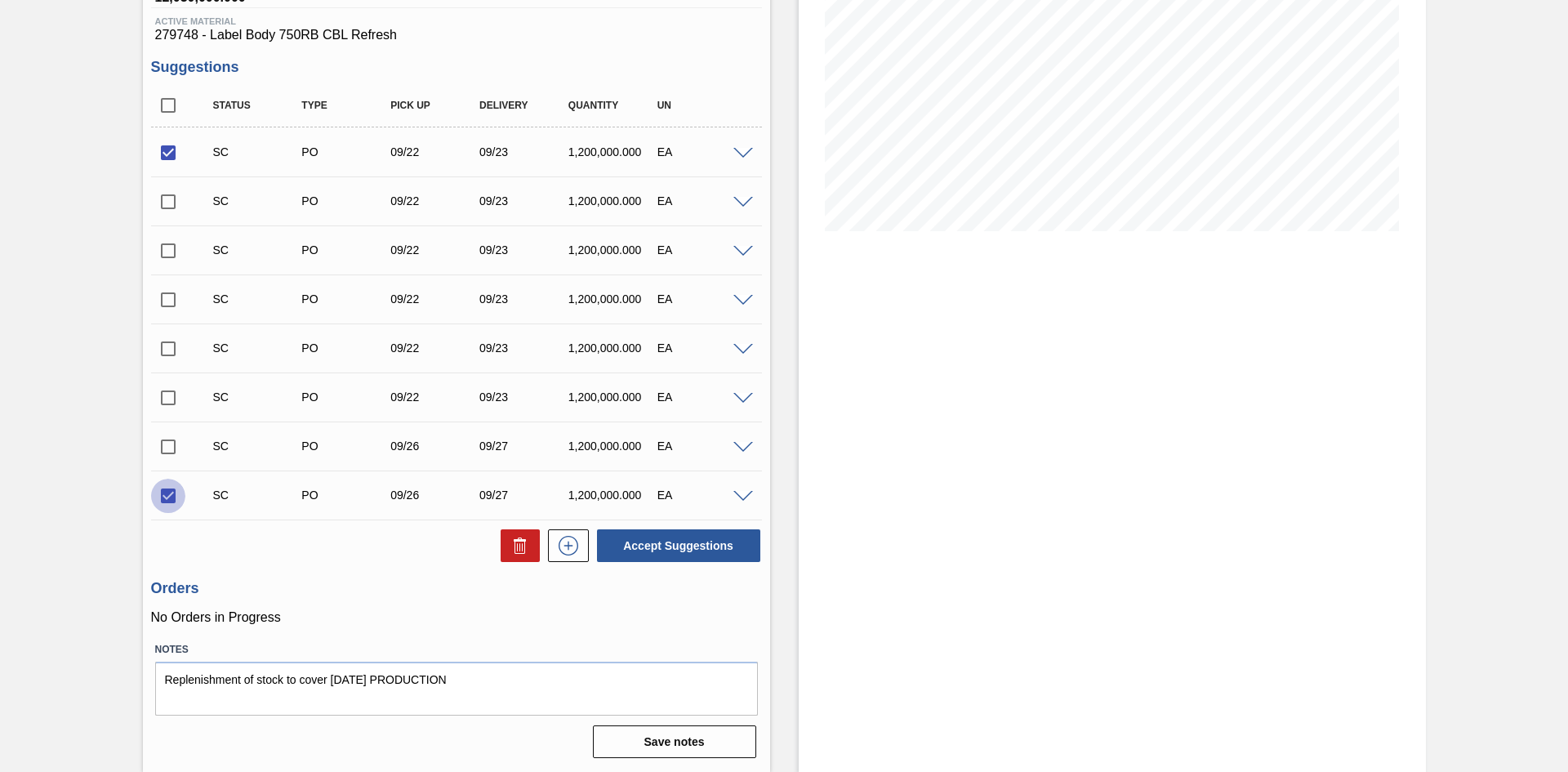
checkbox input "false"
click at [668, 544] on button "Accept Suggestions" at bounding box center [678, 545] width 163 height 32
checkbox input "false"
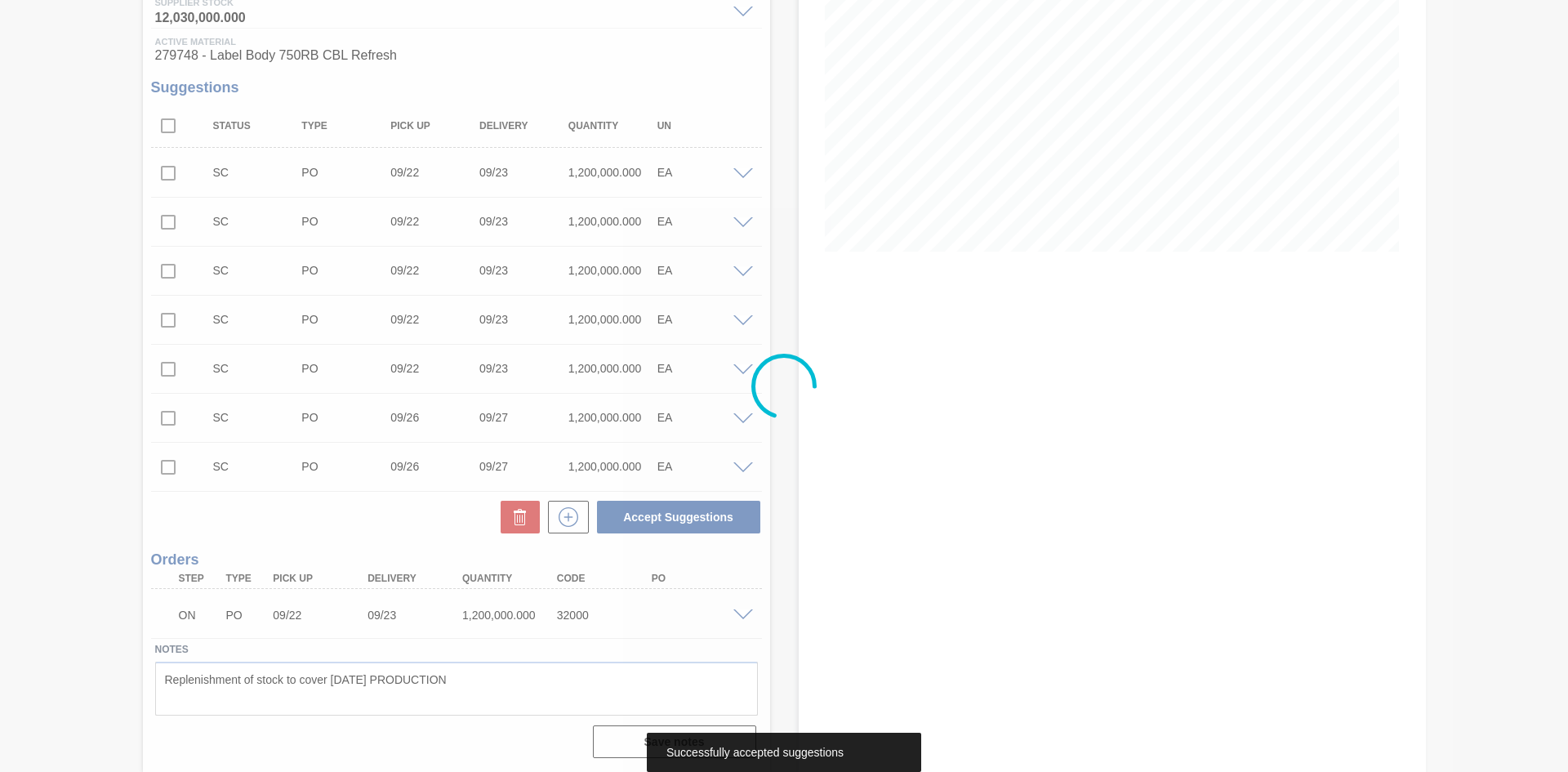
scroll to position [226, 0]
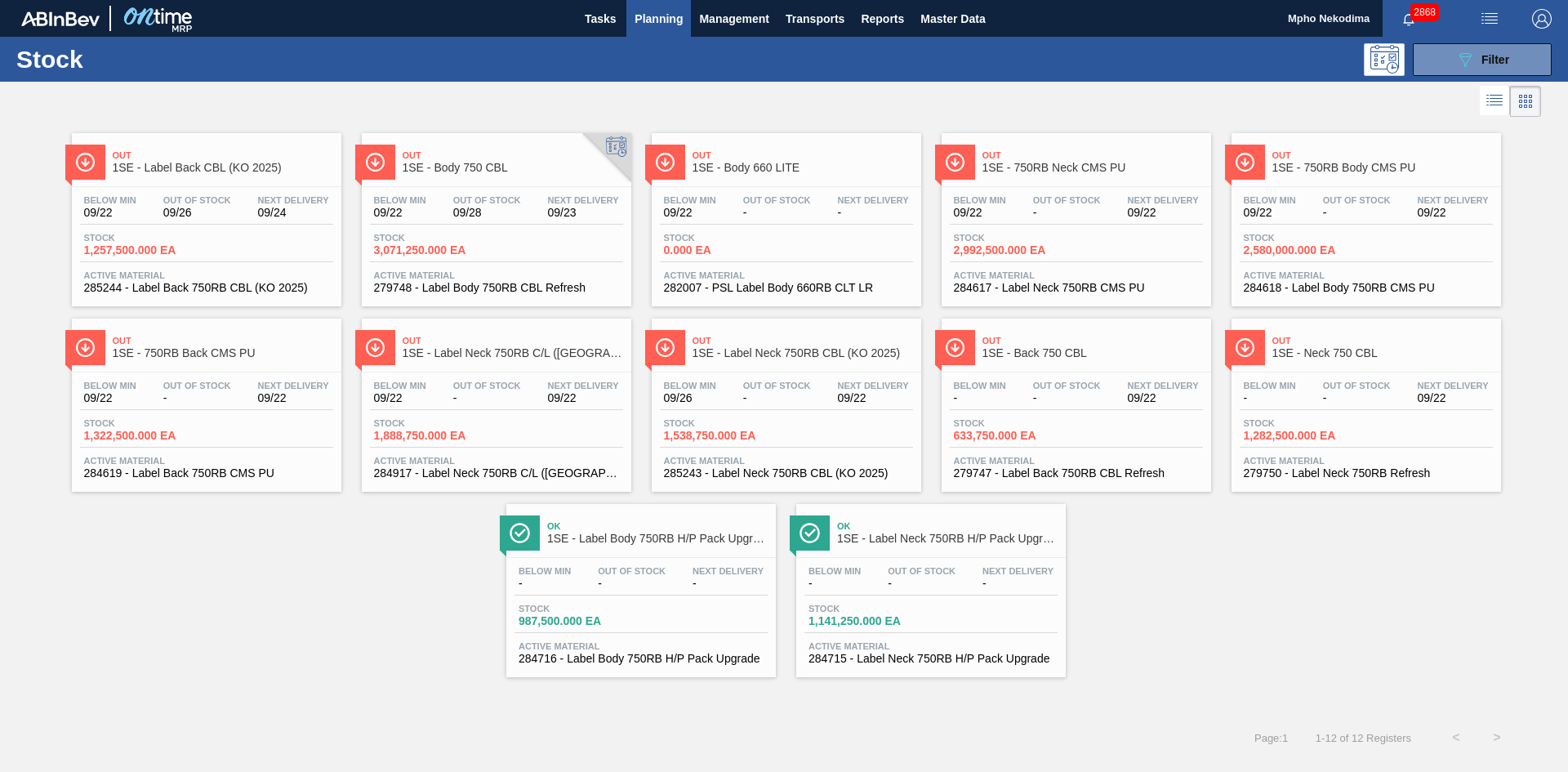
click at [792, 471] on span "285243 - Label Neck 750RB CBL (KO 2025)" at bounding box center [787, 472] width 245 height 12
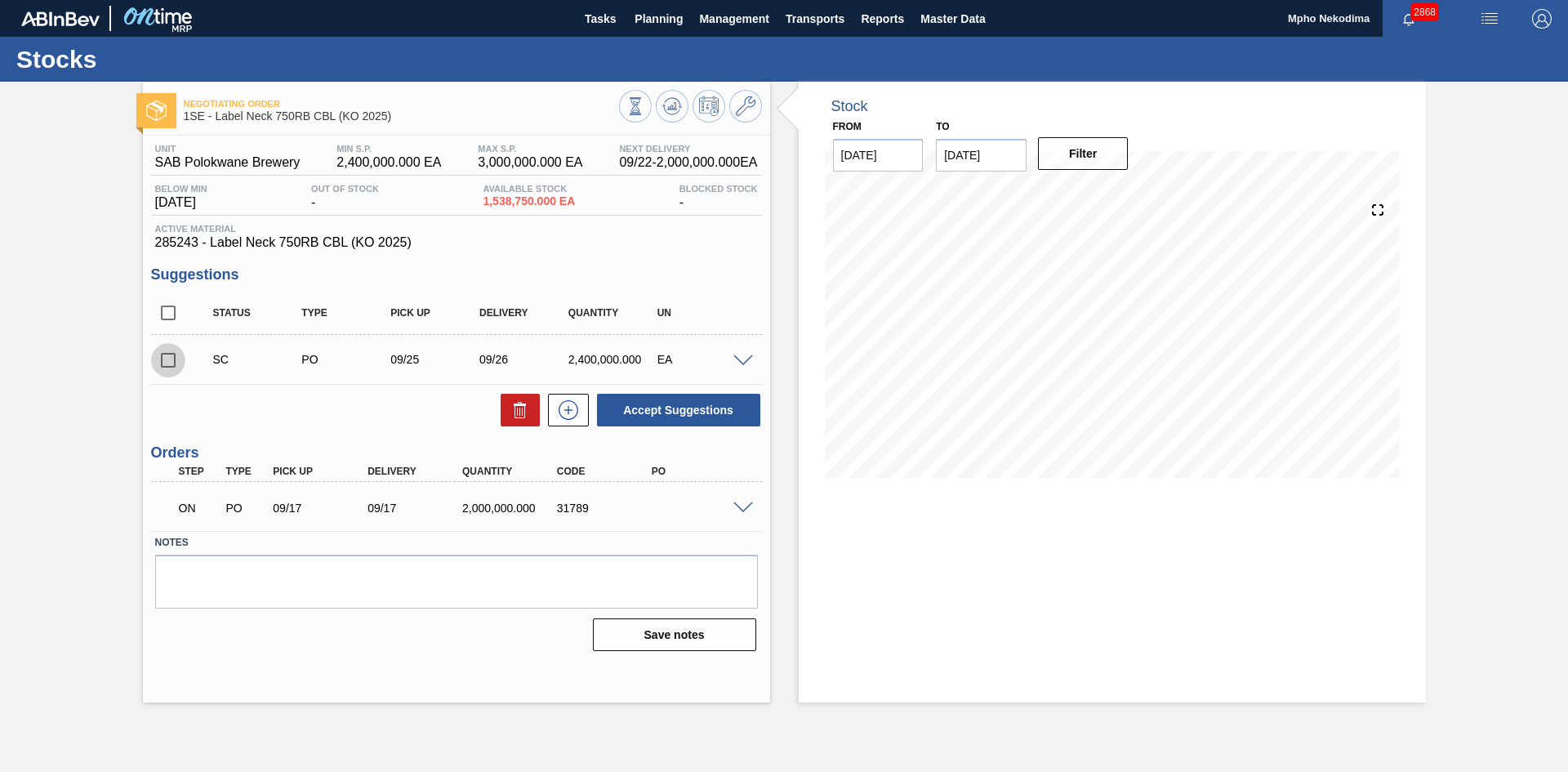
click at [167, 364] on input "checkbox" at bounding box center [168, 360] width 34 height 34
click at [171, 363] on input "checkbox" at bounding box center [168, 360] width 34 height 34
checkbox input "false"
click at [171, 363] on input "checkbox" at bounding box center [168, 360] width 34 height 34
click at [678, 407] on button "Accept Suggestions" at bounding box center [678, 410] width 163 height 32
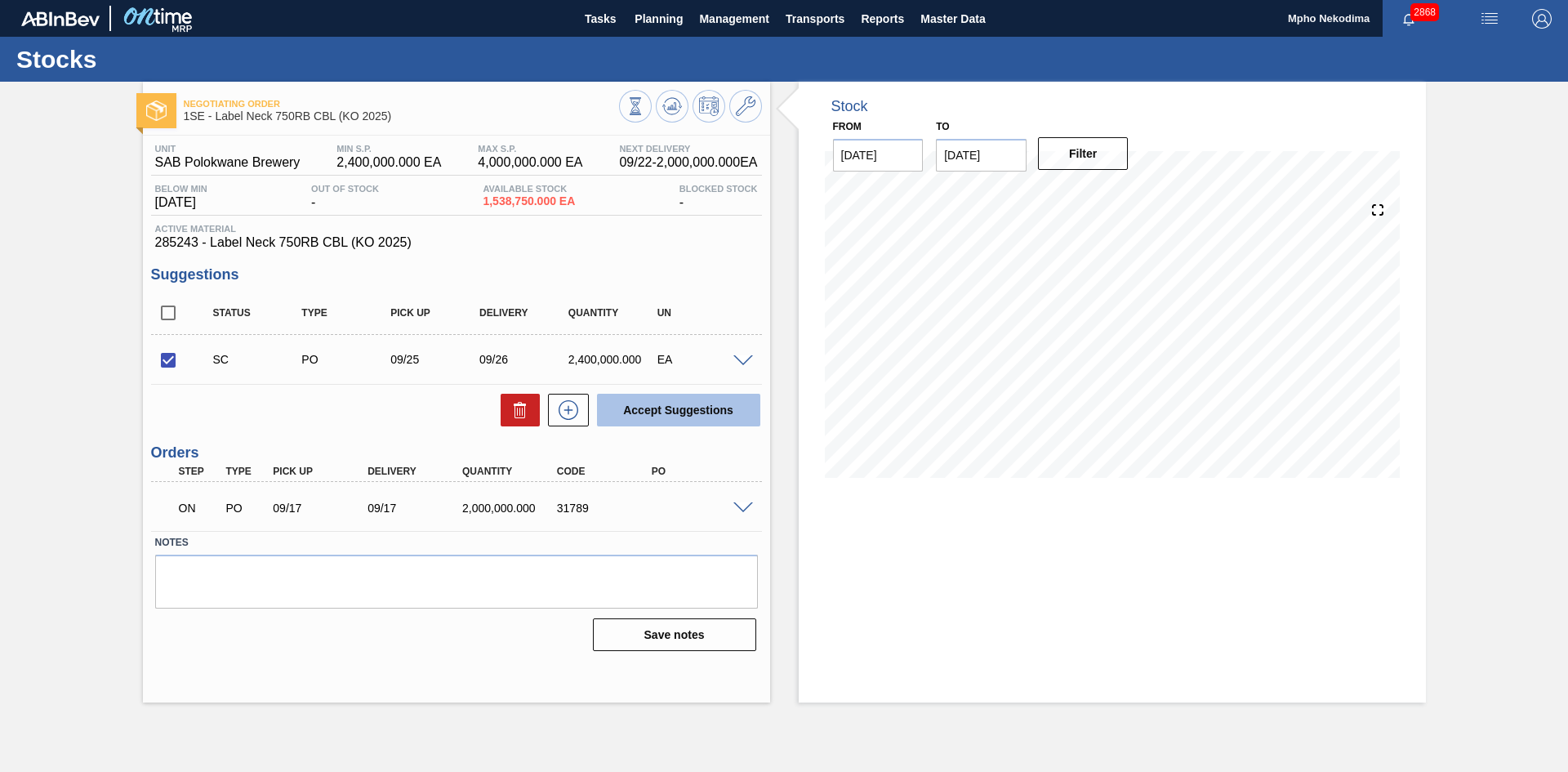
checkbox input "false"
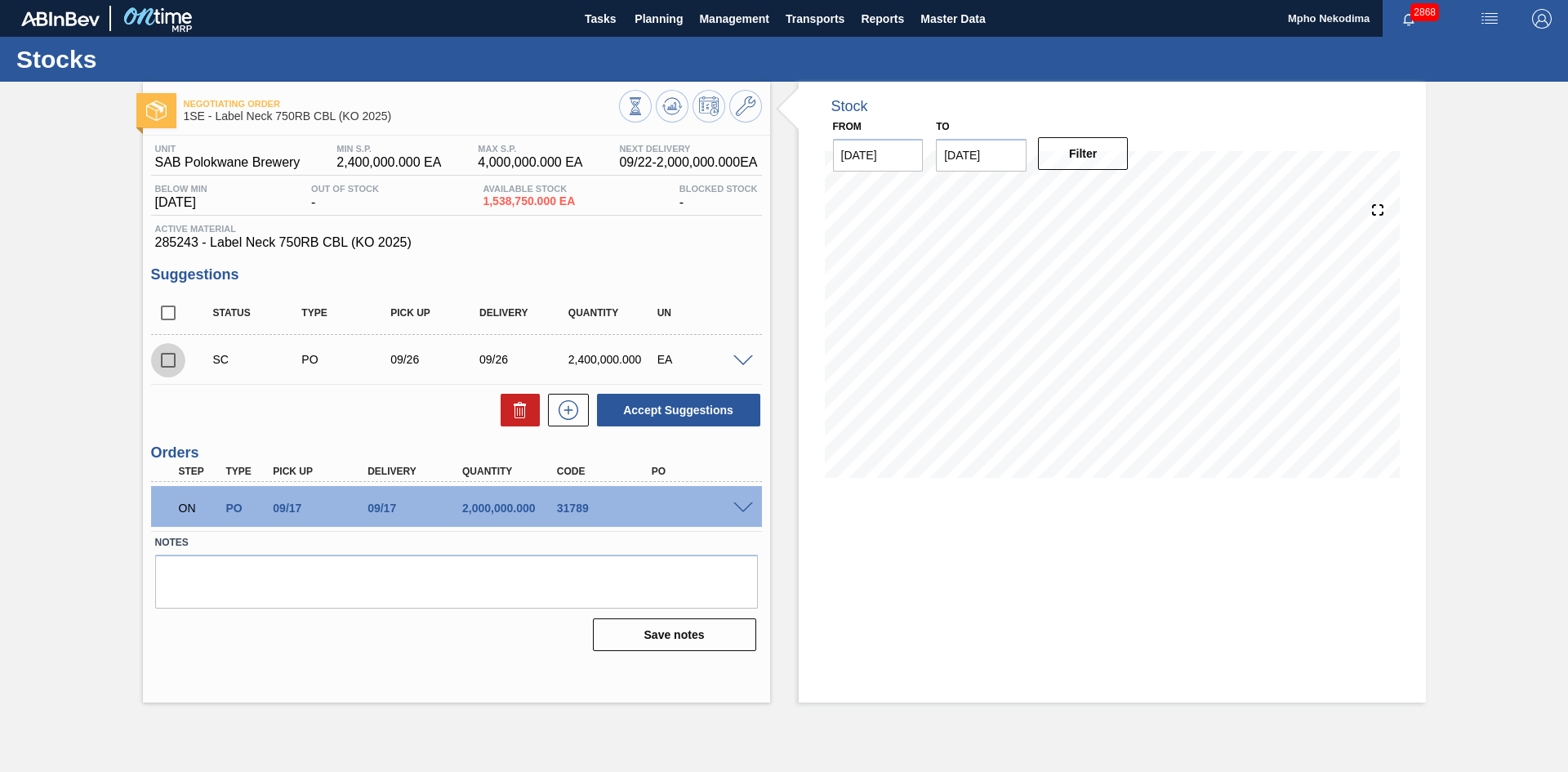
click at [164, 359] on input "checkbox" at bounding box center [168, 360] width 34 height 34
click at [662, 412] on button "Accept Suggestions" at bounding box center [678, 410] width 163 height 32
checkbox input "false"
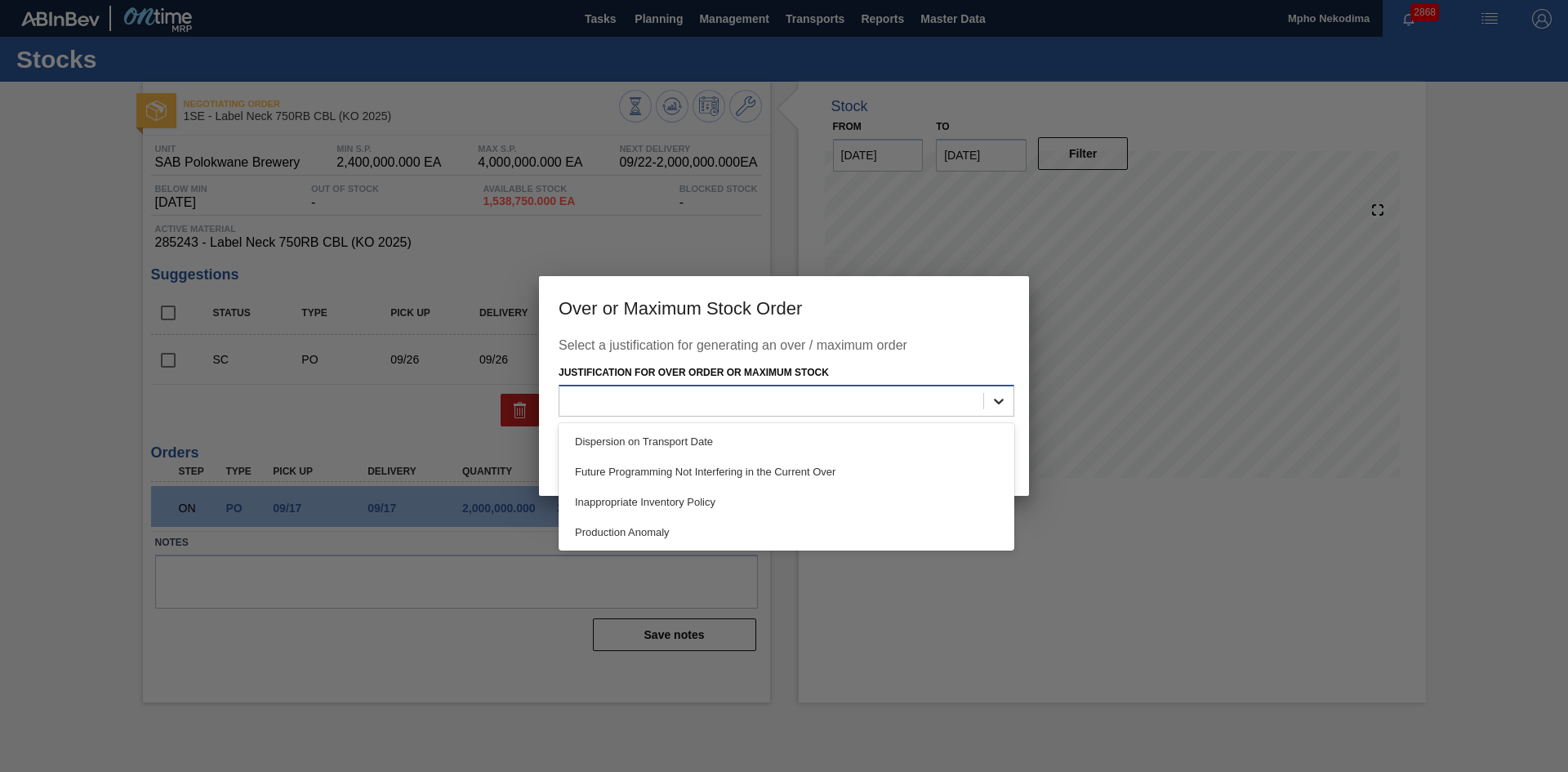
click at [1001, 405] on icon at bounding box center [999, 401] width 17 height 17
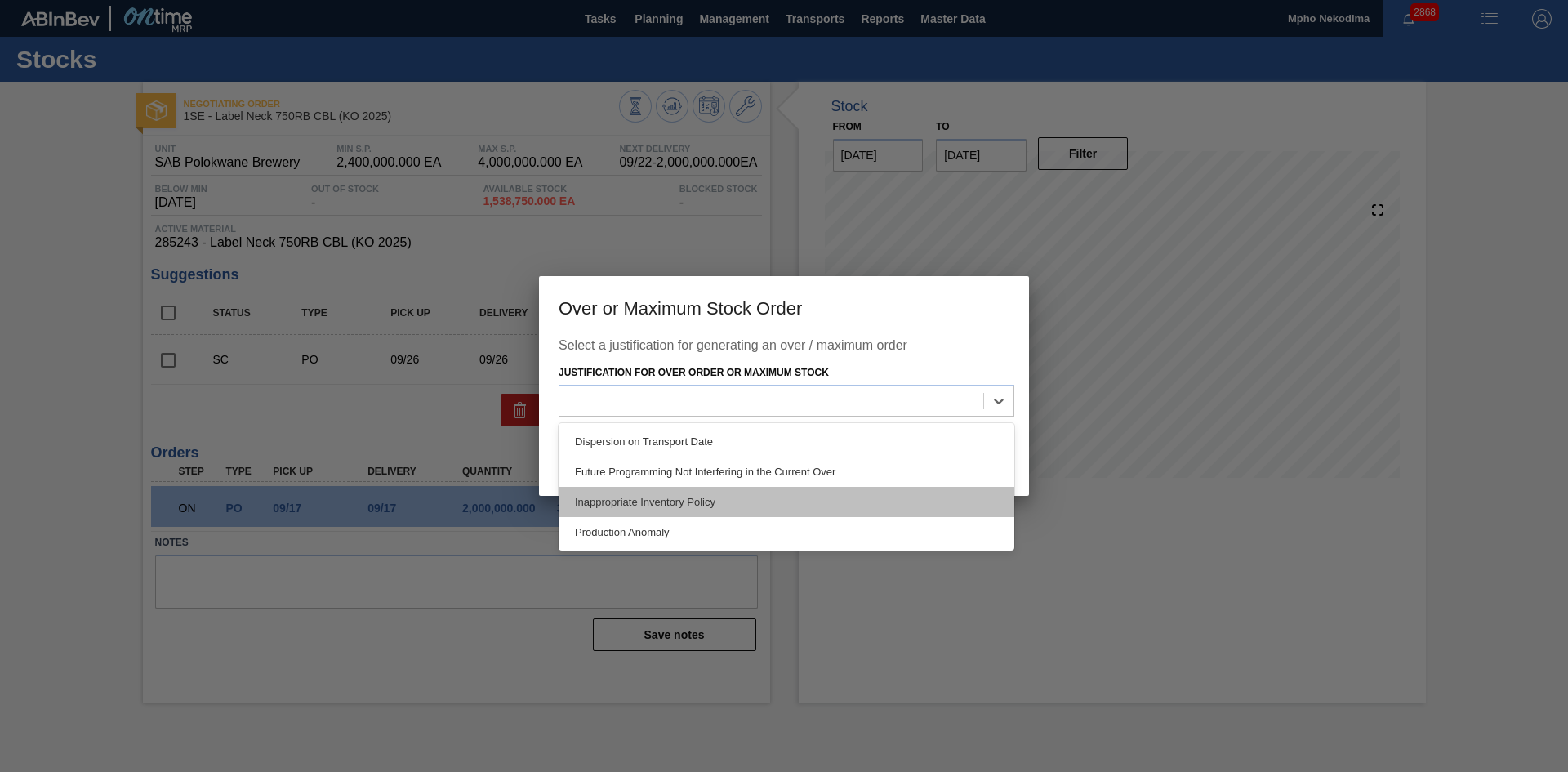
click at [747, 495] on div "Inappropriate Inventory Policy" at bounding box center [787, 502] width 456 height 30
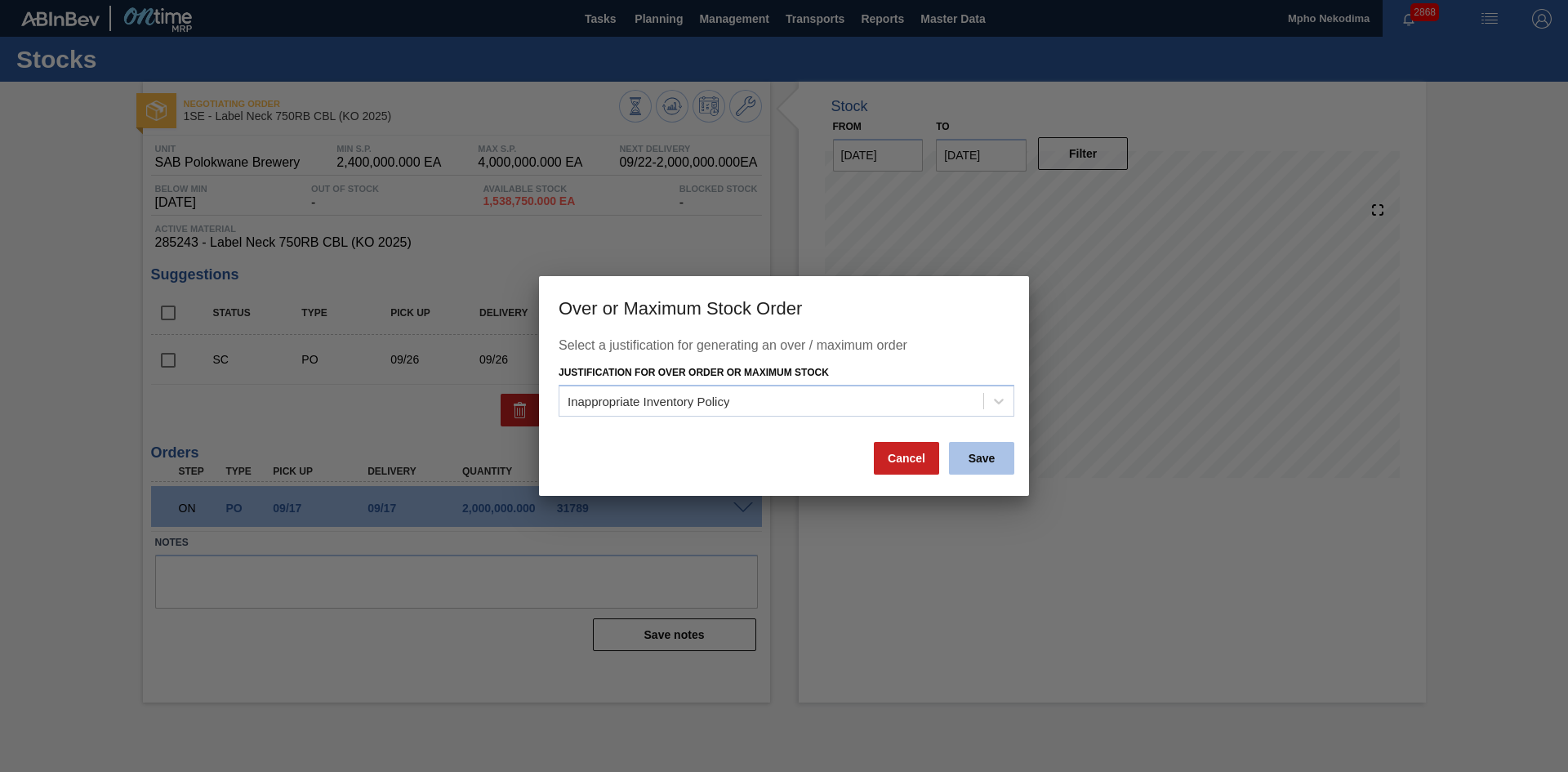
click at [965, 453] on button "Save" at bounding box center [981, 457] width 65 height 32
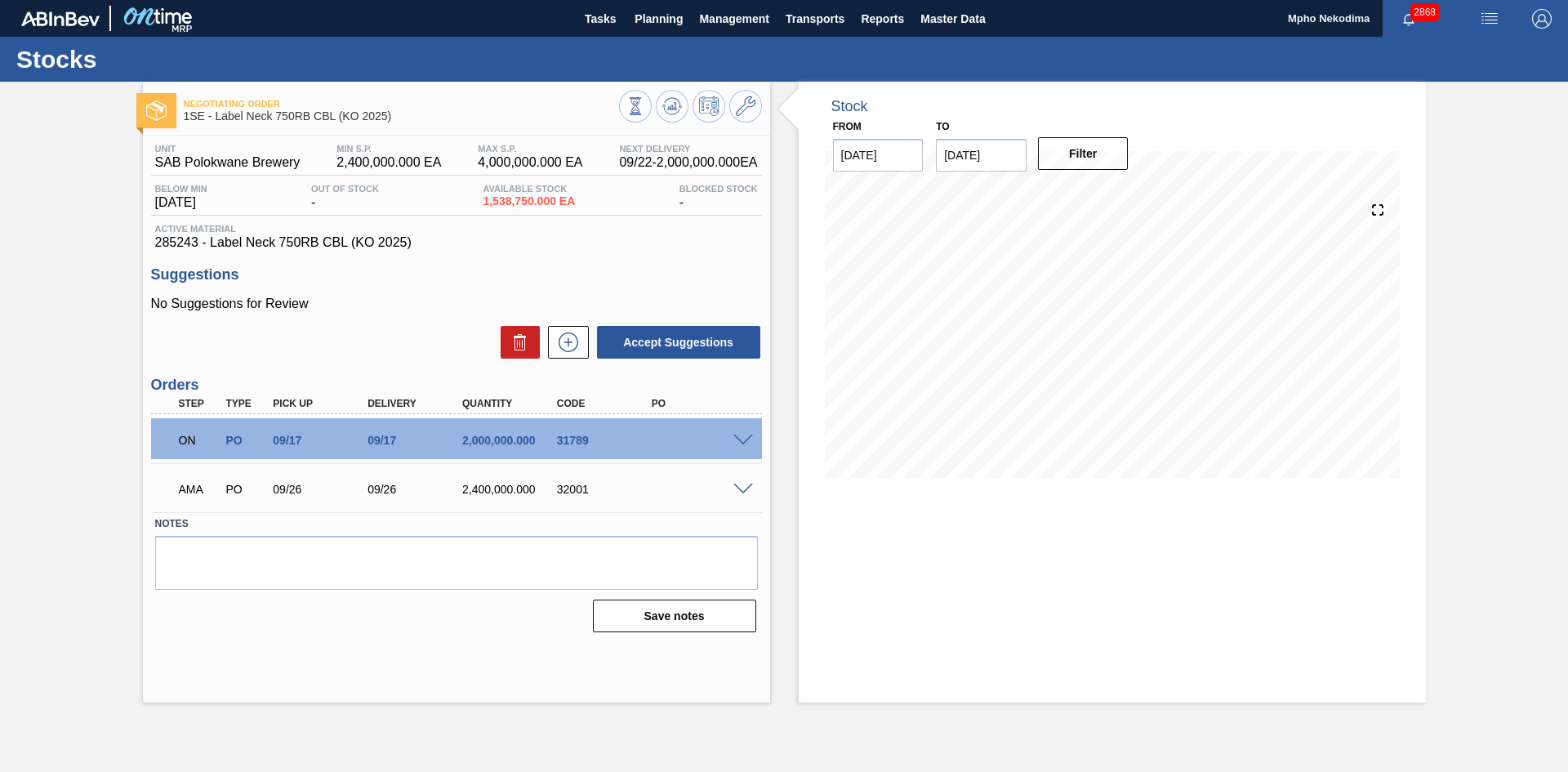
click at [742, 486] on span at bounding box center [742, 489] width 19 height 12
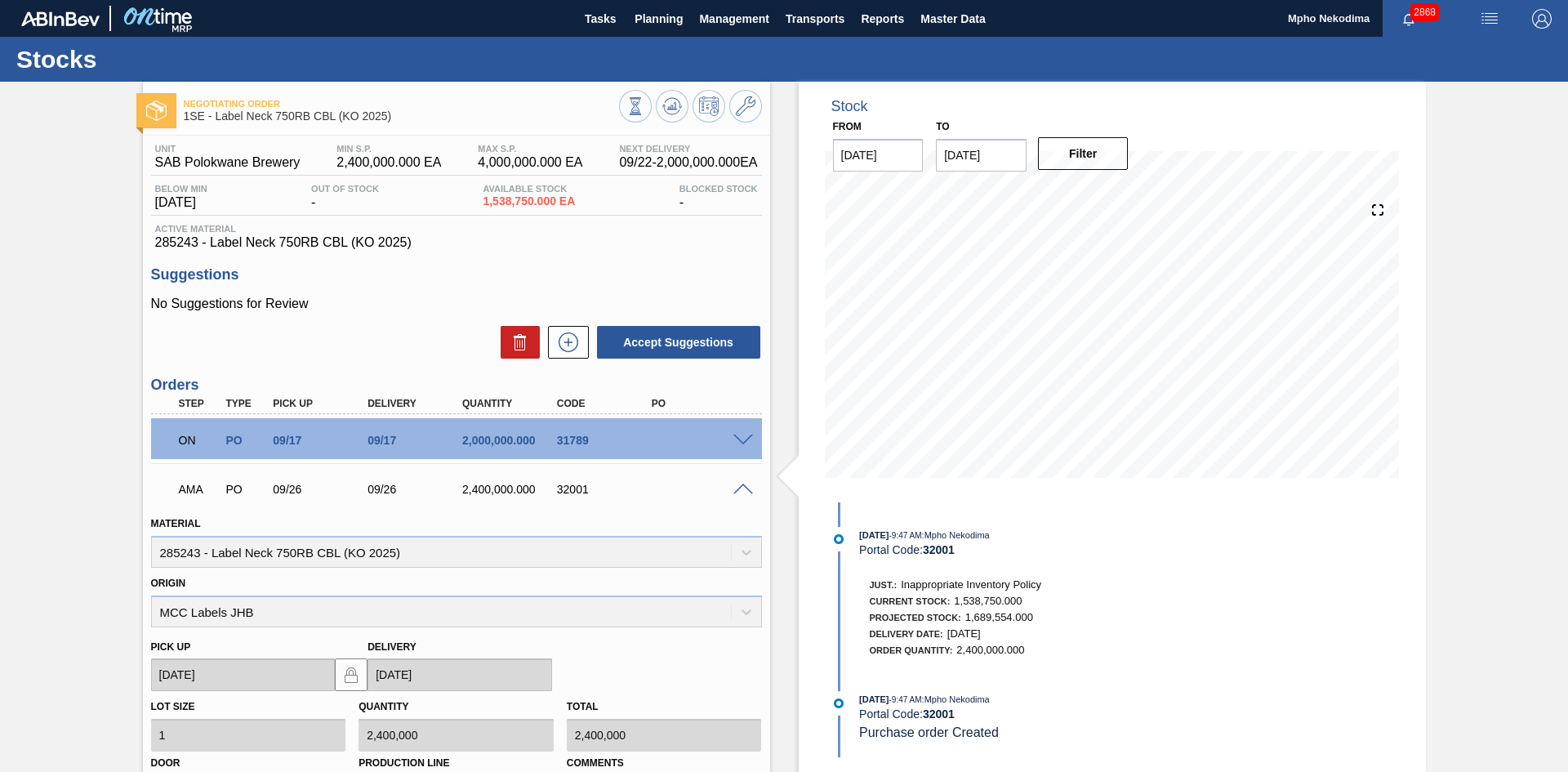
drag, startPoint x: 1564, startPoint y: 277, endPoint x: 1566, endPoint y: 436, distance: 159.0
click at [1566, 436] on main "Tasks Planning Management Transports Reports Master Data Mpho Nekodima 2868 Mar…" at bounding box center [784, 386] width 1568 height 772
click at [1364, 553] on div "Stock From [DATE] to [DATE] Filter [DATE] 9:47 AM : Mpho Nekodima Portal Code: …" at bounding box center [1112, 562] width 627 height 960
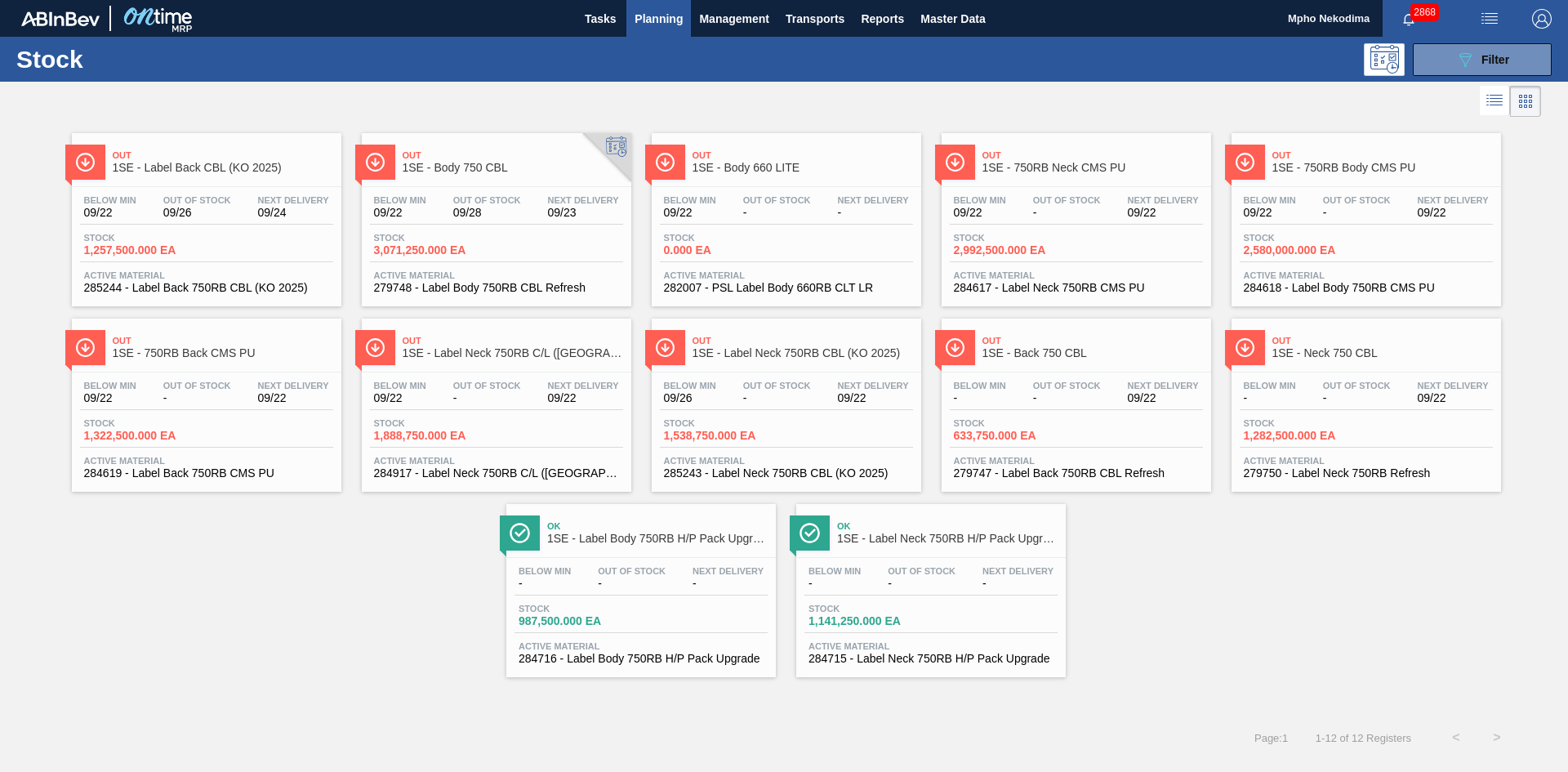
click at [1241, 623] on div "Out 1SE - Label Back CBL (KO 2025) Below Min 09/22 Out Of Stock 09/26 Next Deli…" at bounding box center [784, 398] width 1568 height 556
click at [217, 281] on span "285244 - Label Back 750RB CBL (KO 2025)" at bounding box center [207, 287] width 245 height 12
click at [463, 294] on div "Below Min 09/22 Out Of Stock 09/28 Next Delivery 09/23 Stock 3,071,250.000 EA A…" at bounding box center [496, 243] width 269 height 111
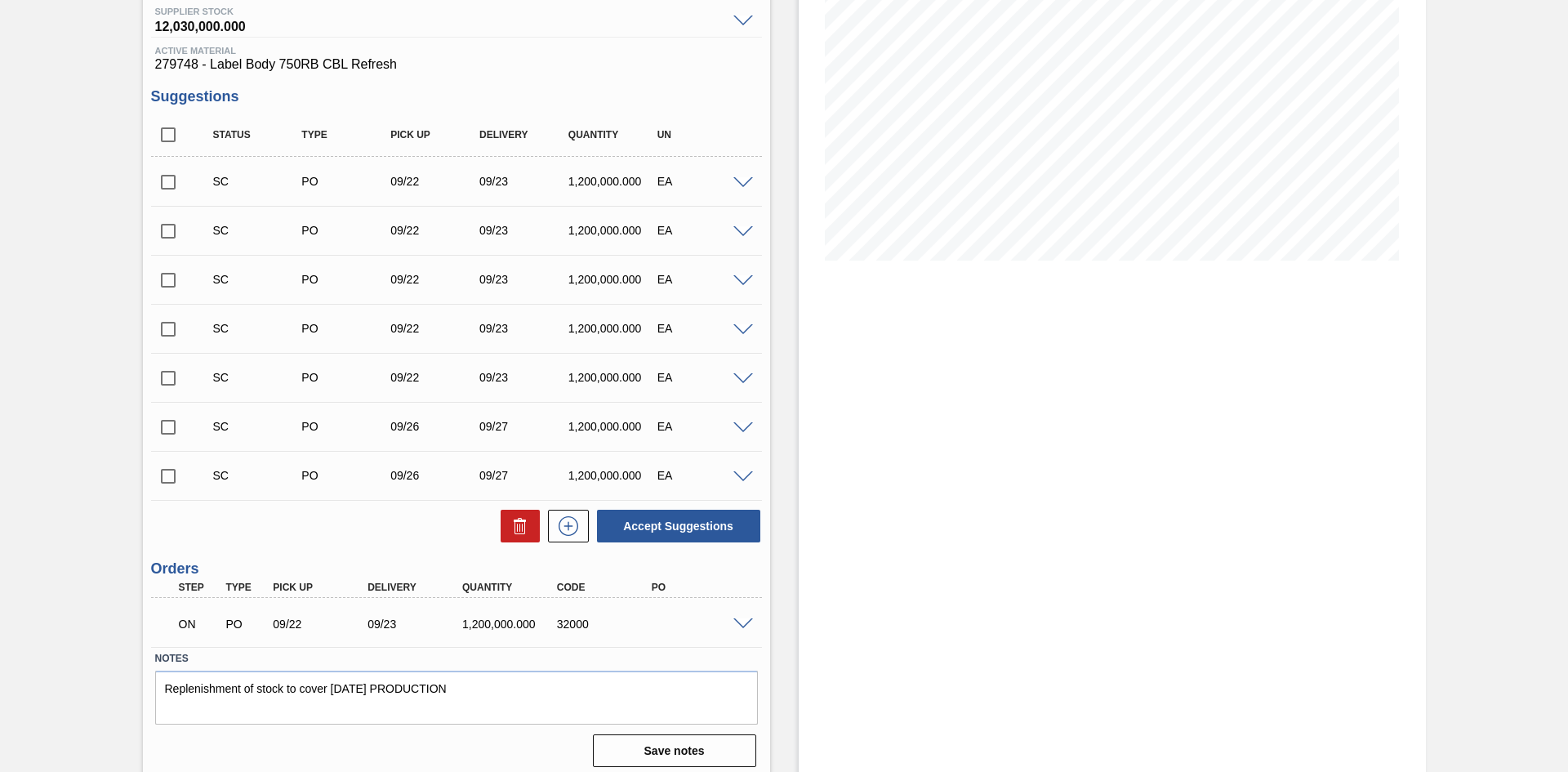
scroll to position [224, 0]
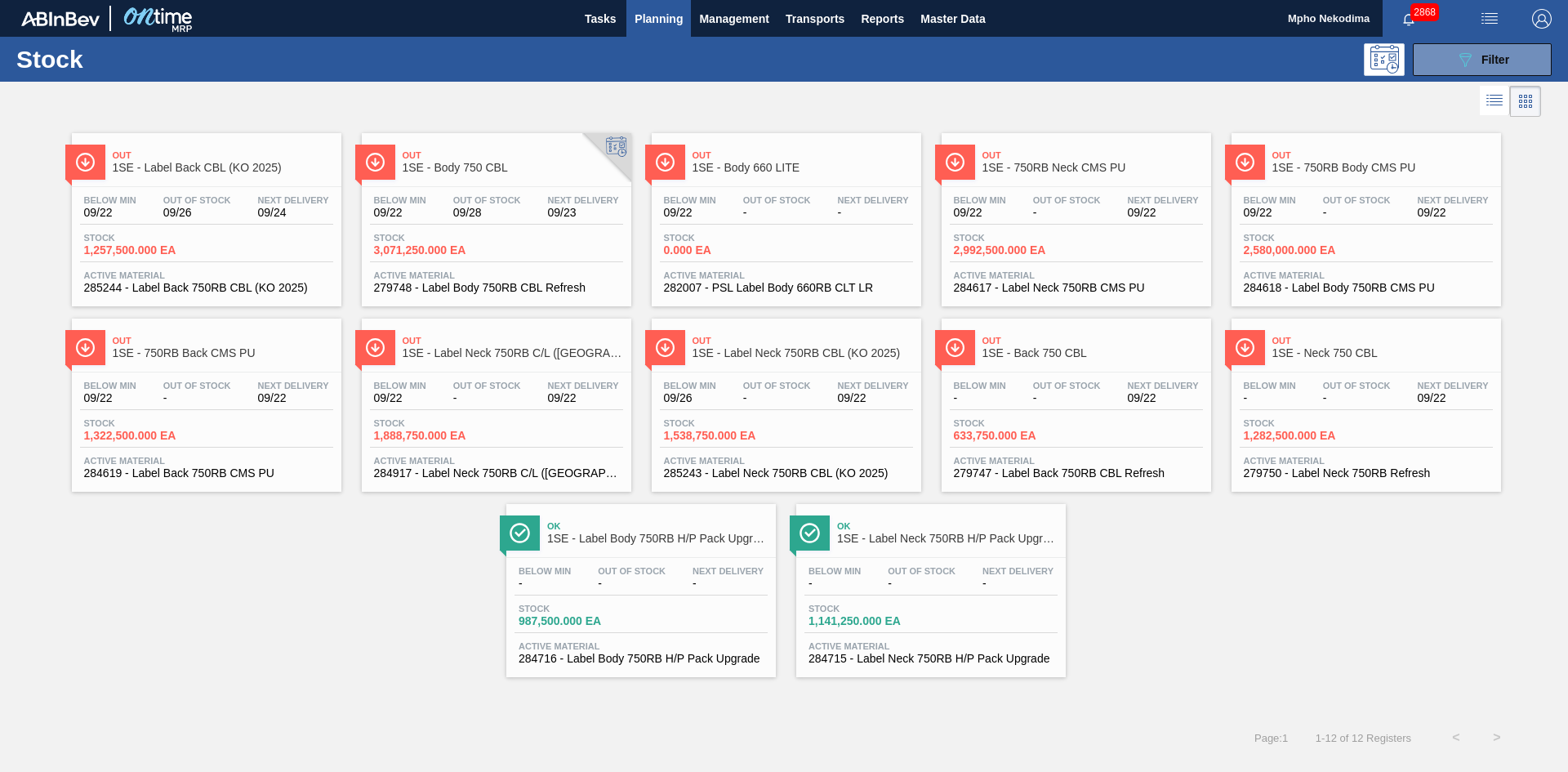
click at [510, 288] on span "279748 - Label Body 750RB CBL Refresh" at bounding box center [496, 287] width 245 height 12
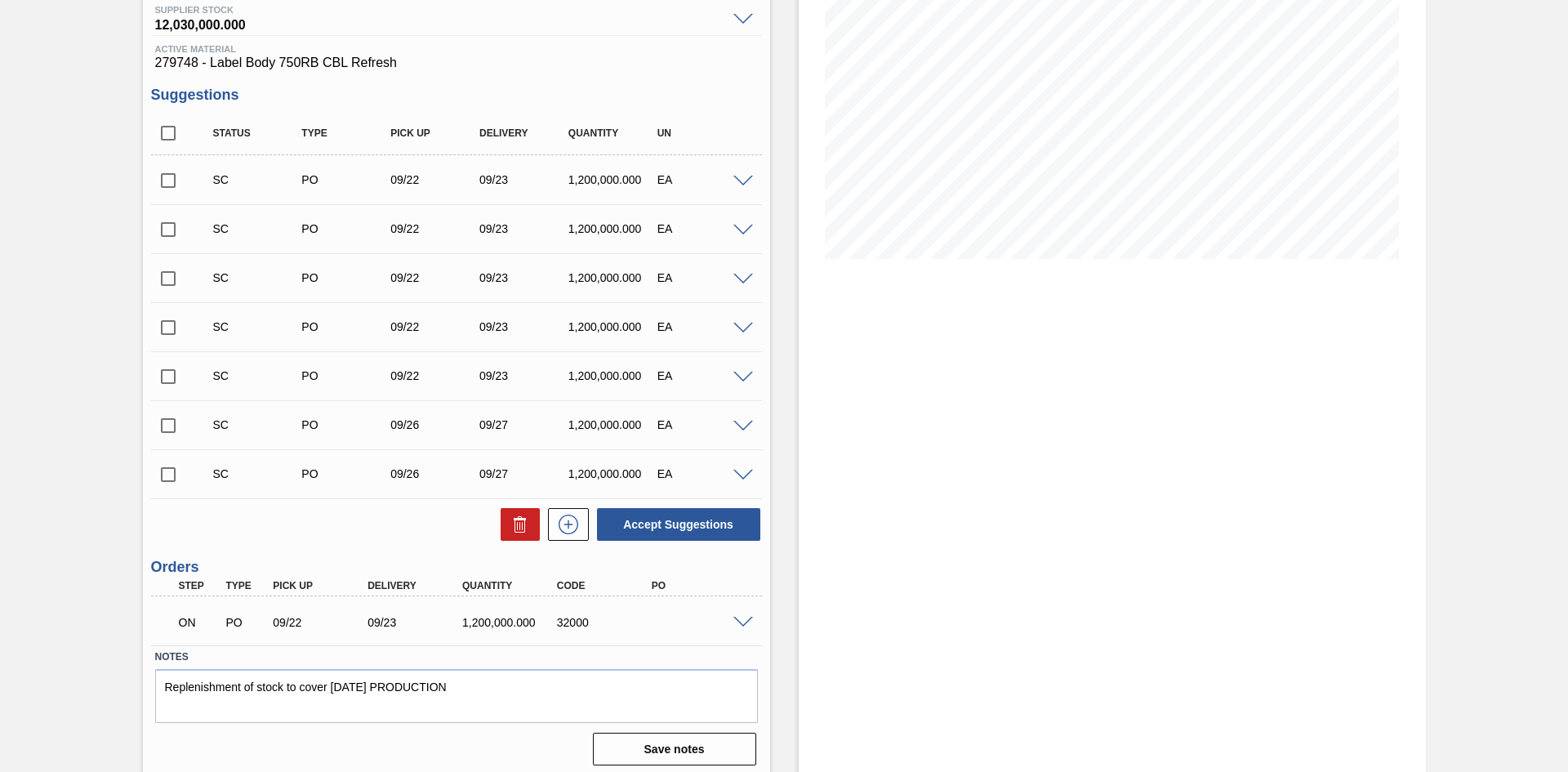
scroll to position [226, 0]
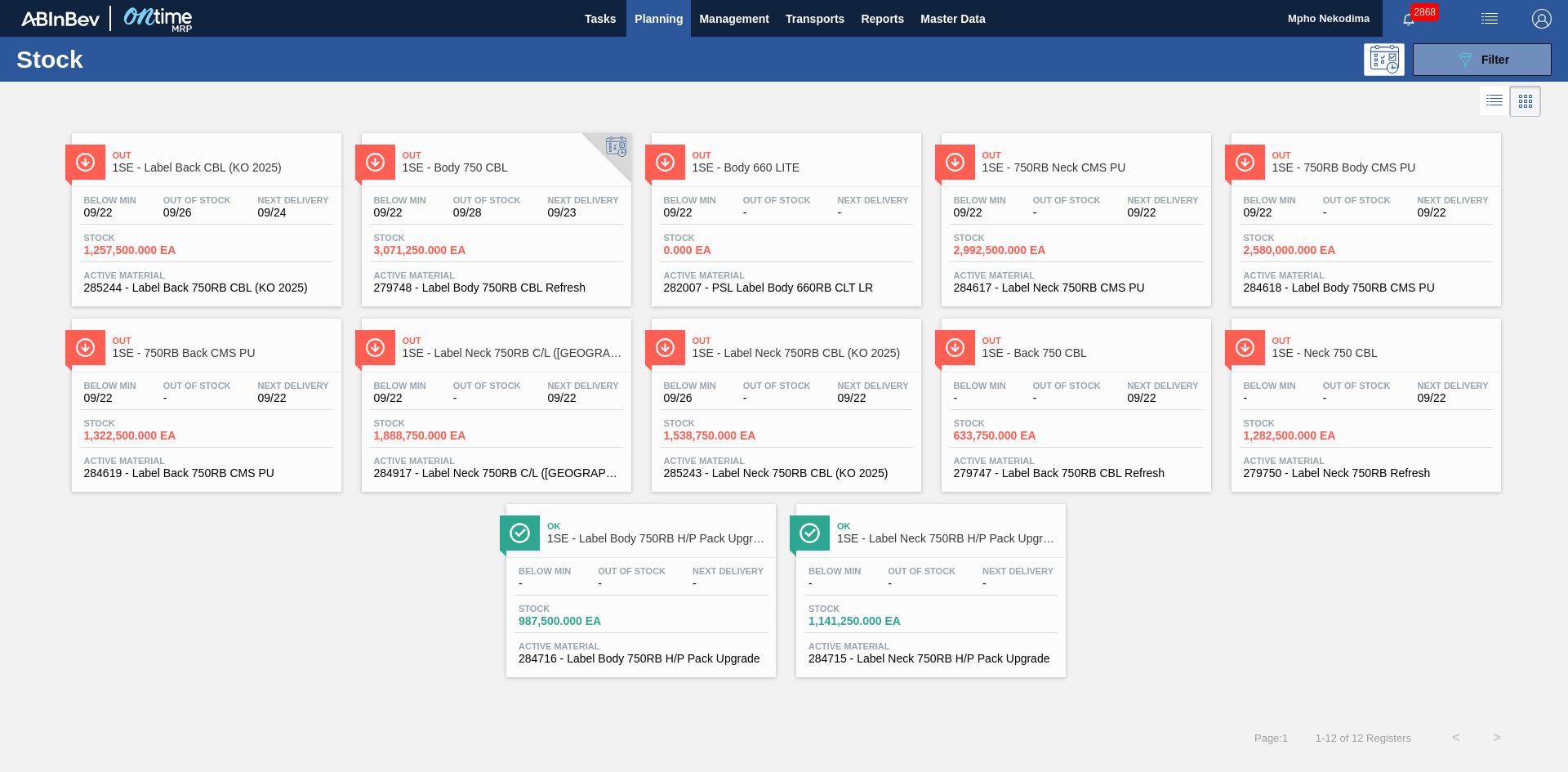
click at [188, 167] on span "1SE - Label Back CBL (KO 2025)" at bounding box center [222, 167] width 220 height 12
click at [748, 468] on span "285243 - Label Neck 750RB CBL (KO 2025)" at bounding box center [787, 472] width 245 height 12
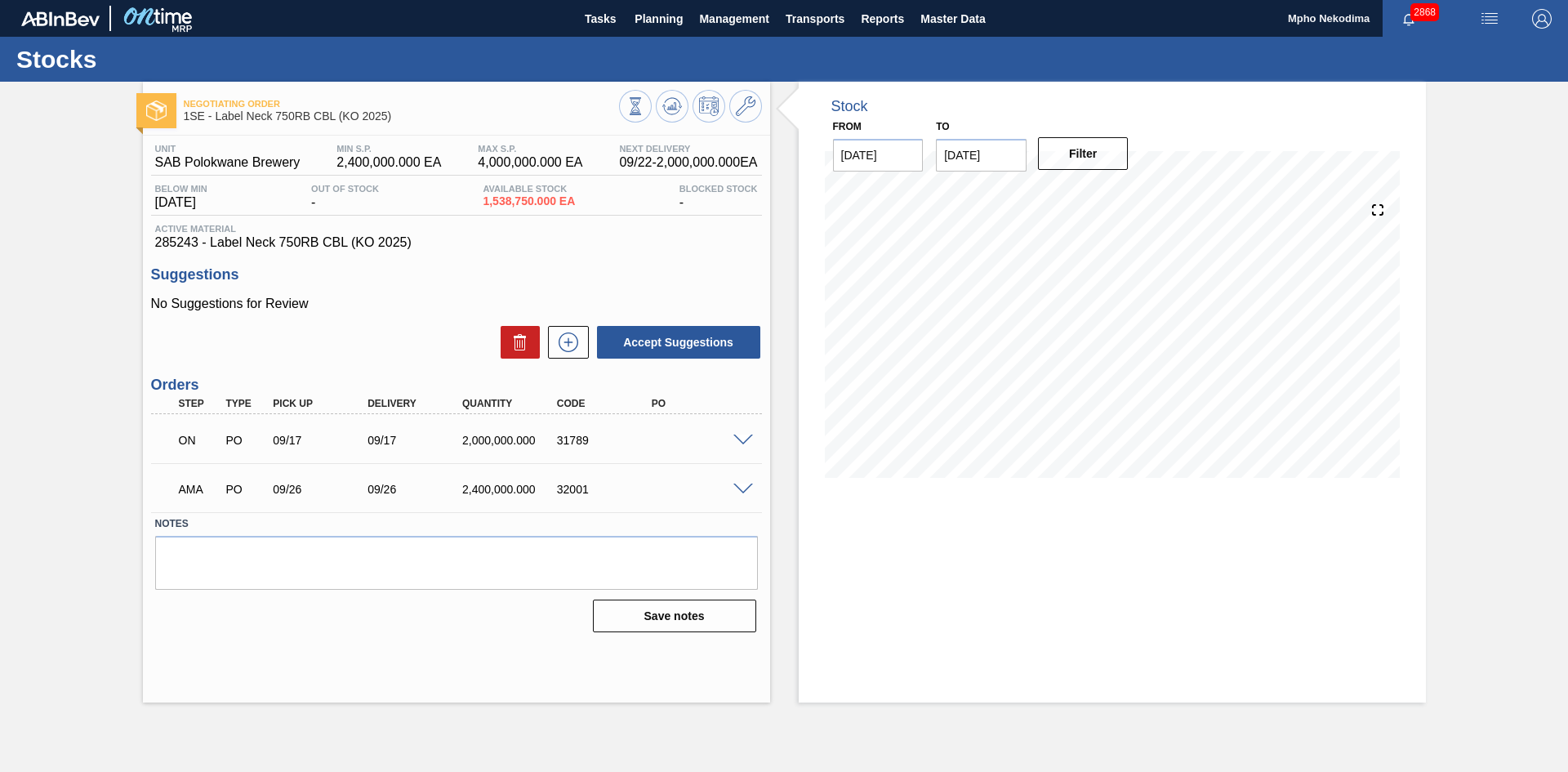
click at [374, 304] on p "No Suggestions for Review" at bounding box center [457, 303] width 611 height 15
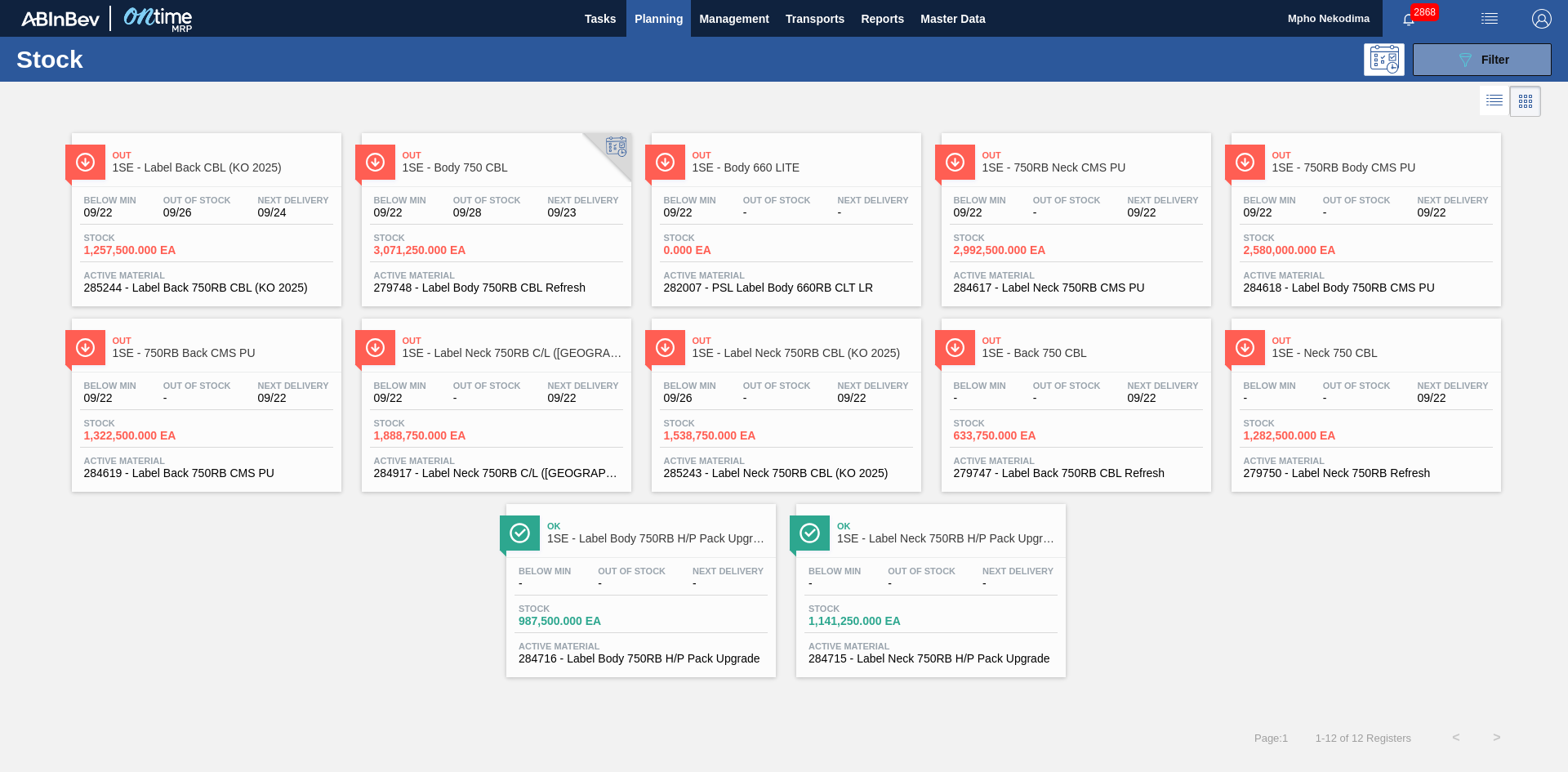
click at [366, 550] on div "Out 1SE - Label Back CBL (KO 2025) Below Min 09/22 Out Of Stock 09/26 Next Deli…" at bounding box center [784, 398] width 1568 height 556
click at [1277, 588] on div "Out 1SE - Label Back CBL (KO 2025) Below Min 09/22 Out Of Stock 09/26 Next Deli…" at bounding box center [784, 398] width 1568 height 556
click at [647, 17] on span "Planning" at bounding box center [659, 18] width 48 height 19
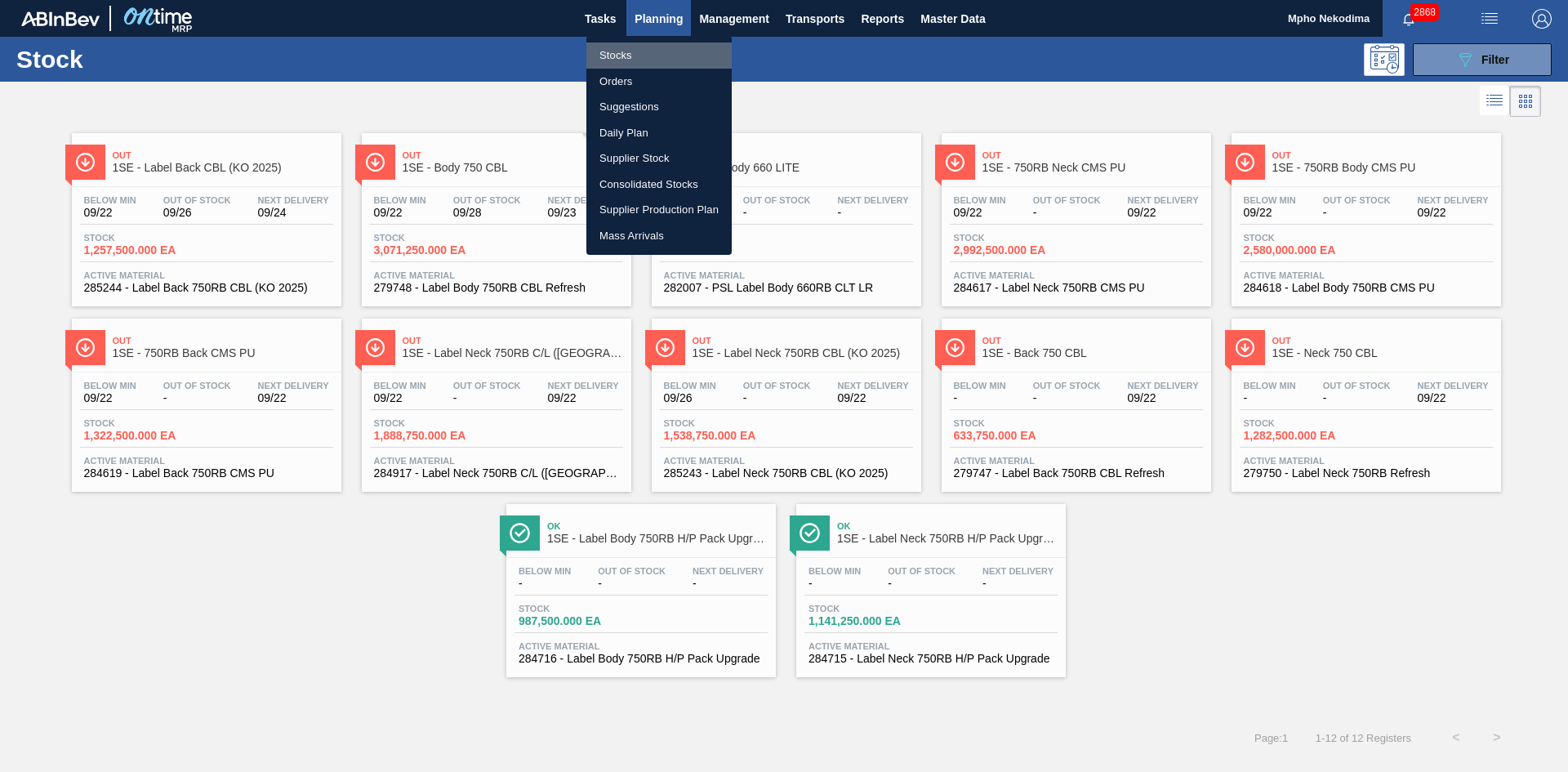
click at [624, 60] on li "Stocks" at bounding box center [659, 55] width 146 height 26
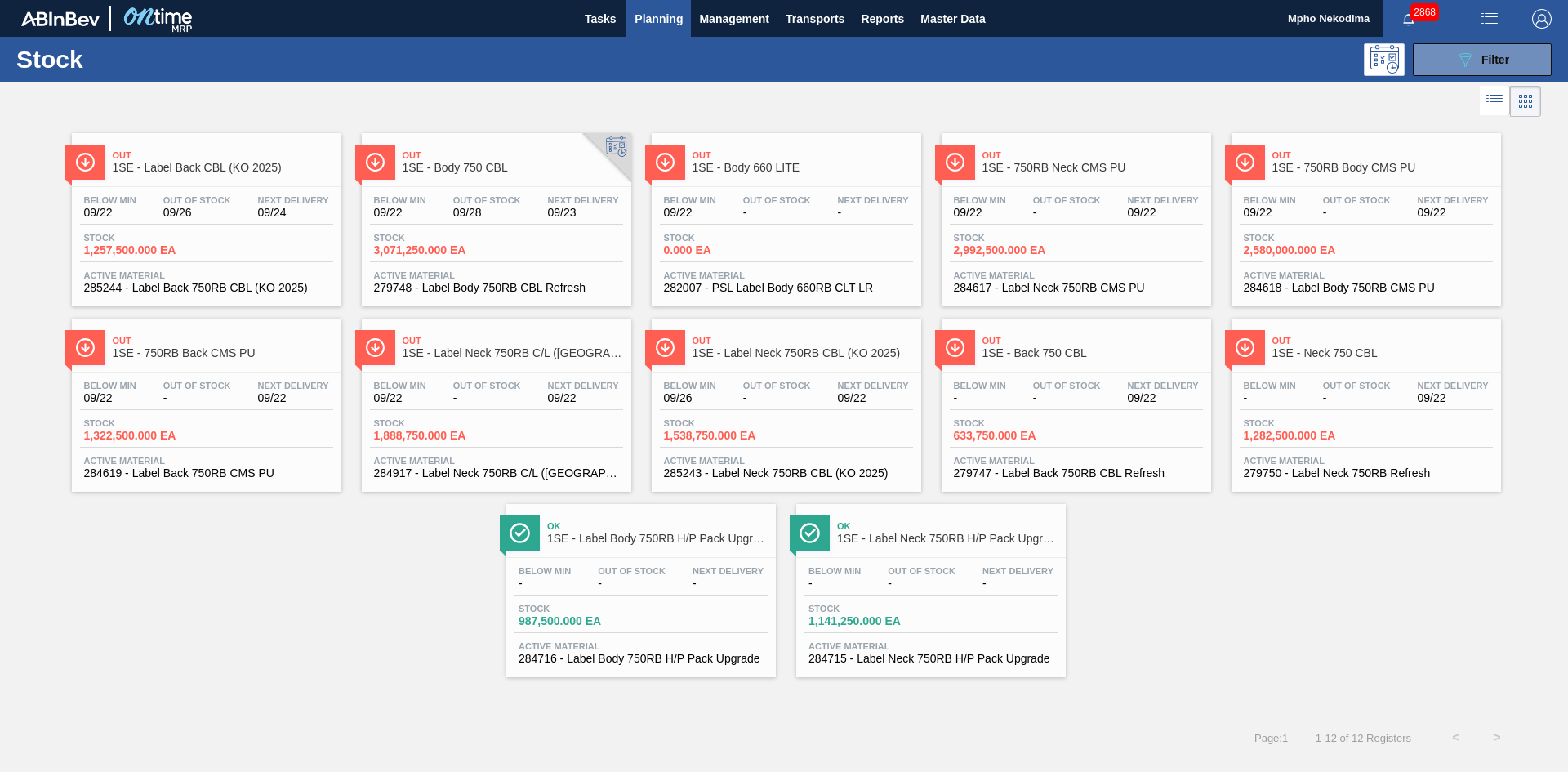
click at [436, 603] on div "Out 1SE - Label Back CBL (KO 2025) Below Min 09/22 Out Of Stock 09/26 Next Deli…" at bounding box center [784, 398] width 1568 height 556
click at [1194, 600] on div "Out 1SE - Label Back CBL (KO 2025) Below Min 09/22 Out Of Stock 09/26 Next Deli…" at bounding box center [784, 398] width 1568 height 556
click at [469, 289] on span "279748 - Label Body 750RB CBL Refresh" at bounding box center [496, 287] width 245 height 12
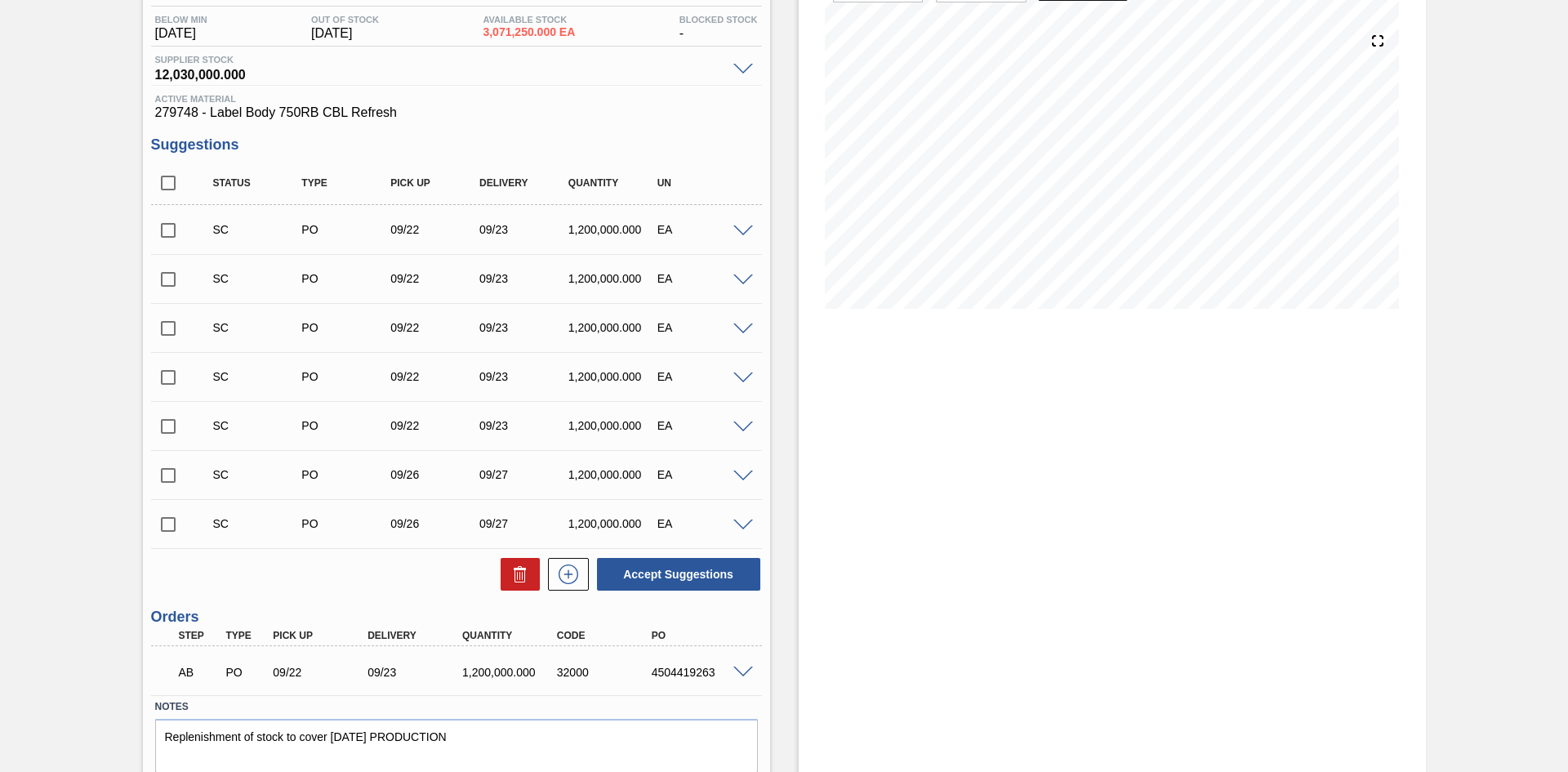
scroll to position [226, 0]
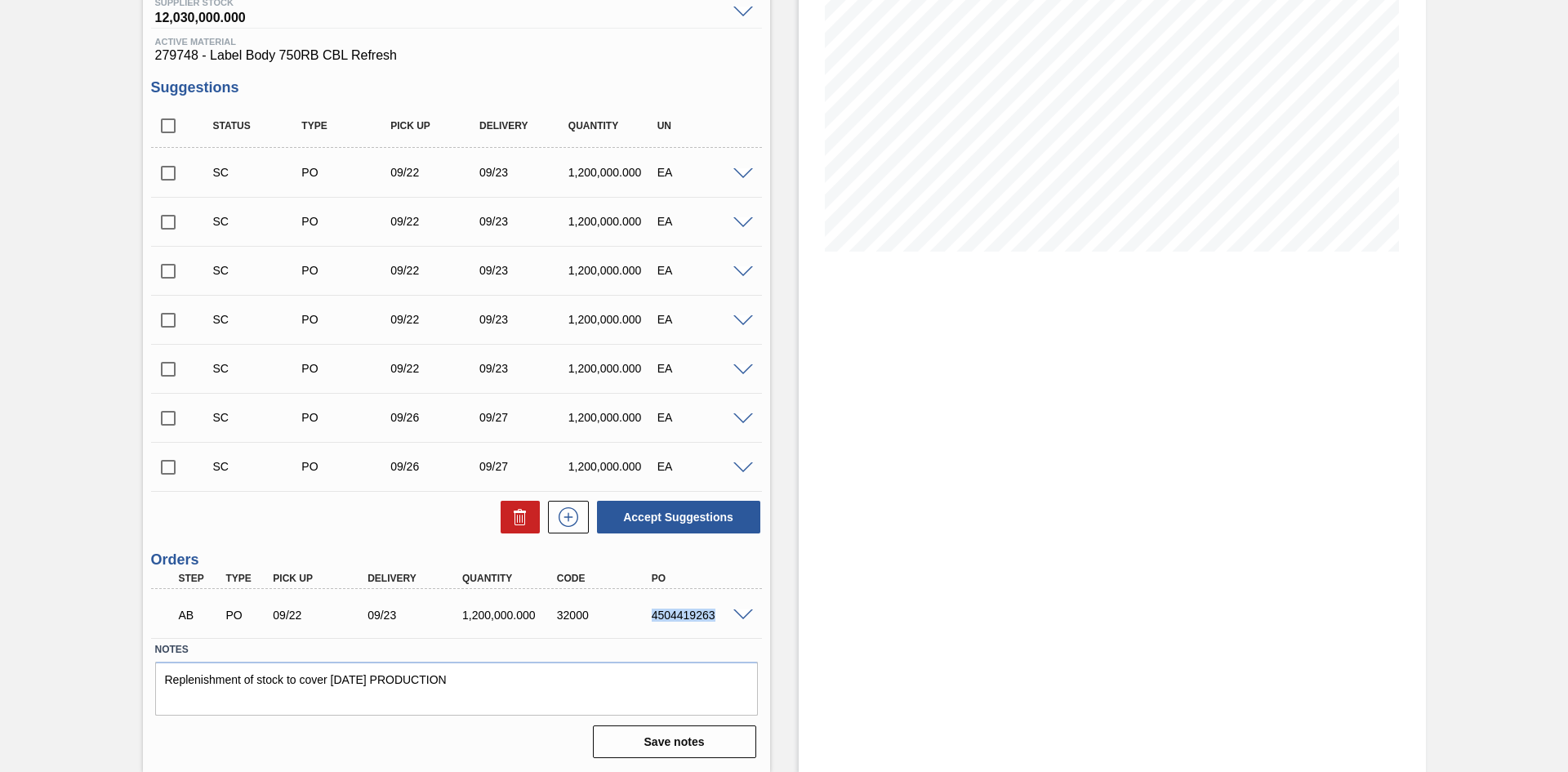
drag, startPoint x: 650, startPoint y: 618, endPoint x: 712, endPoint y: 619, distance: 62.0
click at [712, 619] on div "4504419263" at bounding box center [700, 615] width 106 height 13
copy div "4504419263"
